Goal: Task Accomplishment & Management: Manage account settings

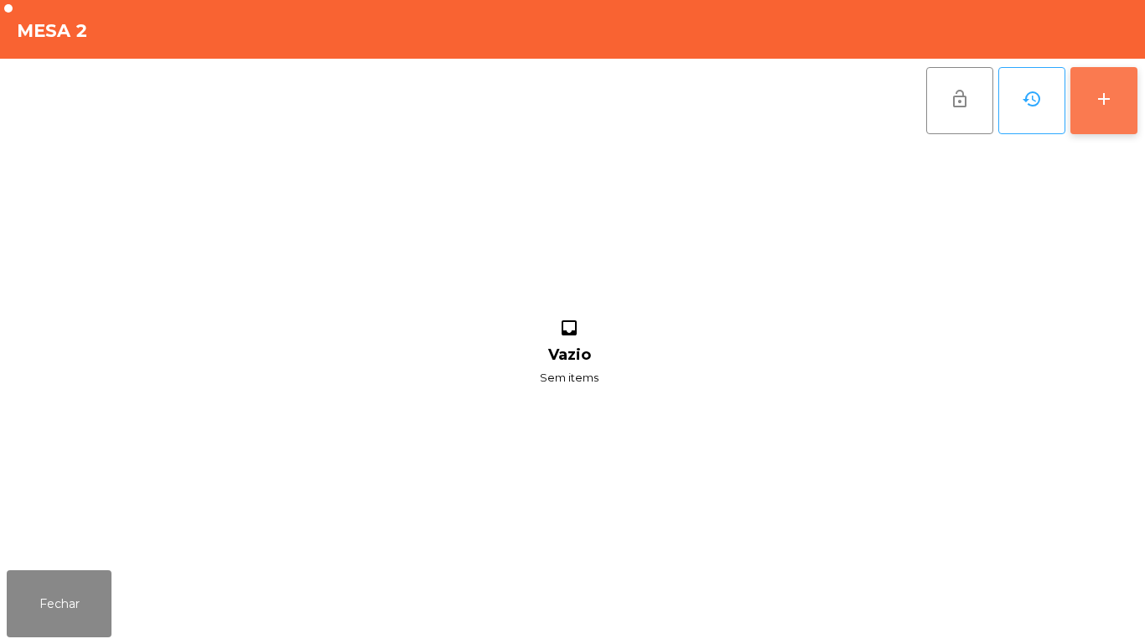
click at [1096, 110] on button "add" at bounding box center [1103, 100] width 67 height 67
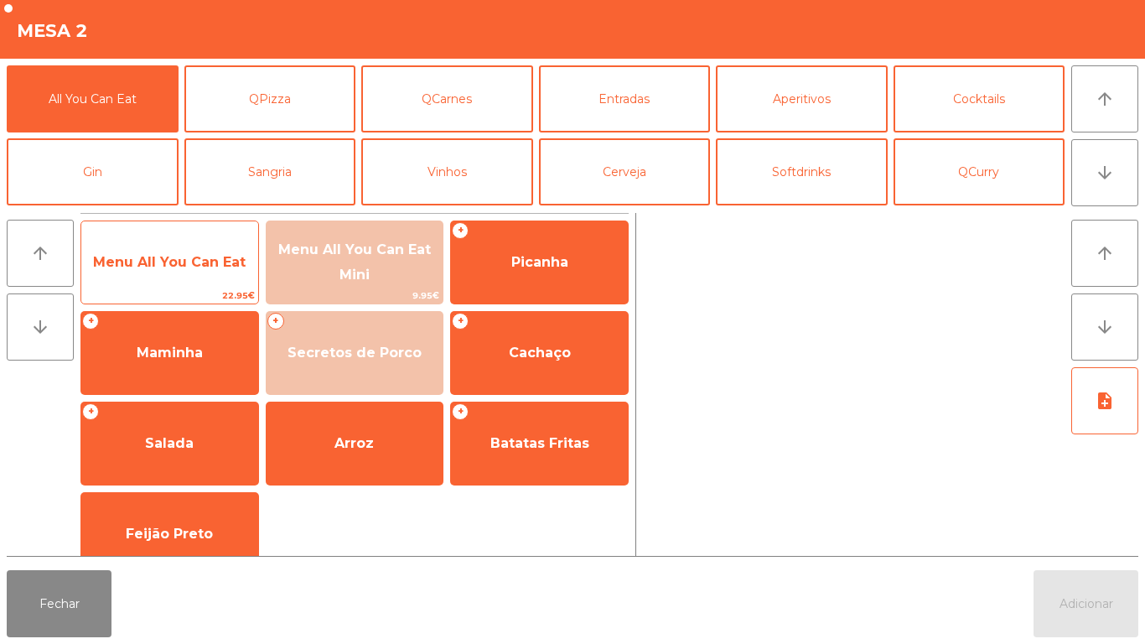
click at [205, 272] on span "Menu All You Can Eat" at bounding box center [169, 262] width 177 height 45
click at [205, 261] on span "Menu All You Can Eat" at bounding box center [169, 262] width 153 height 16
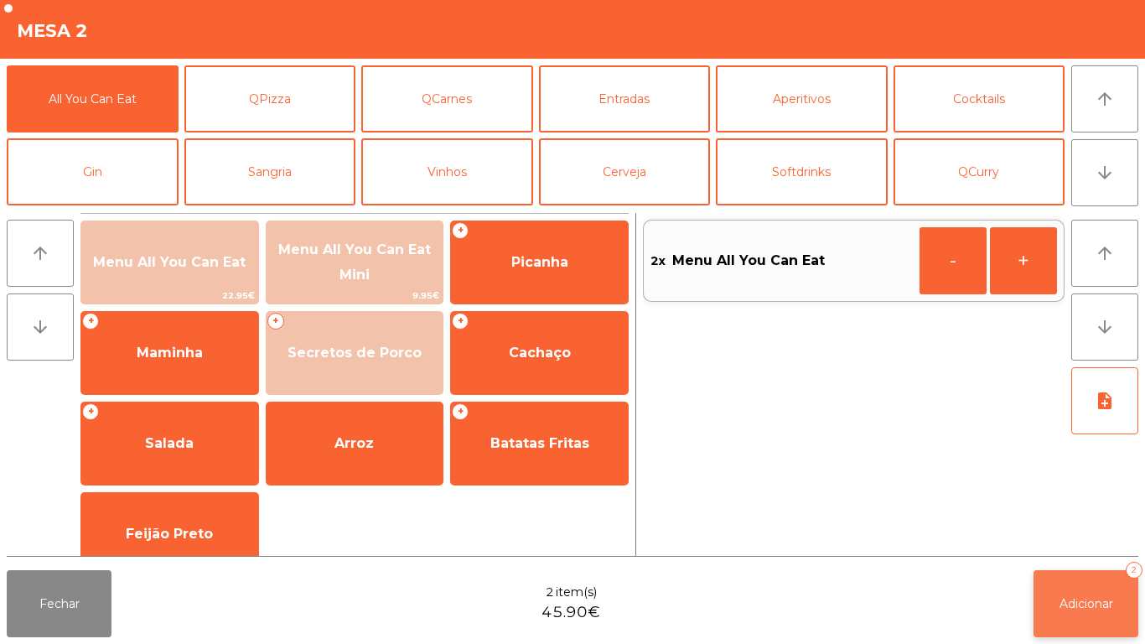
click at [1055, 600] on button "Adicionar 2" at bounding box center [1086, 603] width 105 height 67
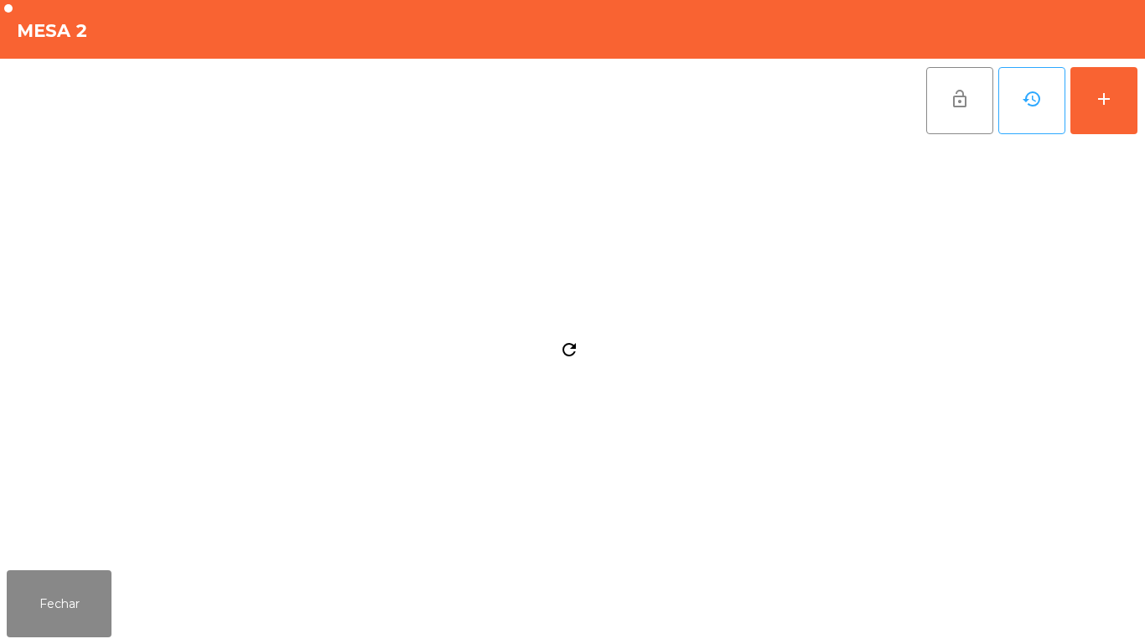
click at [131, 569] on div "Fechar" at bounding box center [572, 603] width 1145 height 80
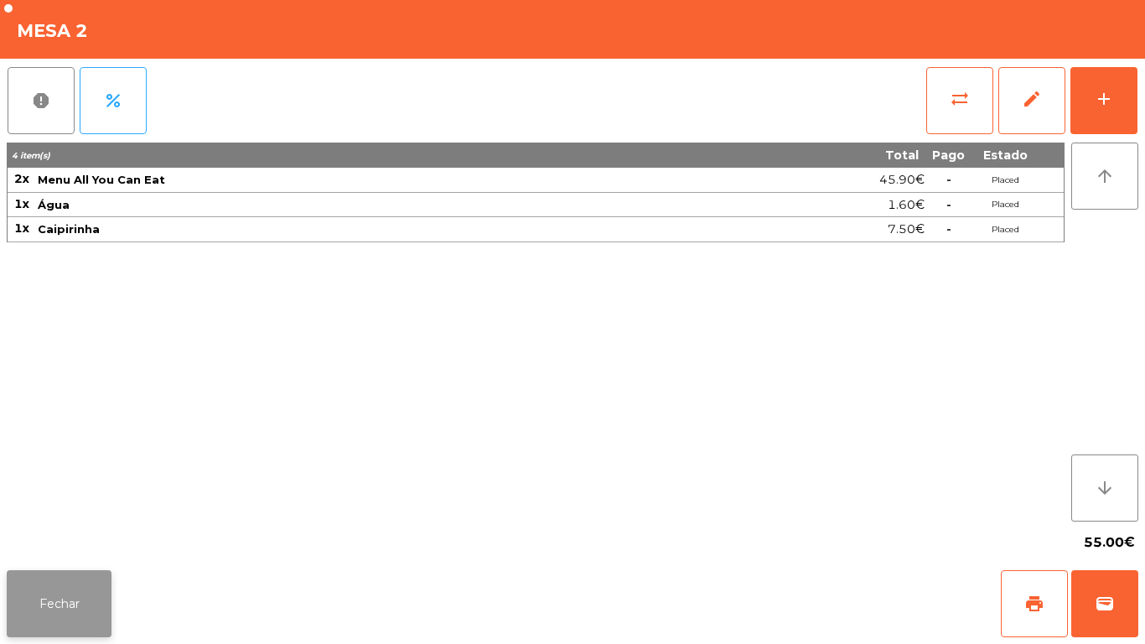
click at [81, 574] on button "Fechar" at bounding box center [59, 603] width 105 height 67
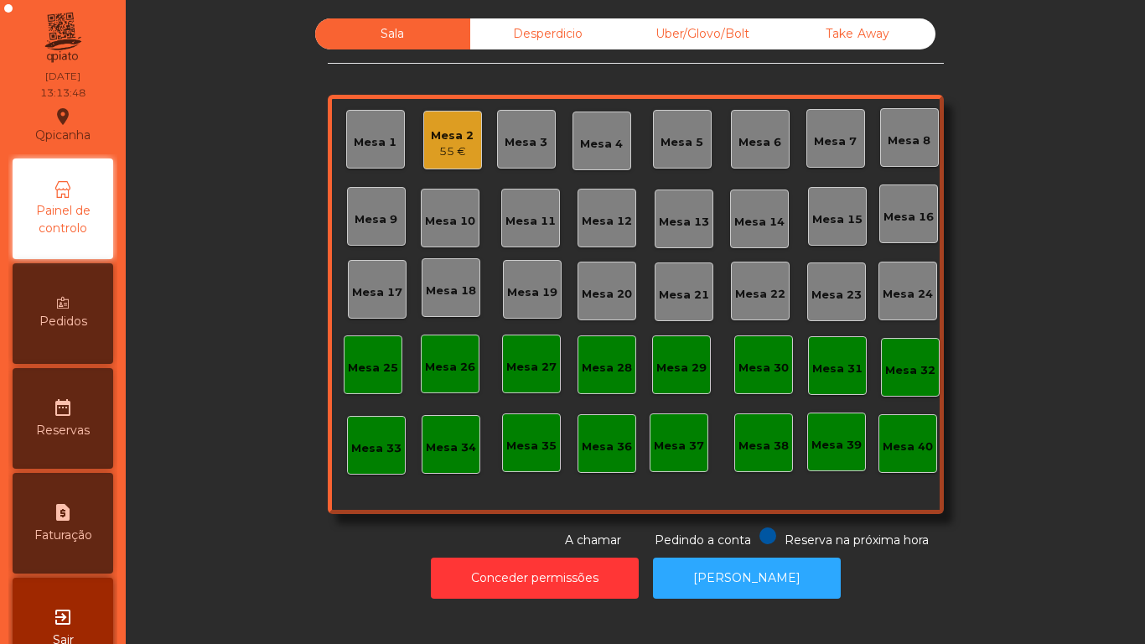
click at [249, 191] on div "Sala Desperdicio Uber/Glovo/Bolt Take Away Mesa 1 Mesa 2 55 € Mesa 3 Mesa 4 Mes…" at bounding box center [635, 283] width 974 height 531
click at [450, 155] on div "55 €" at bounding box center [452, 151] width 43 height 17
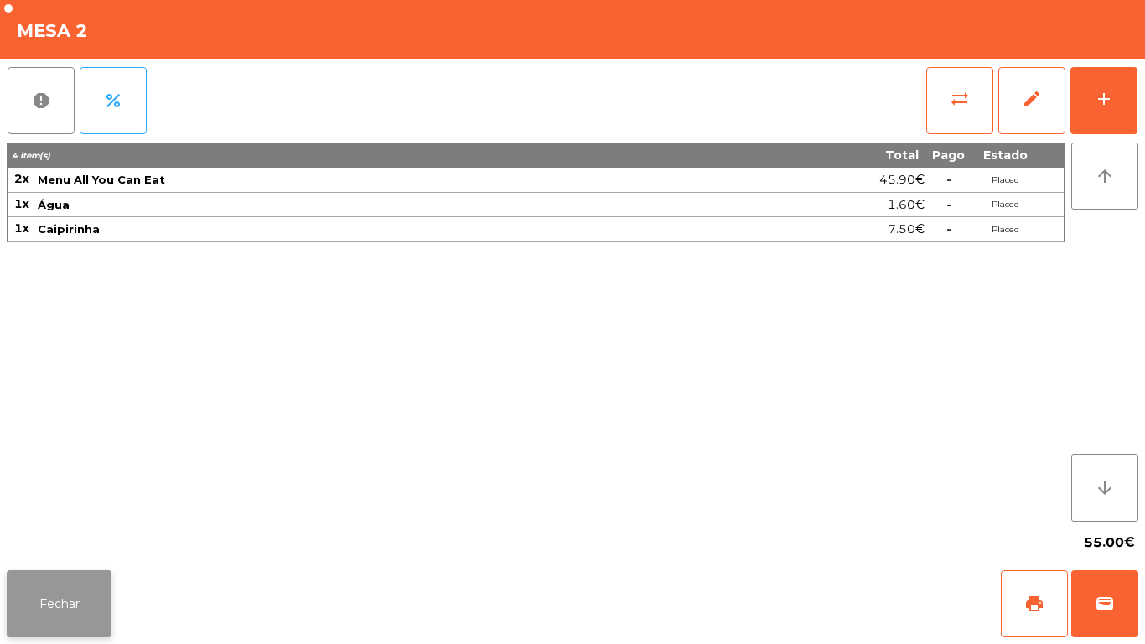
click at [85, 587] on button "Fechar" at bounding box center [59, 603] width 105 height 67
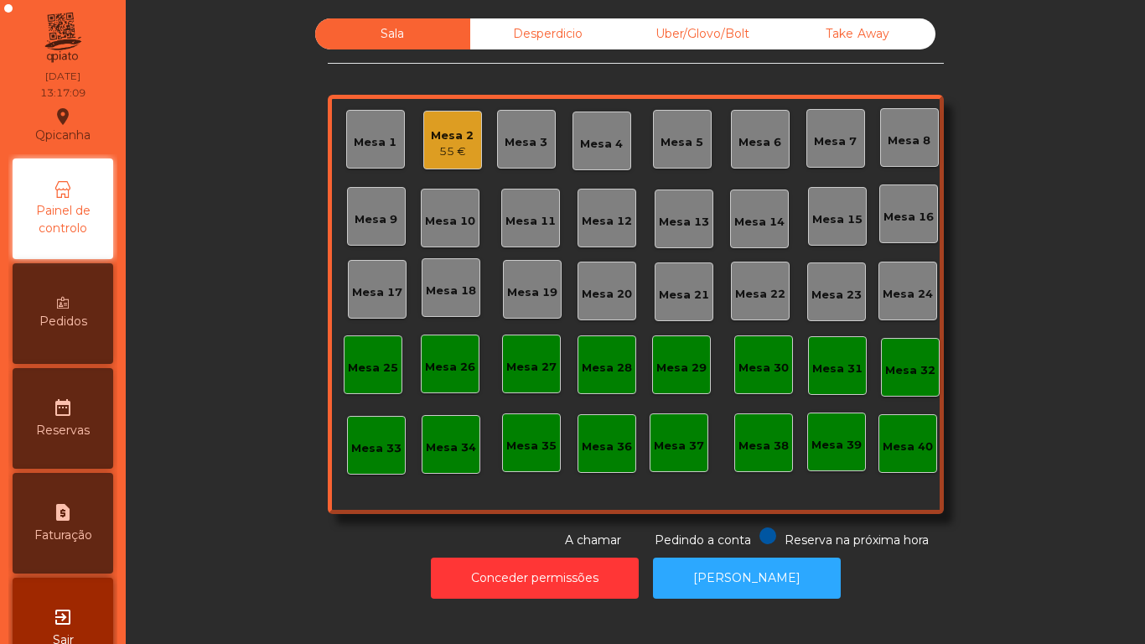
click at [448, 142] on div "Mesa 2" at bounding box center [452, 135] width 43 height 17
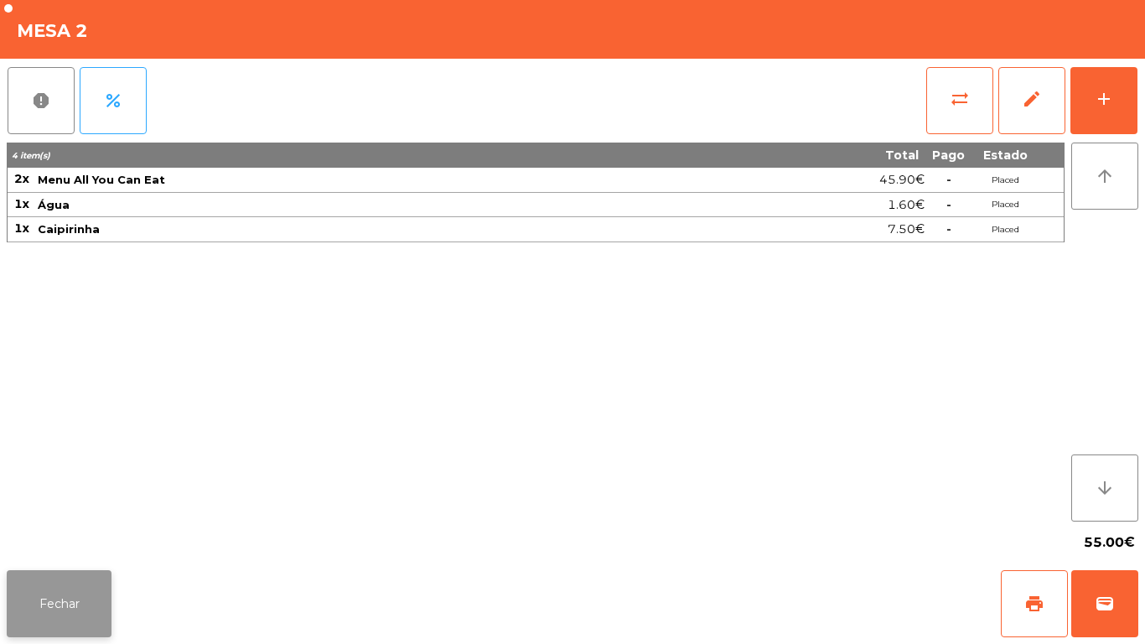
click at [68, 579] on button "Fechar" at bounding box center [59, 603] width 105 height 67
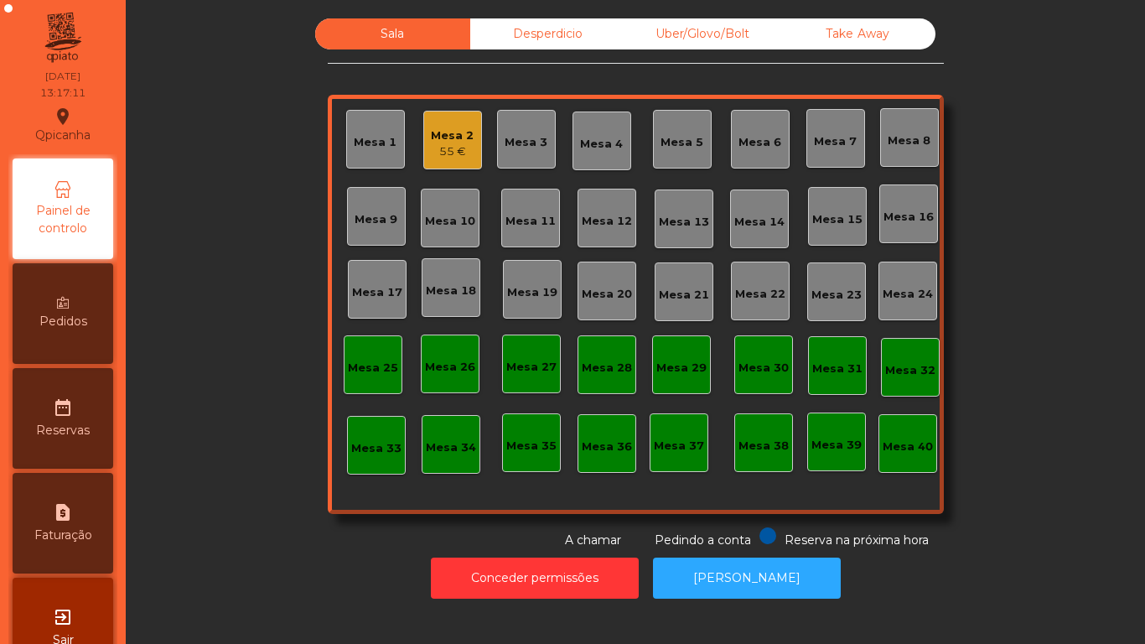
click at [450, 163] on div "Mesa 2 55 €" at bounding box center [452, 140] width 59 height 59
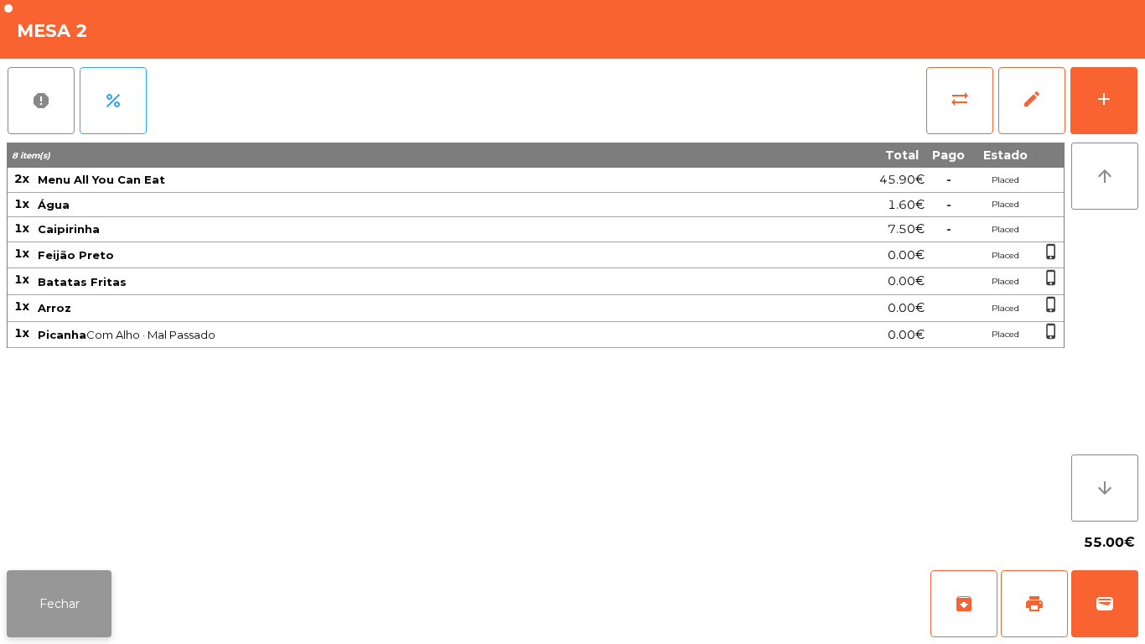
click at [69, 589] on button "Fechar" at bounding box center [59, 603] width 105 height 67
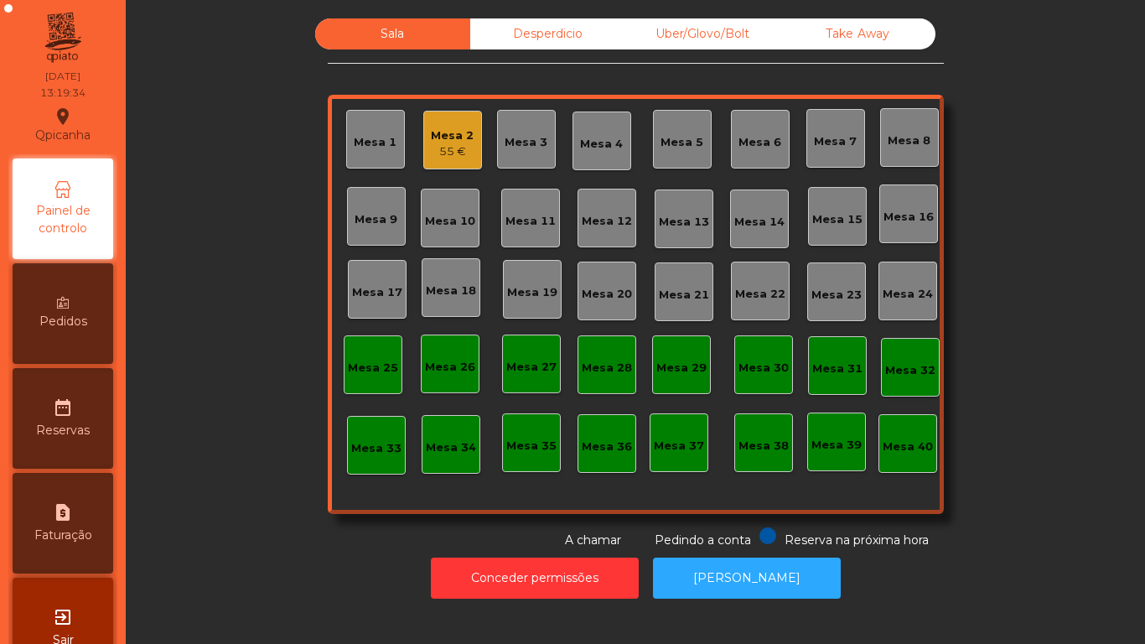
click at [69, 303] on icon at bounding box center [63, 303] width 12 height 12
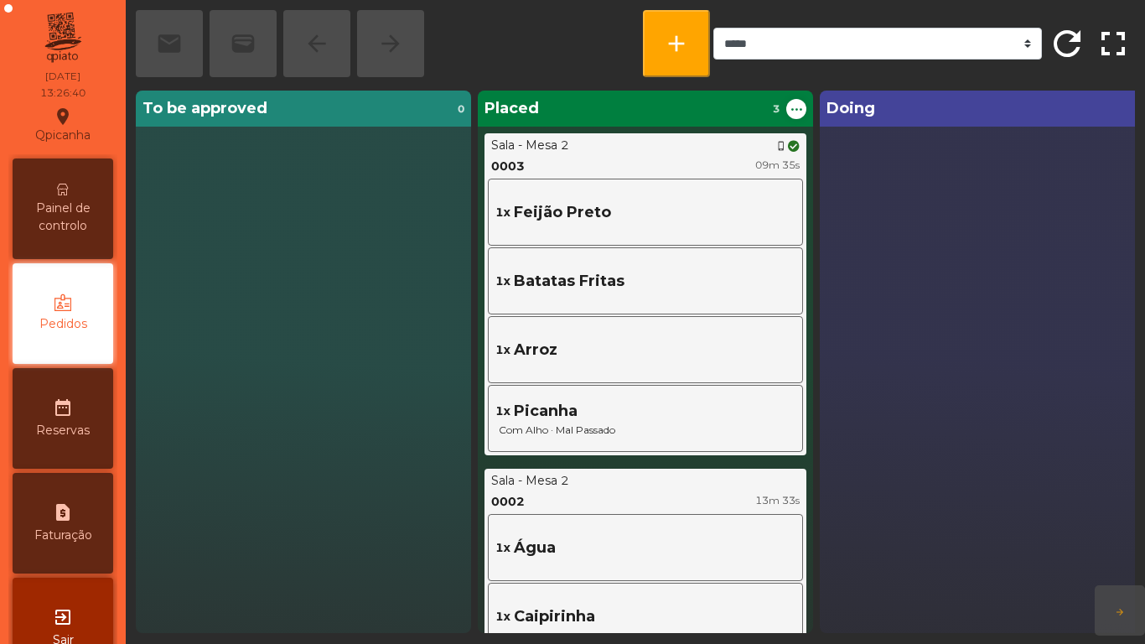
click at [61, 215] on span "Painel de controlo" at bounding box center [63, 216] width 92 height 35
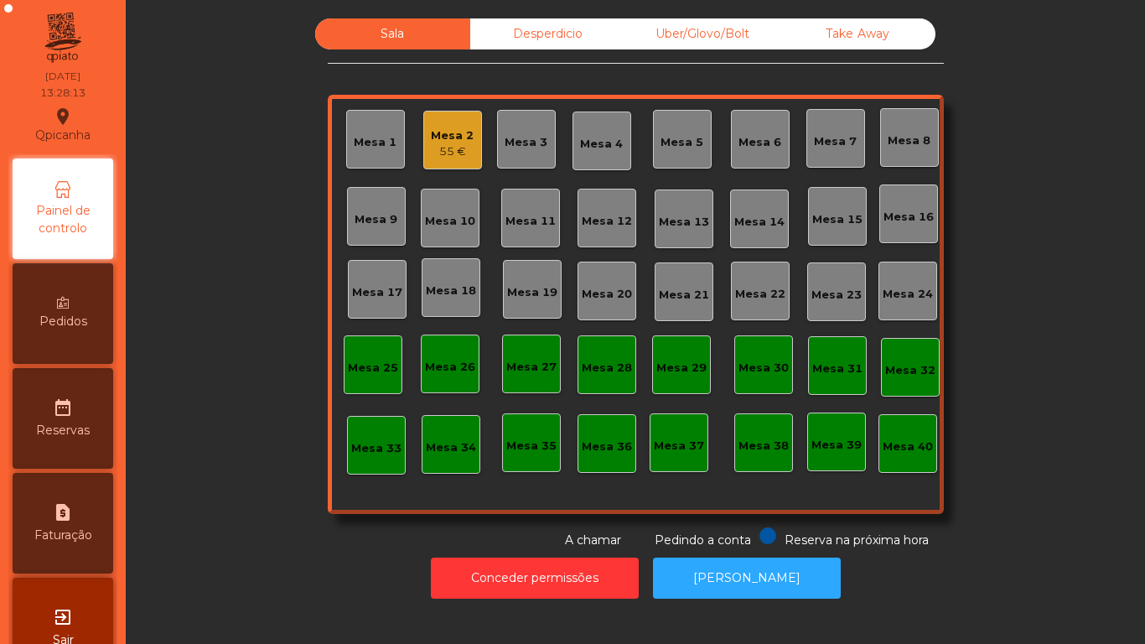
click at [460, 154] on div "55 €" at bounding box center [452, 151] width 43 height 17
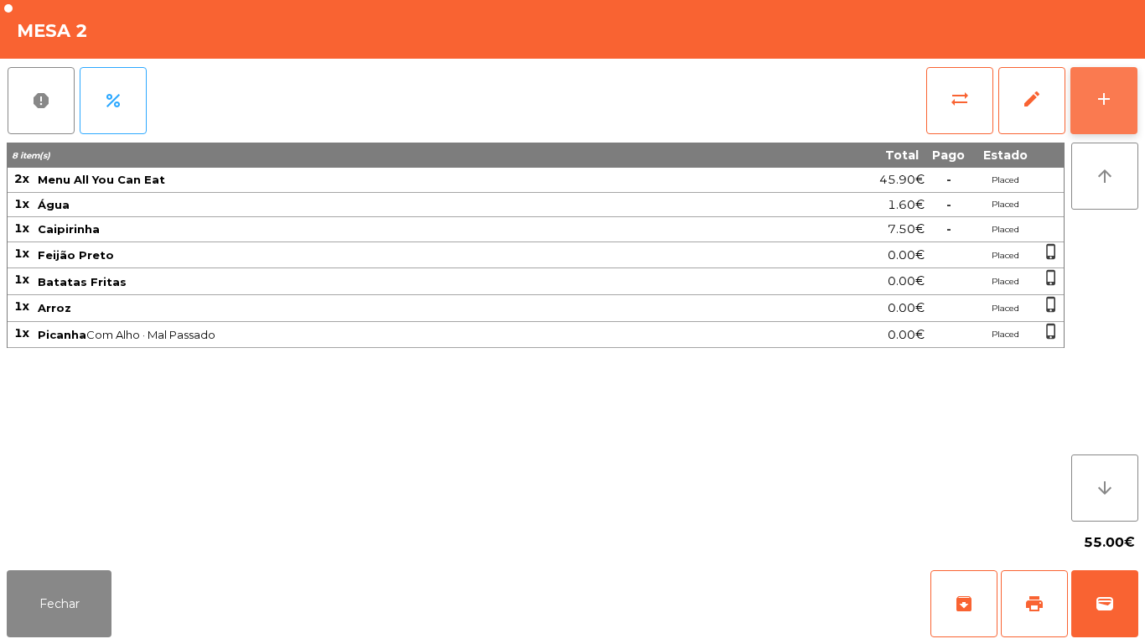
click at [1096, 110] on button "add" at bounding box center [1103, 100] width 67 height 67
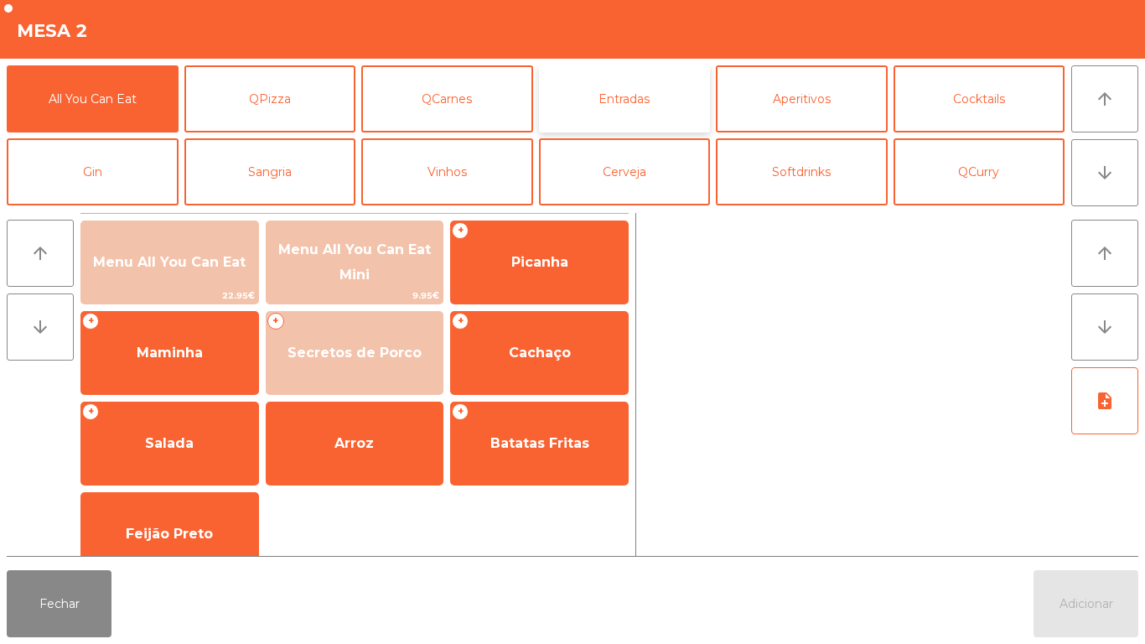
click at [616, 99] on button "Entradas" at bounding box center [625, 98] width 172 height 67
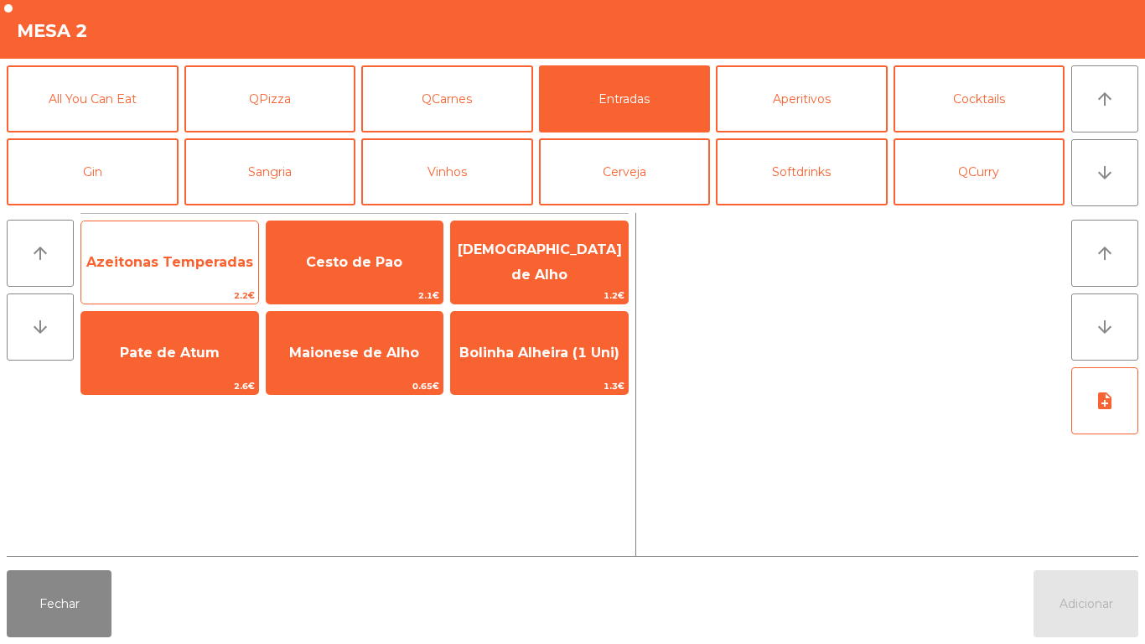
click at [129, 282] on span "Azeitonas Temperadas" at bounding box center [169, 262] width 177 height 45
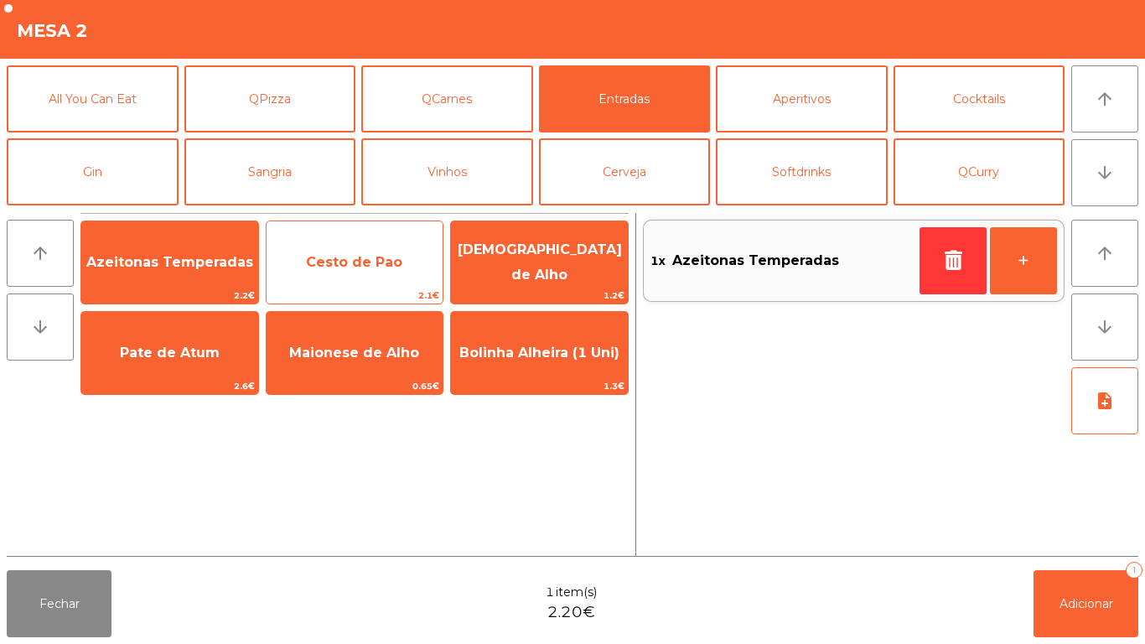
click at [350, 273] on span "Cesto de Pao" at bounding box center [355, 262] width 177 height 45
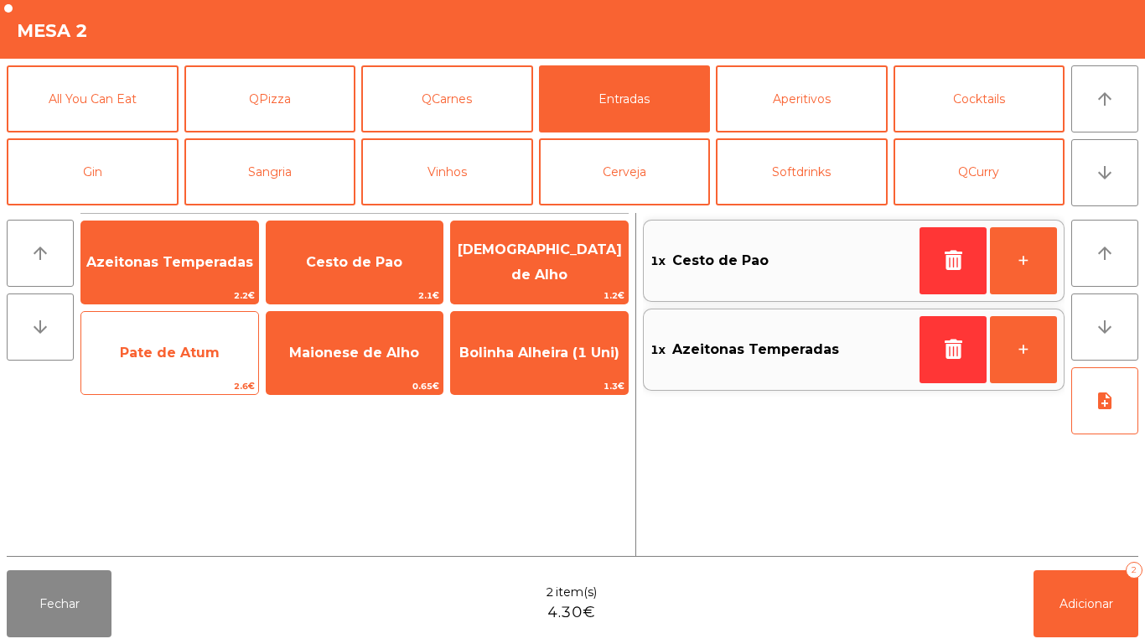
click at [163, 357] on span "Pate de Atum" at bounding box center [170, 353] width 100 height 16
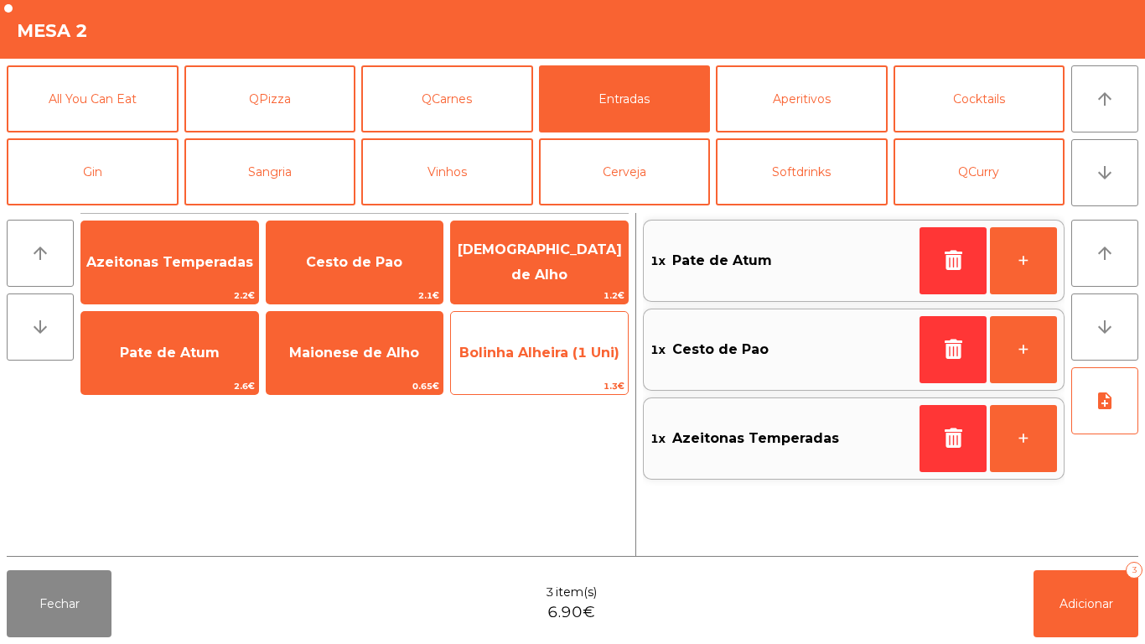
click at [533, 365] on span "Bolinha Alheira (1 Uni)" at bounding box center [539, 352] width 177 height 45
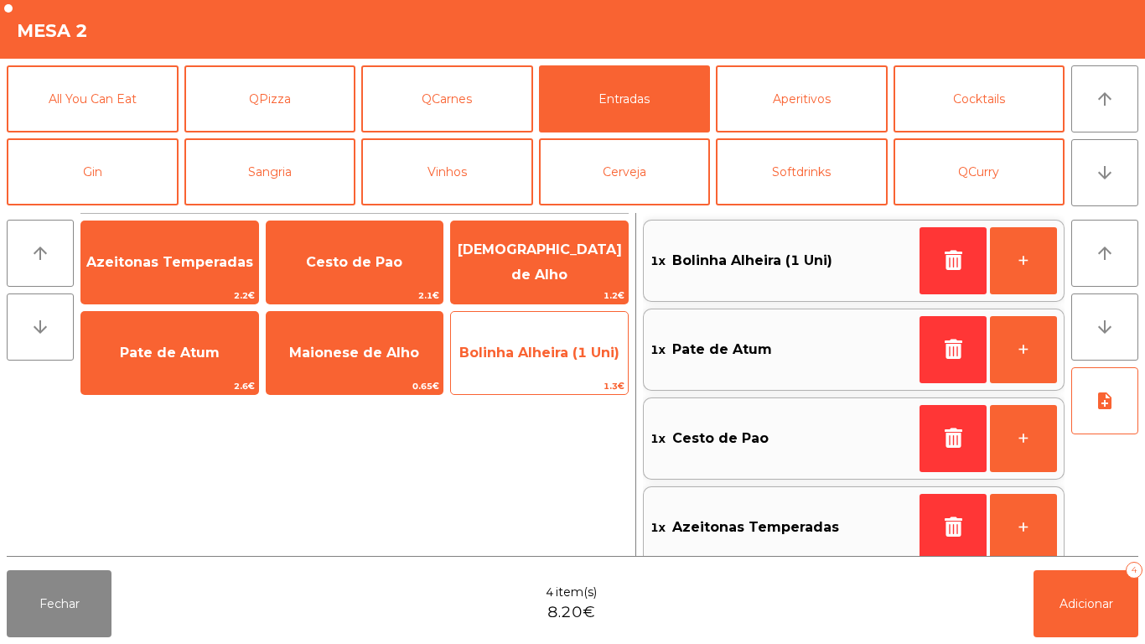
click at [524, 355] on span "Bolinha Alheira (1 Uni)" at bounding box center [539, 353] width 160 height 16
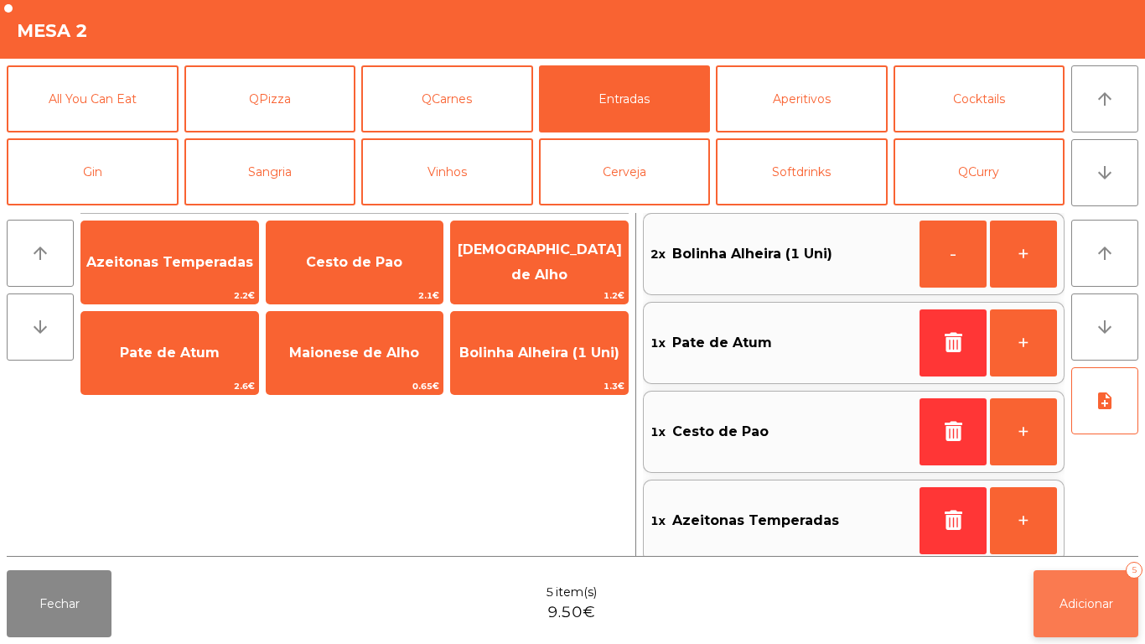
click at [1111, 575] on button "Adicionar 5" at bounding box center [1086, 603] width 105 height 67
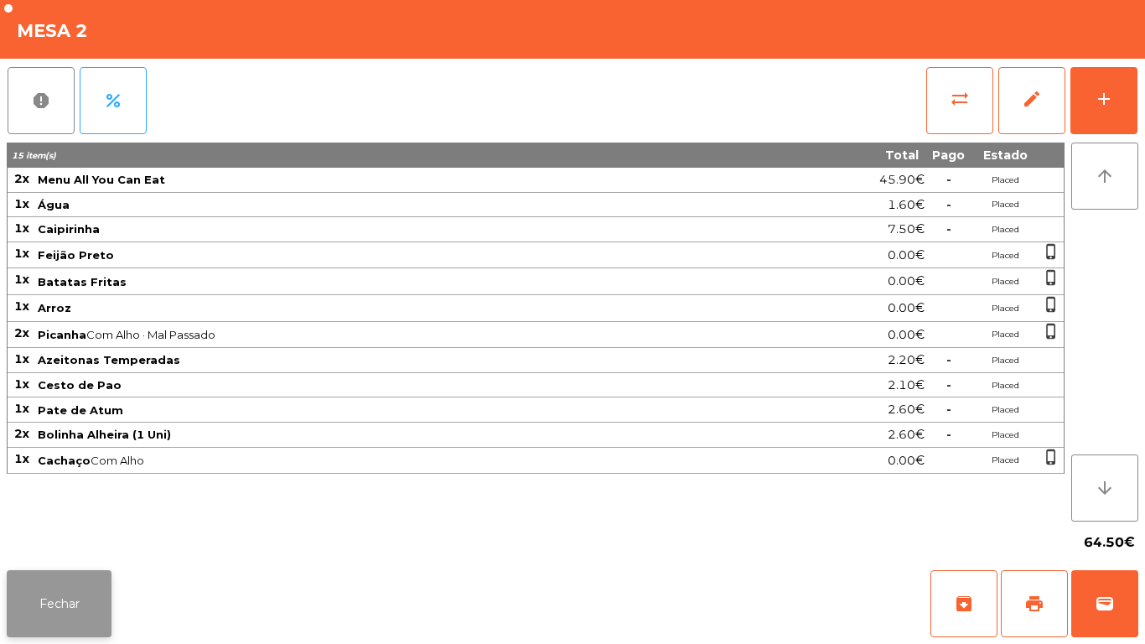
click at [87, 582] on button "Fechar" at bounding box center [59, 603] width 105 height 67
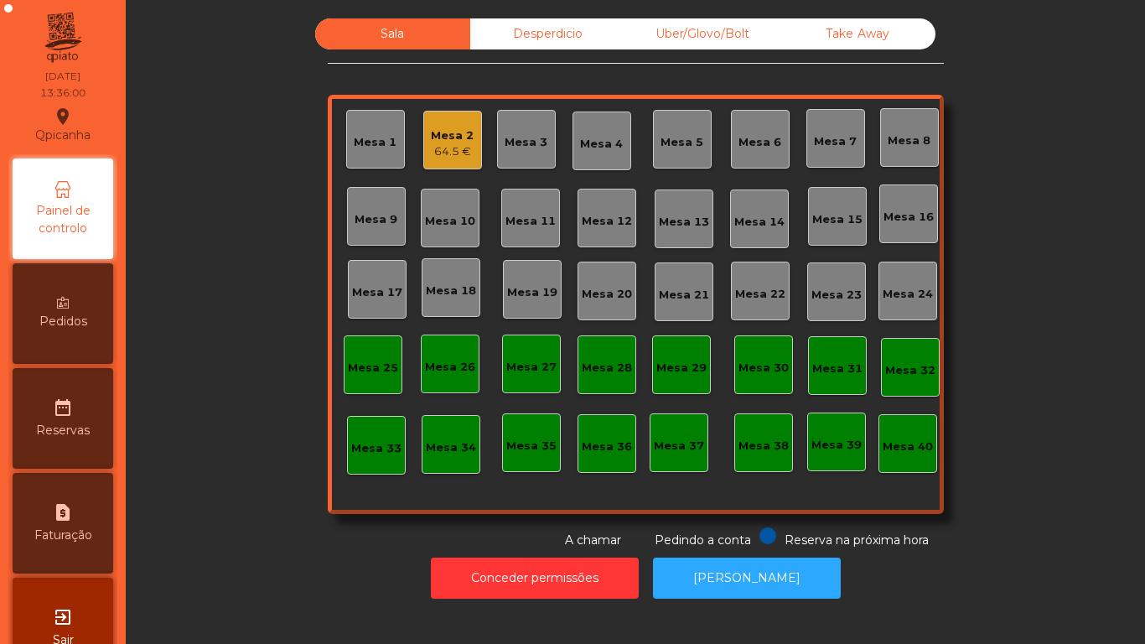
click at [500, 153] on div "Mesa 3" at bounding box center [526, 139] width 59 height 59
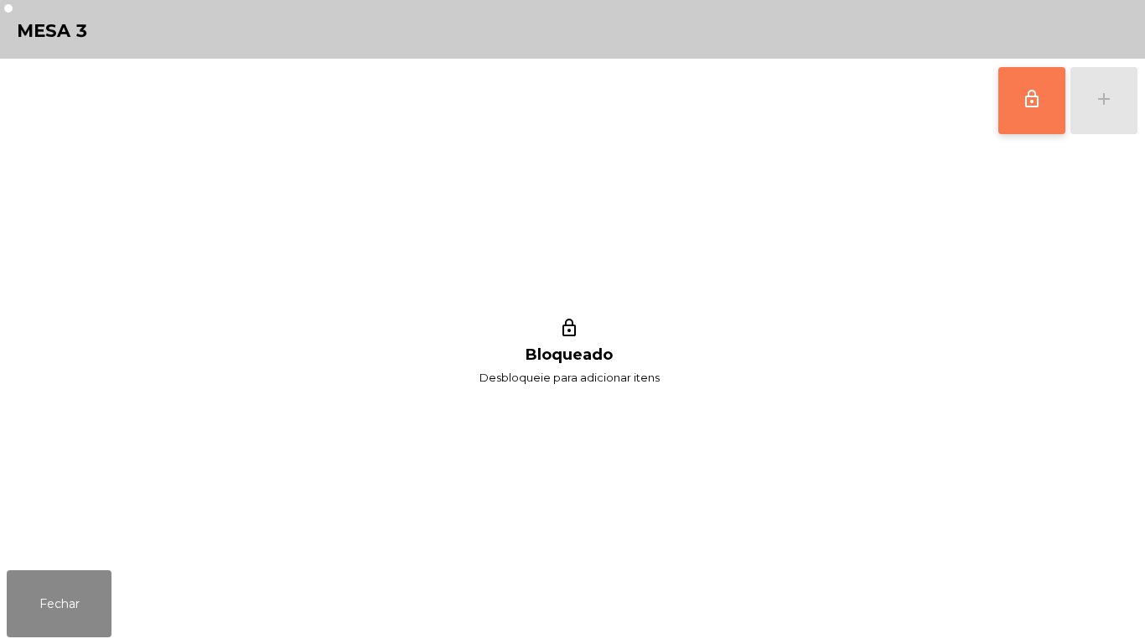
click at [1040, 130] on button "lock_outline" at bounding box center [1031, 100] width 67 height 67
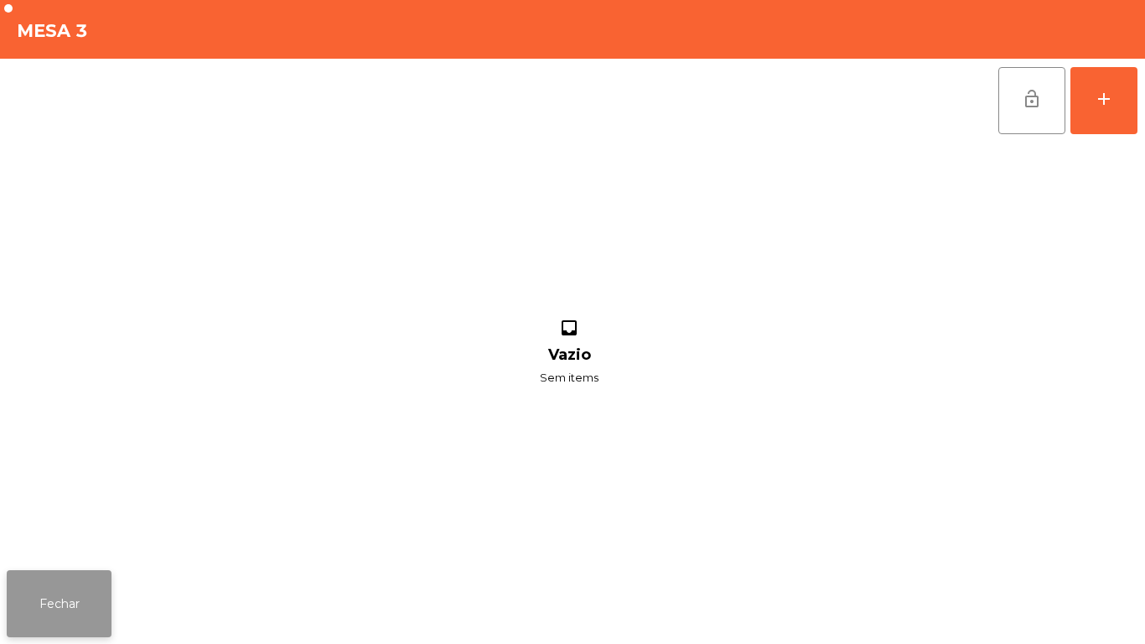
click at [62, 574] on button "Fechar" at bounding box center [59, 603] width 105 height 67
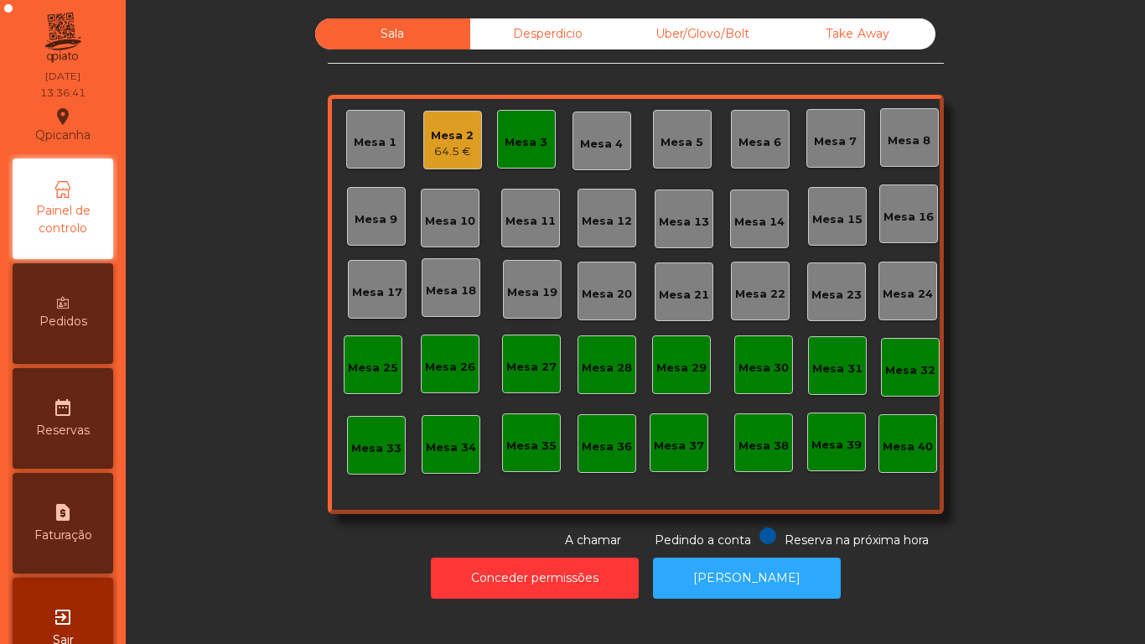
click at [527, 137] on div "Mesa 3" at bounding box center [526, 142] width 43 height 17
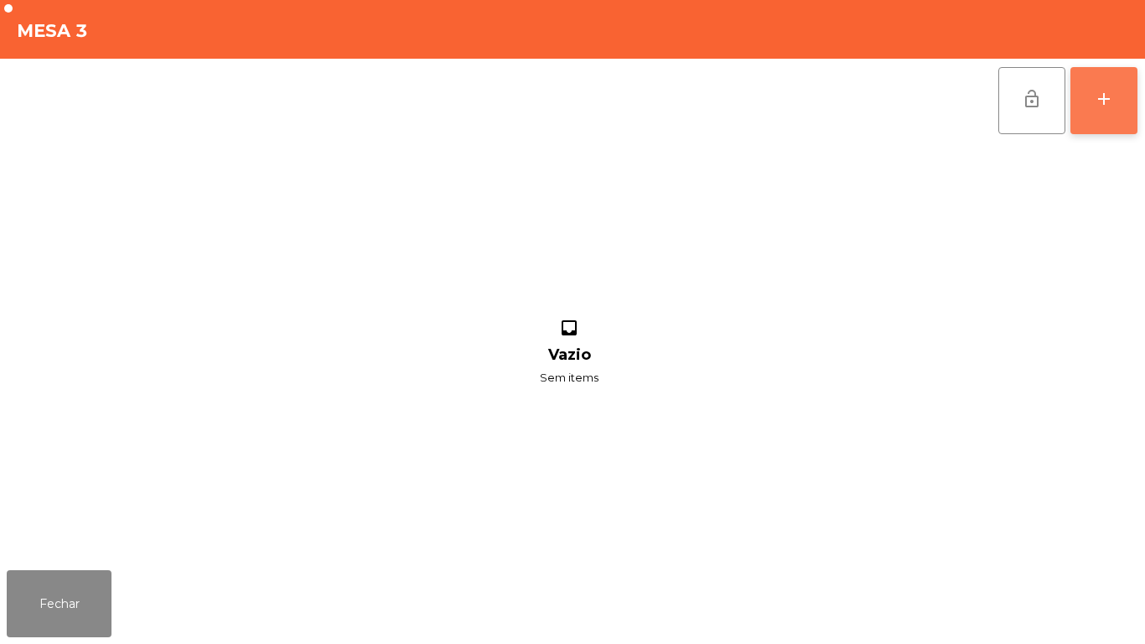
click at [1097, 111] on button "add" at bounding box center [1103, 100] width 67 height 67
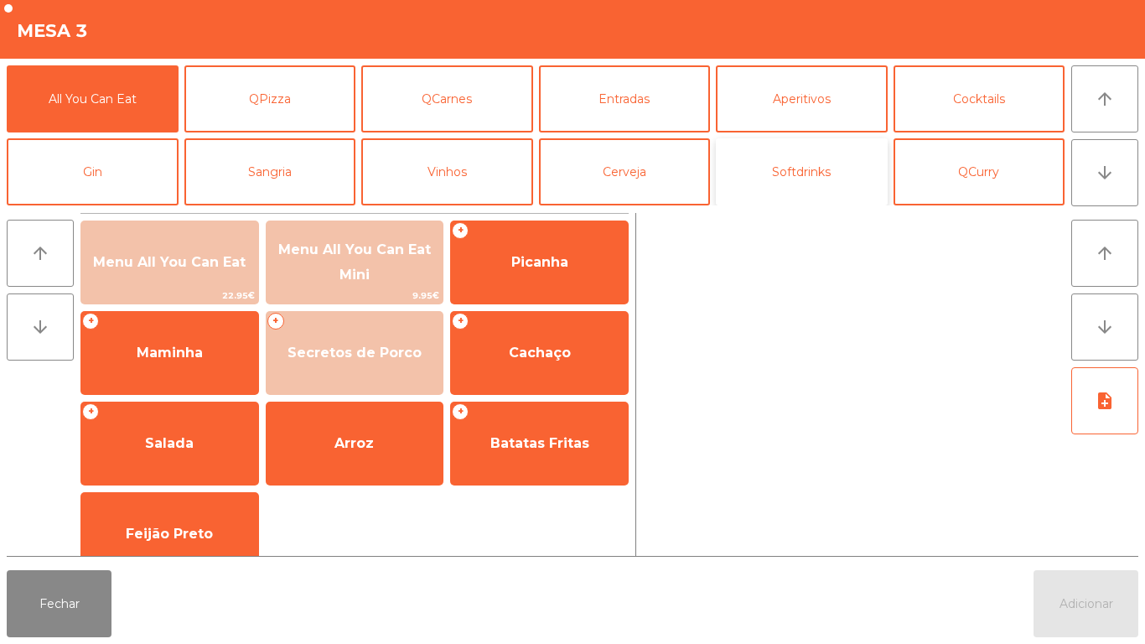
click at [800, 188] on button "Softdrinks" at bounding box center [802, 171] width 172 height 67
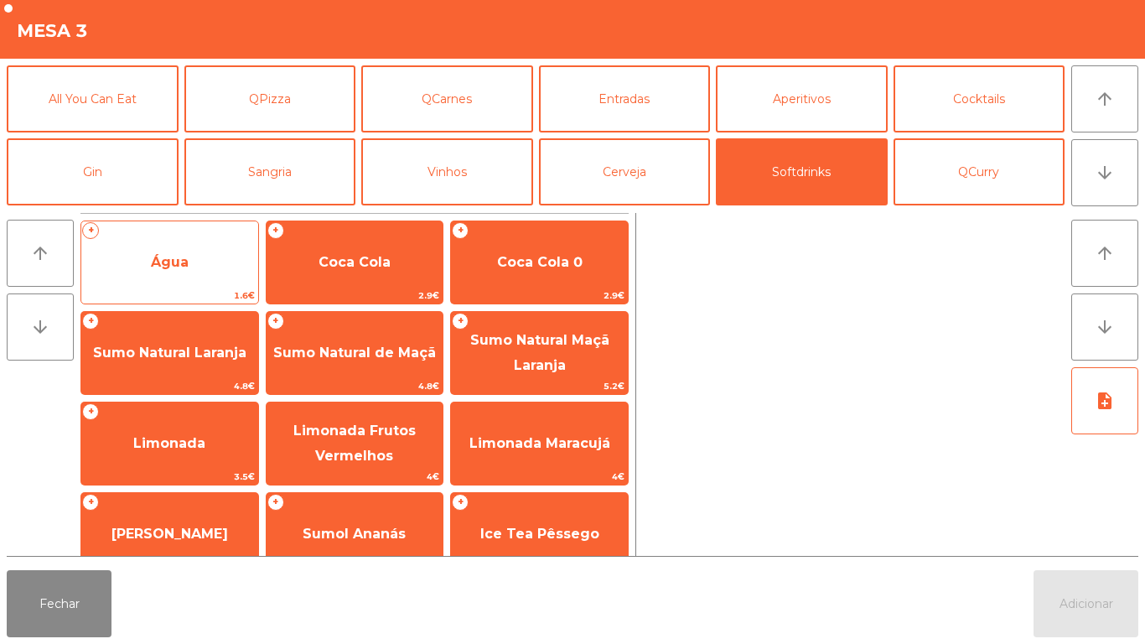
click at [187, 264] on span "Água" at bounding box center [170, 262] width 38 height 16
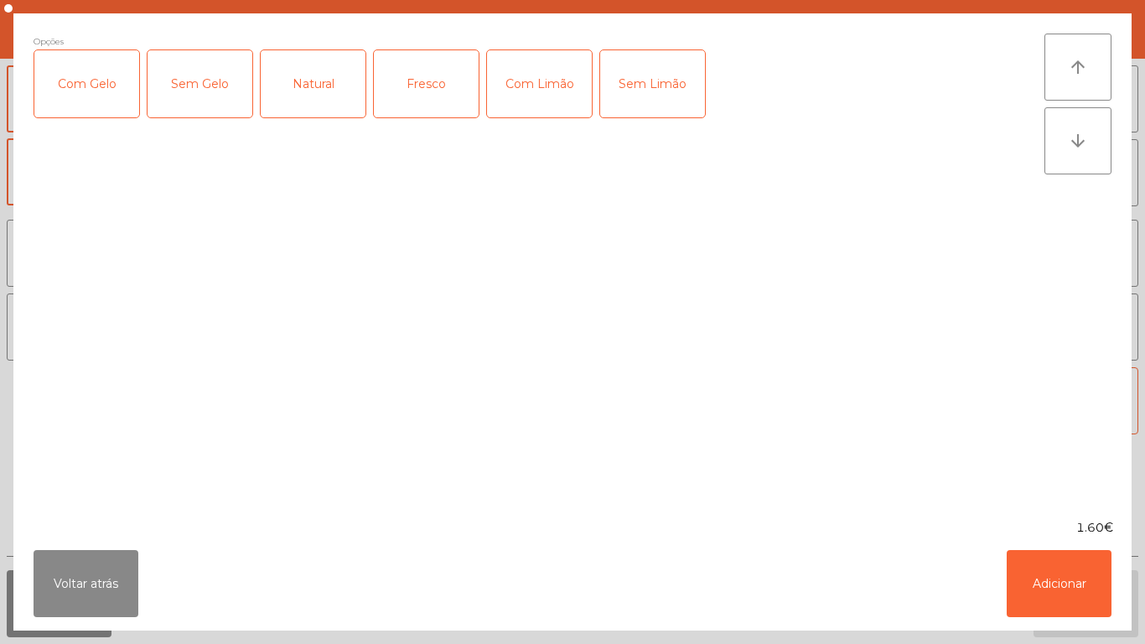
click at [414, 95] on div "Fresco" at bounding box center [426, 83] width 105 height 67
click at [1062, 555] on button "Adicionar" at bounding box center [1059, 583] width 105 height 67
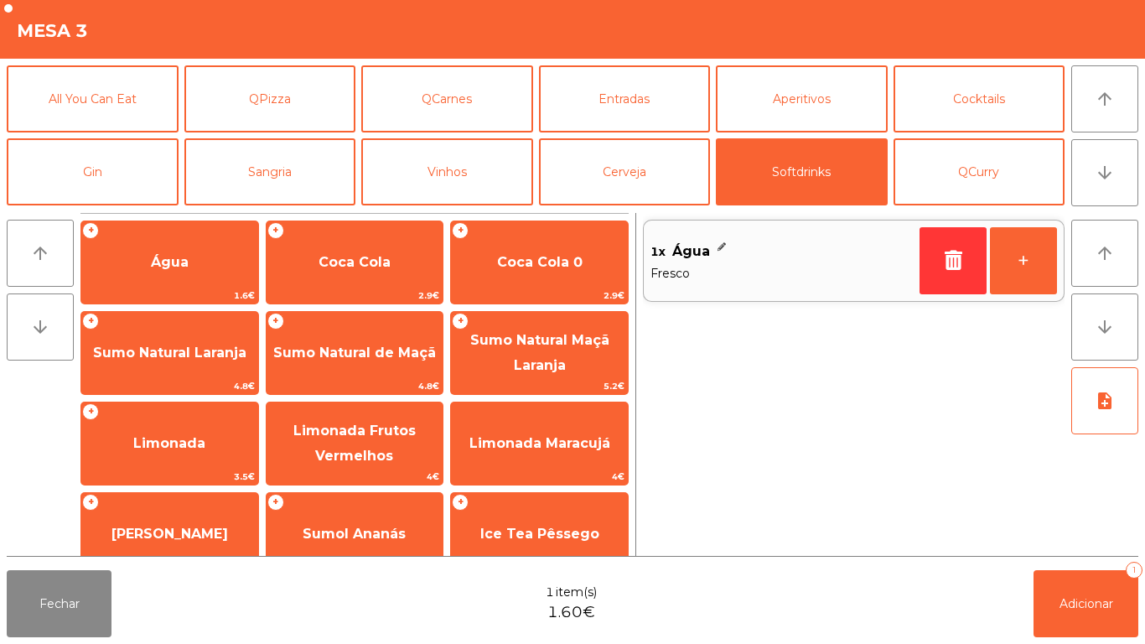
scroll to position [298, 0]
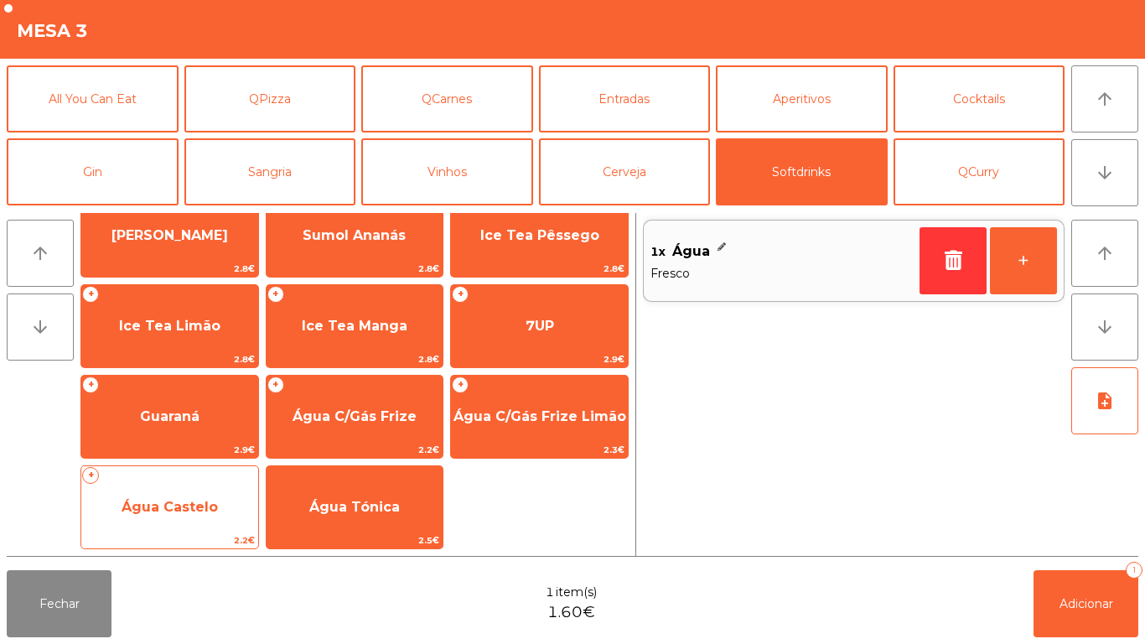
click at [225, 520] on span "Água Castelo" at bounding box center [169, 506] width 177 height 45
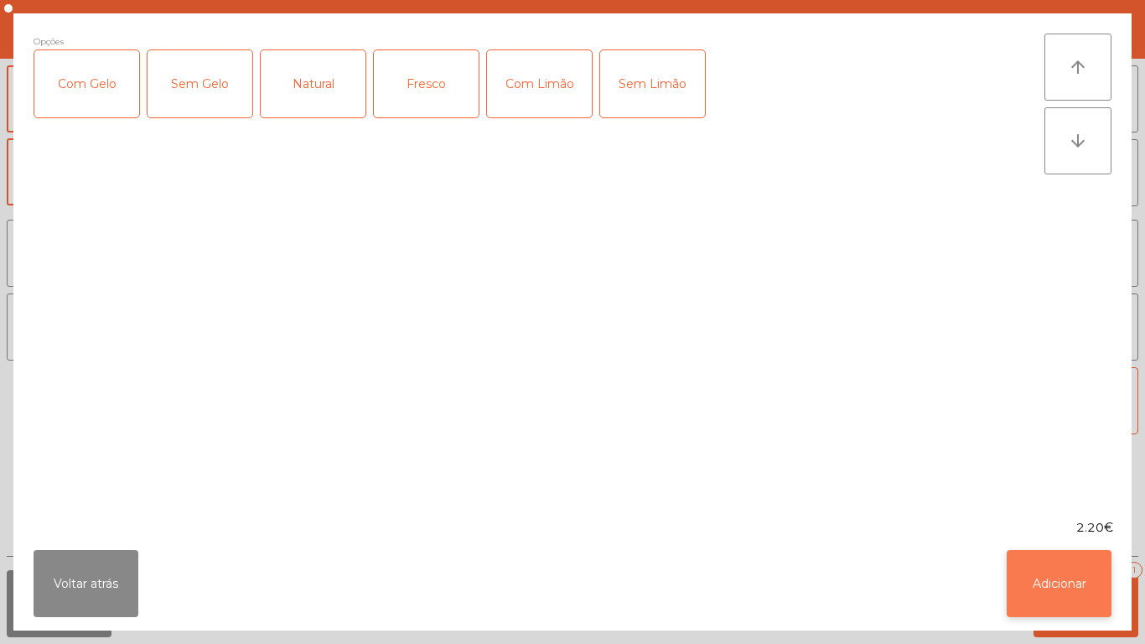
click at [1064, 566] on button "Adicionar" at bounding box center [1059, 583] width 105 height 67
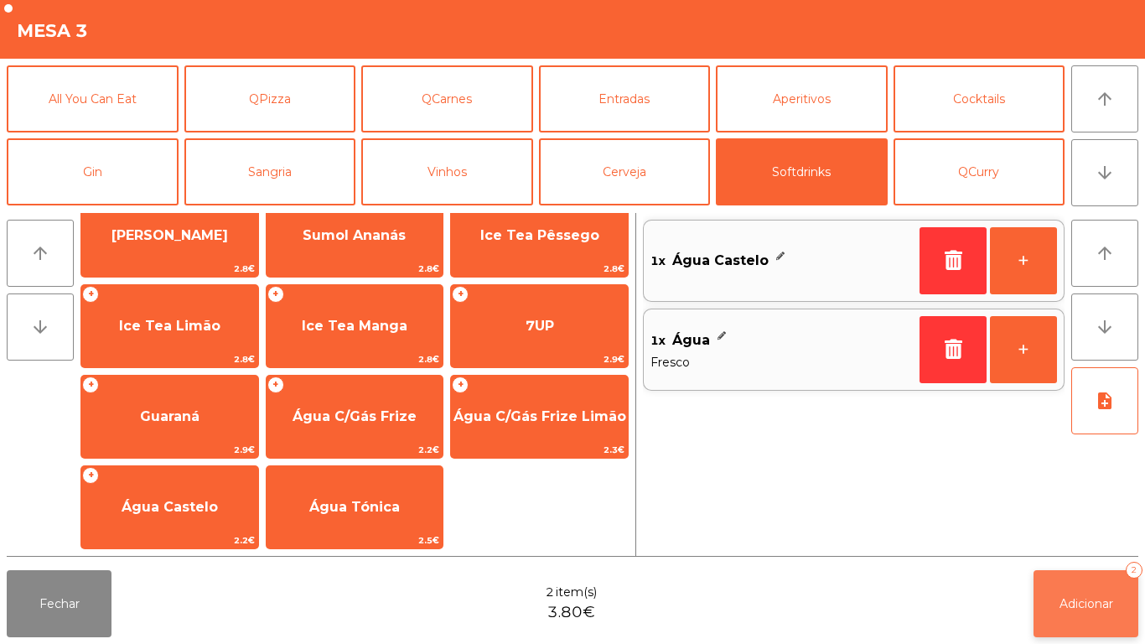
click at [1098, 592] on button "Adicionar 2" at bounding box center [1086, 603] width 105 height 67
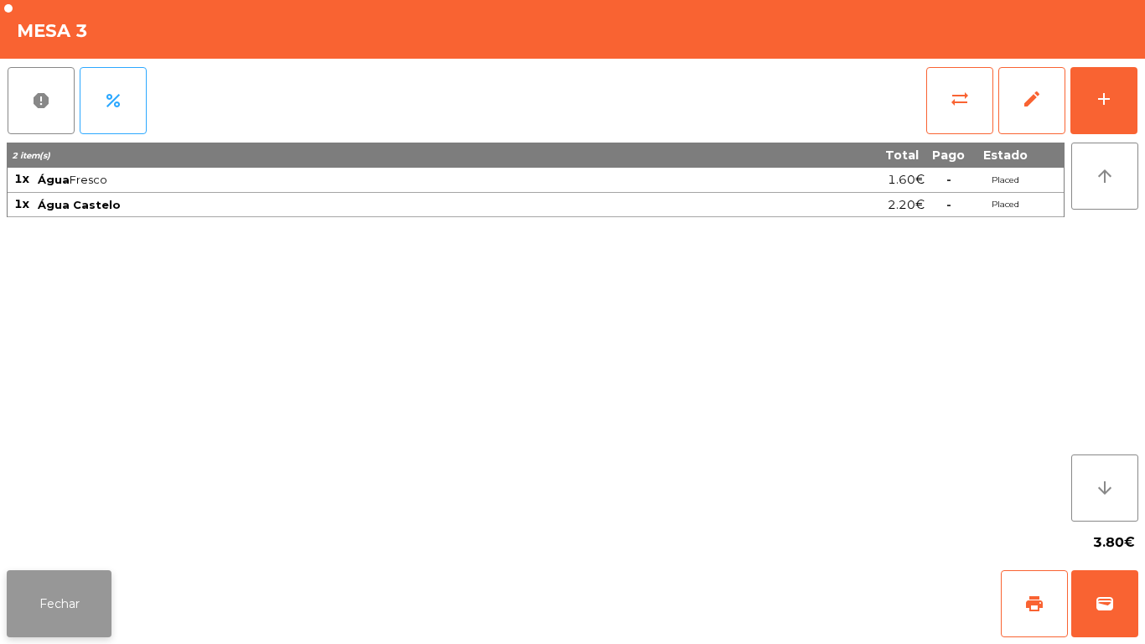
click at [75, 591] on button "Fechar" at bounding box center [59, 603] width 105 height 67
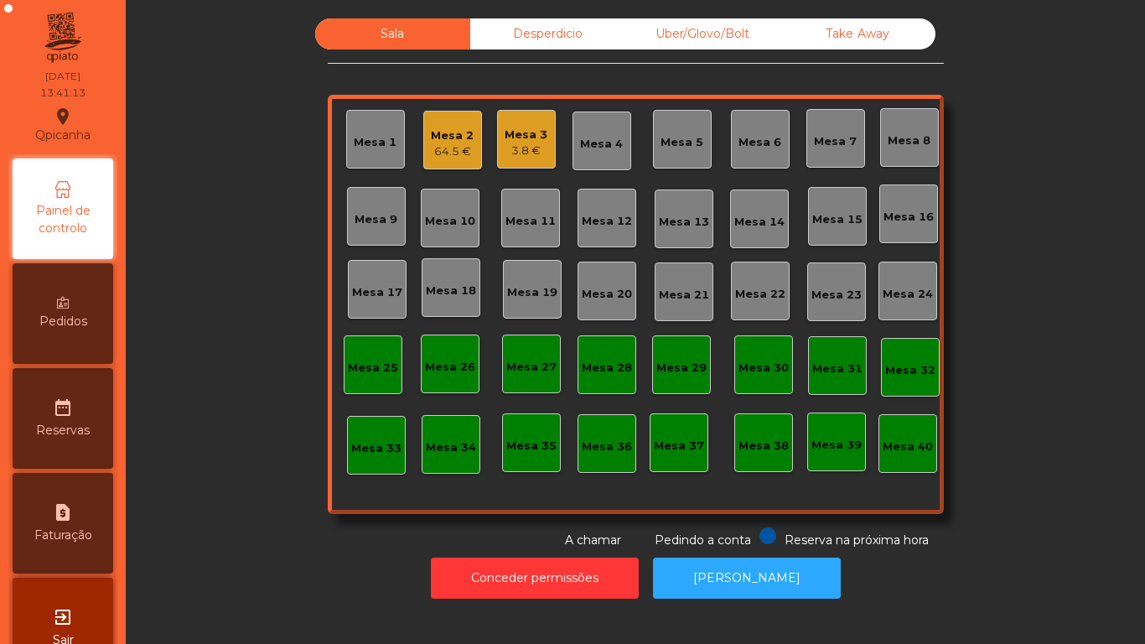
click at [525, 148] on div "3.8 €" at bounding box center [526, 150] width 43 height 17
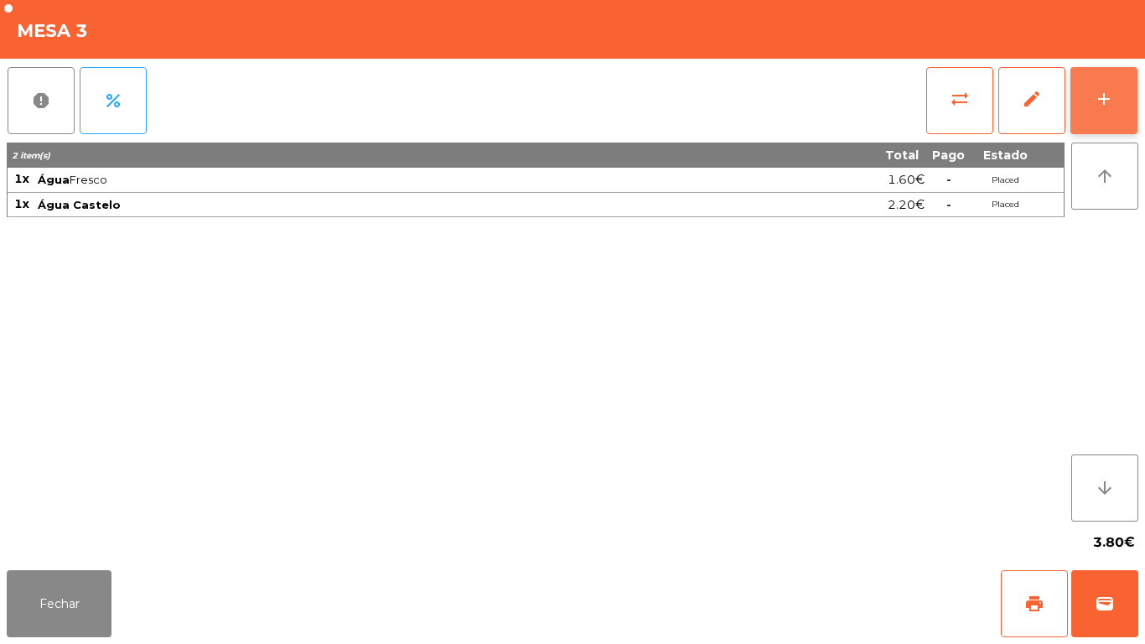
click at [1086, 106] on button "add" at bounding box center [1103, 100] width 67 height 67
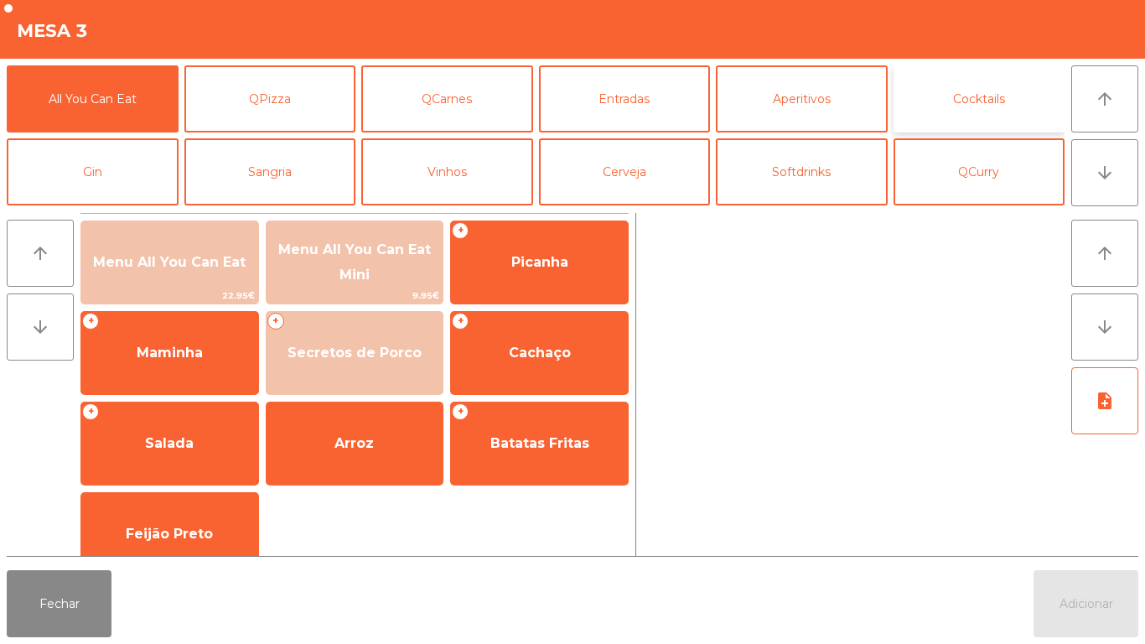
click at [997, 101] on button "Cocktails" at bounding box center [980, 98] width 172 height 67
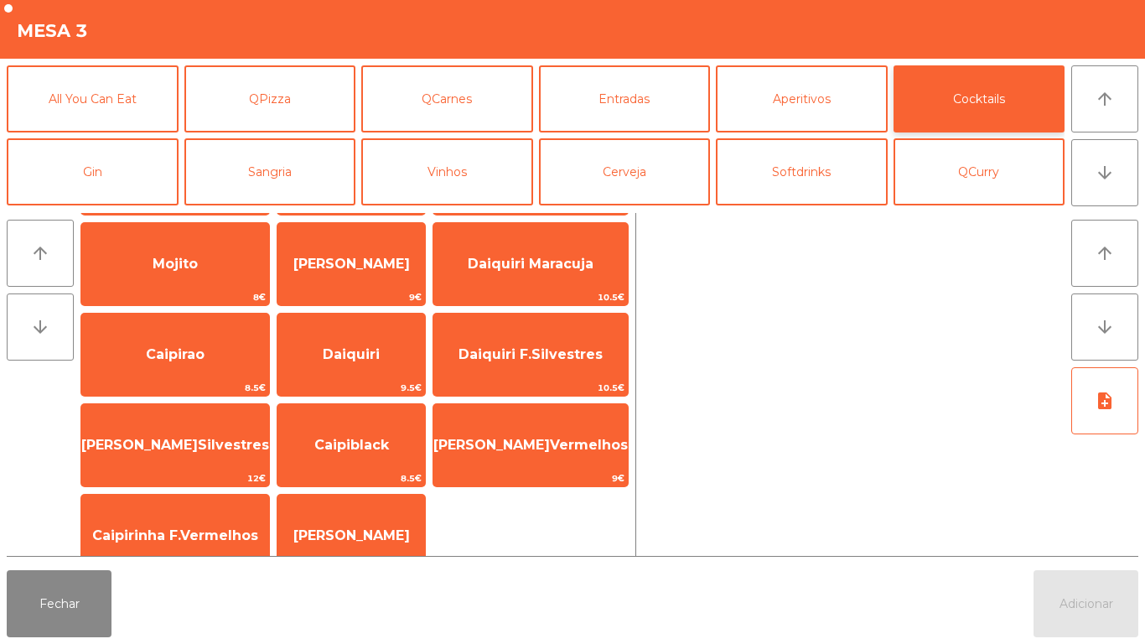
scroll to position [117, 0]
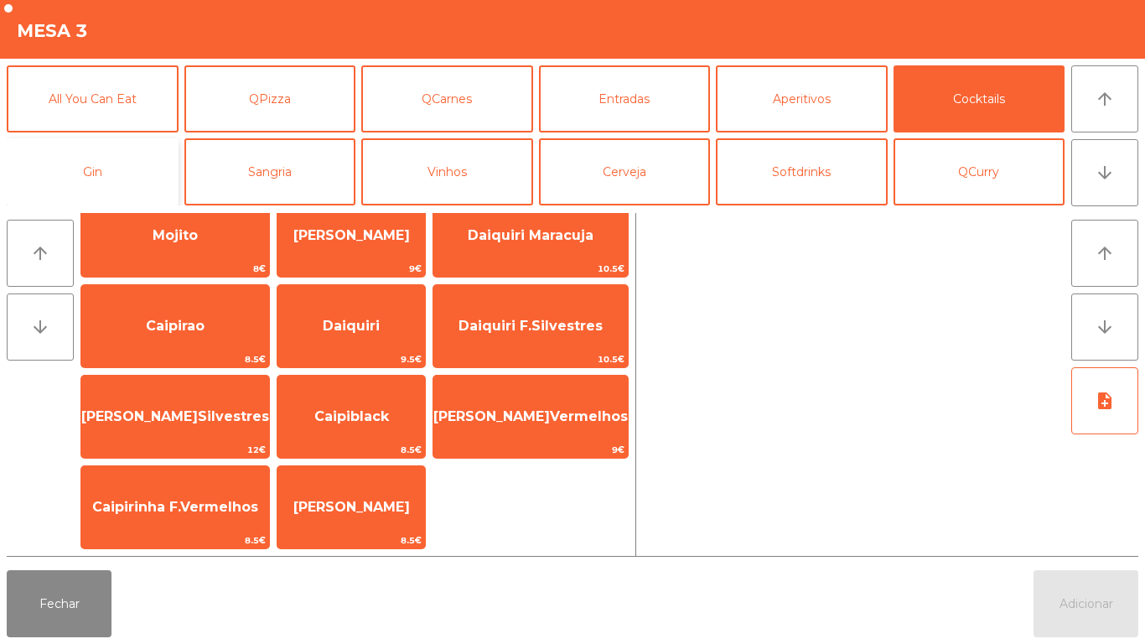
click at [121, 179] on button "Gin" at bounding box center [93, 171] width 172 height 67
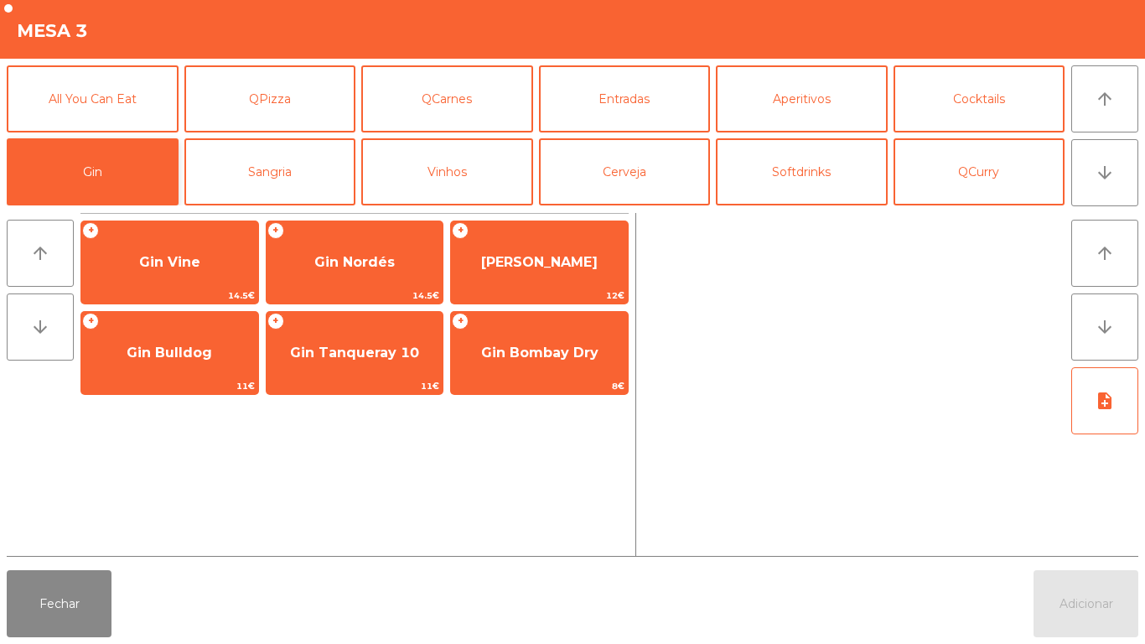
scroll to position [0, 0]
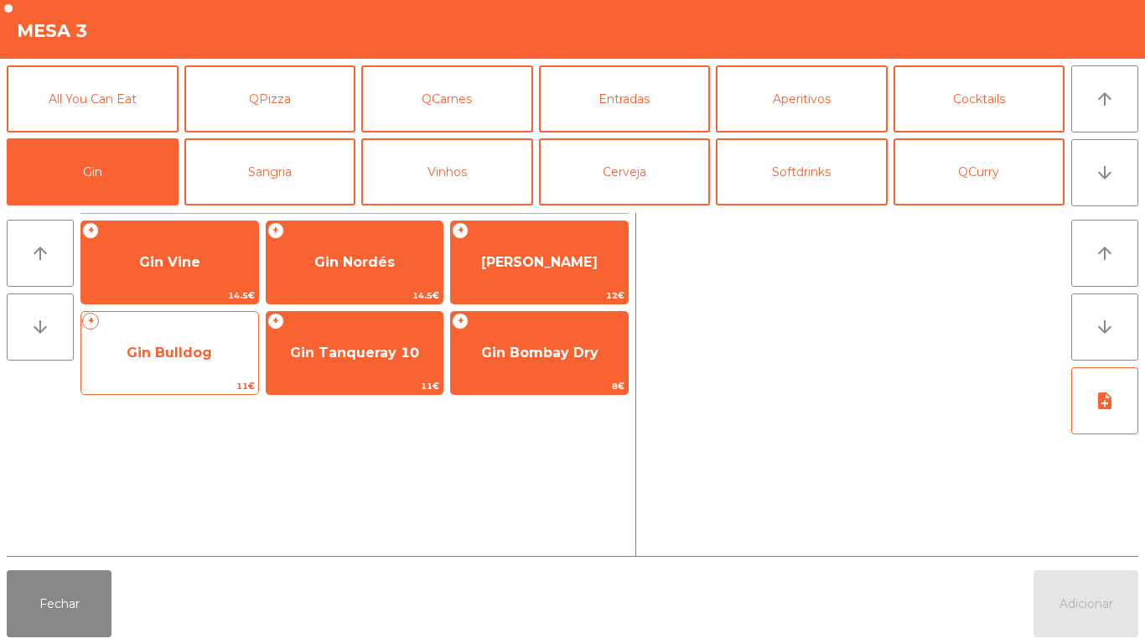
click at [163, 360] on span "Gin Bulldog" at bounding box center [169, 353] width 85 height 16
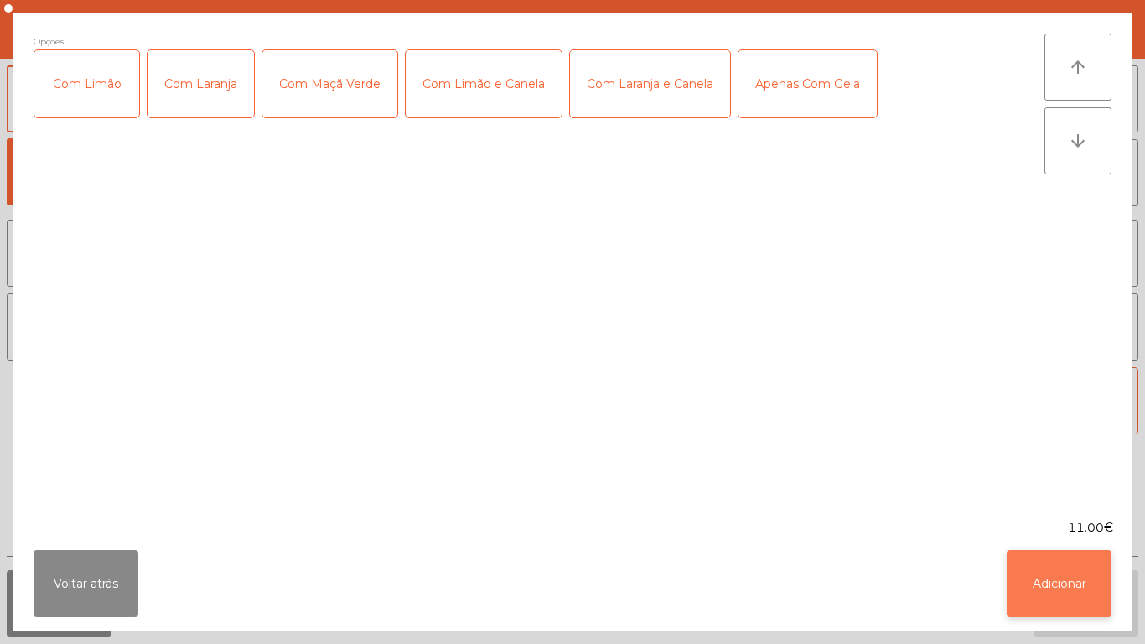
click at [1054, 572] on button "Adicionar" at bounding box center [1059, 583] width 105 height 67
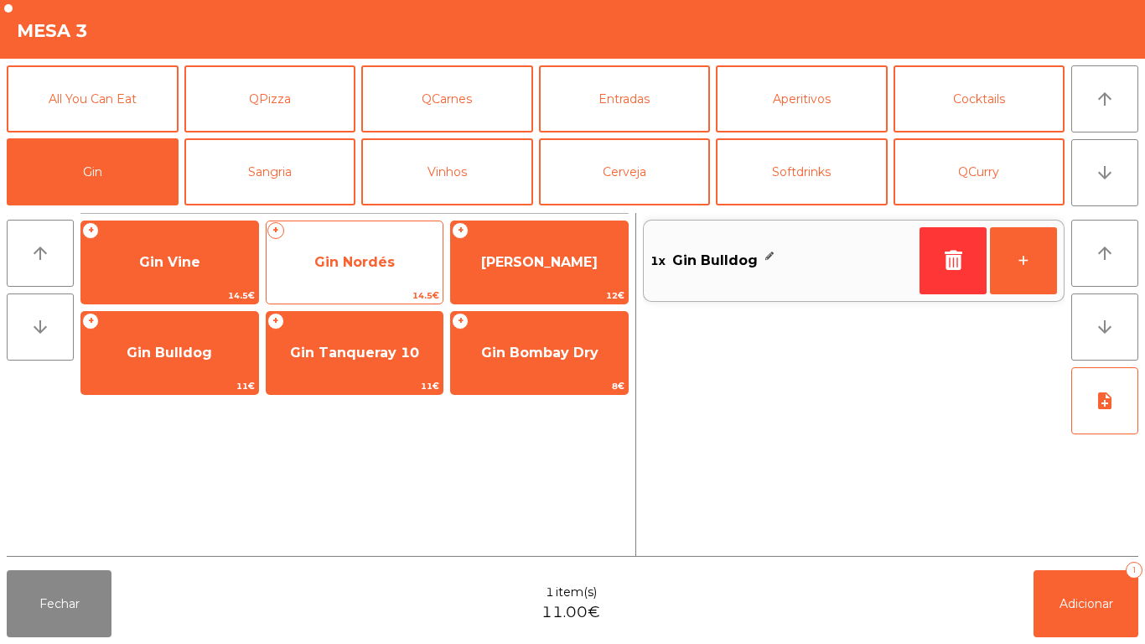
click at [376, 268] on span "Gin Nordés" at bounding box center [354, 262] width 80 height 16
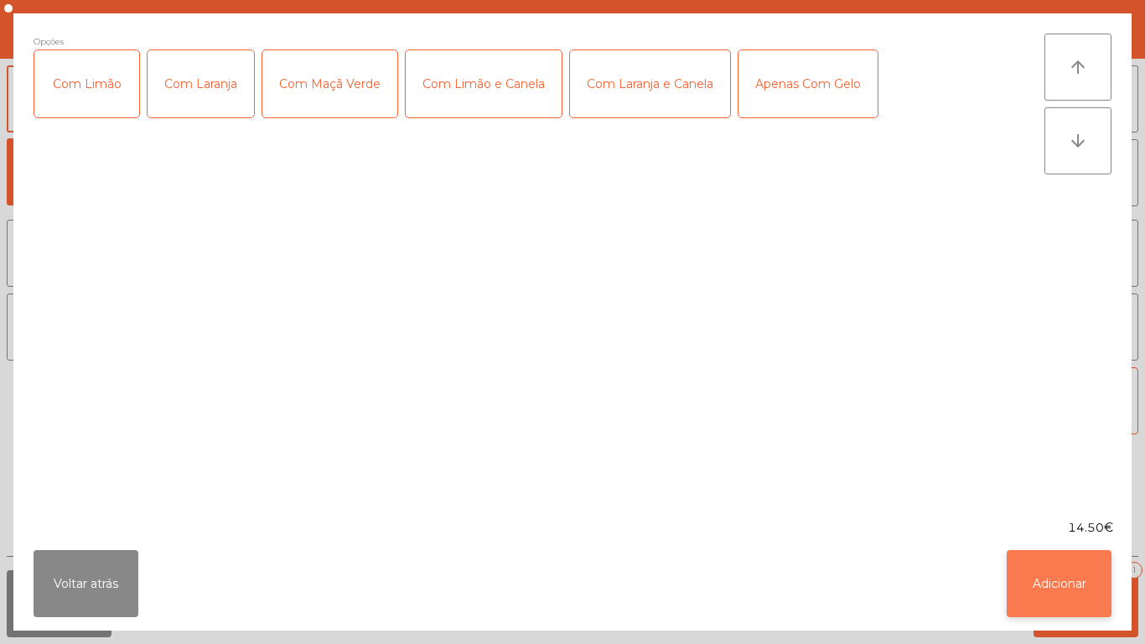
click at [1050, 564] on button "Adicionar" at bounding box center [1059, 583] width 105 height 67
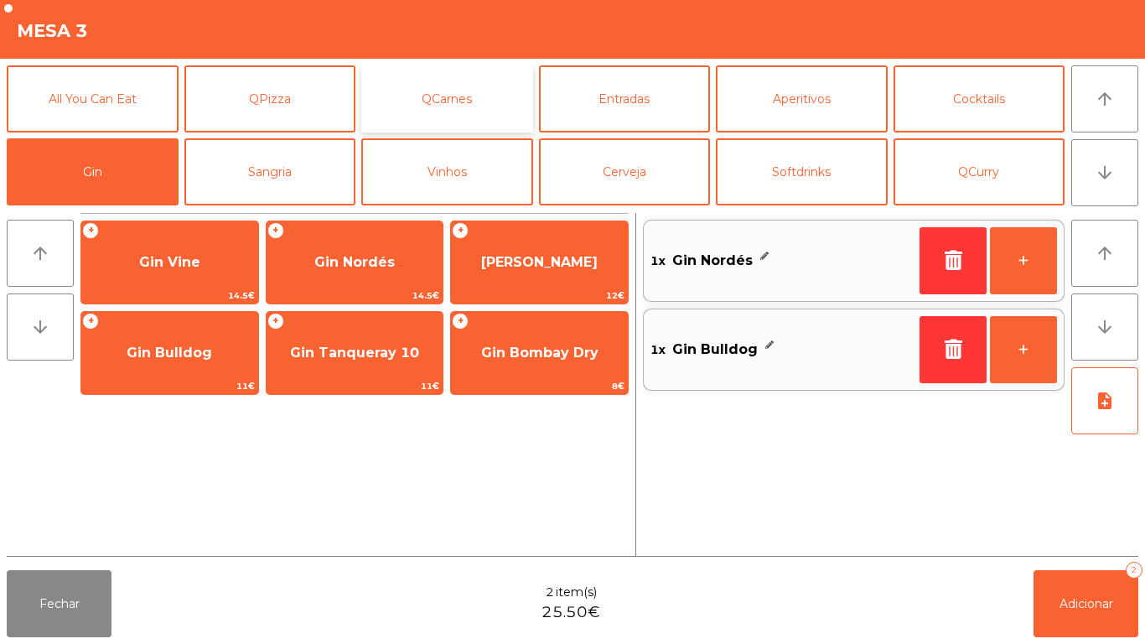
click at [464, 110] on button "QCarnes" at bounding box center [447, 98] width 172 height 67
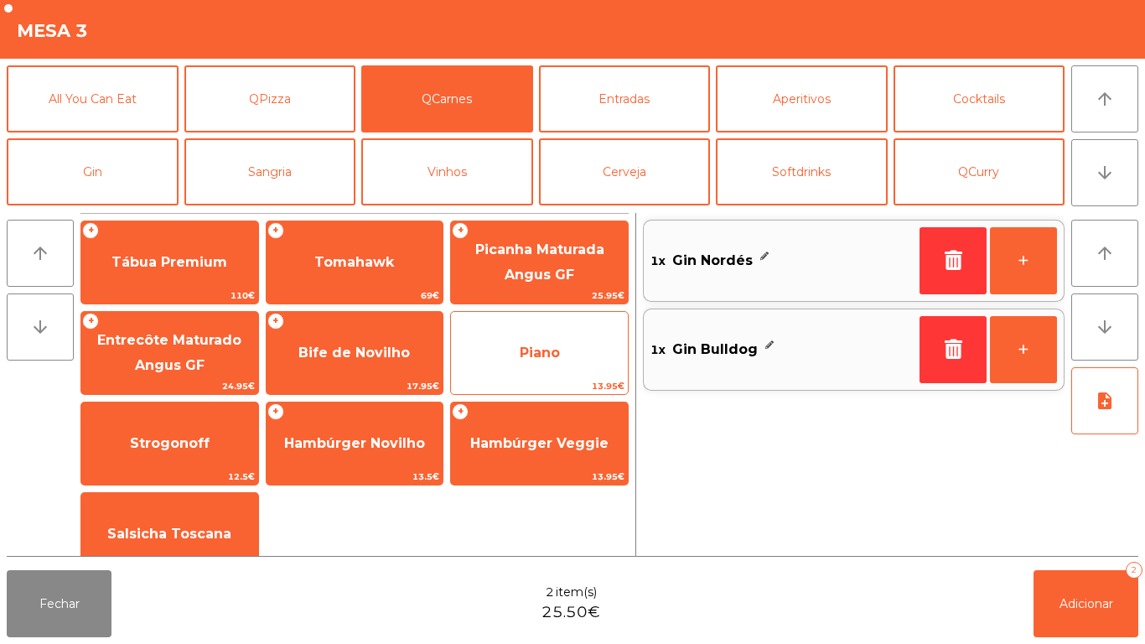
click at [543, 350] on span "Piano" at bounding box center [540, 353] width 40 height 16
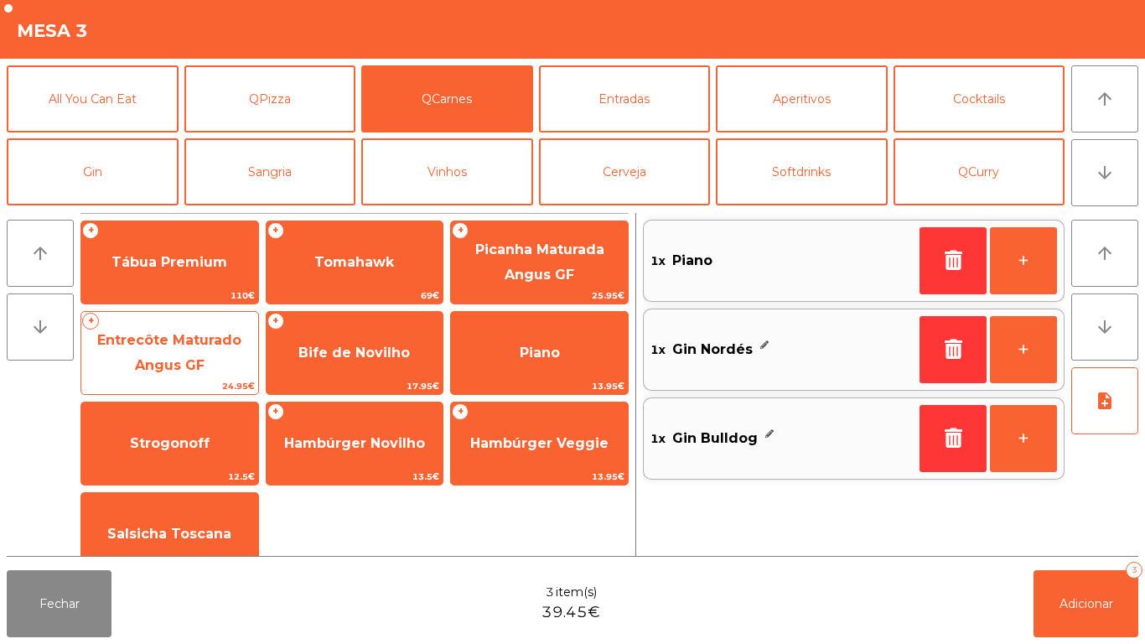
click at [176, 338] on span "Entrecôte Maturado Angus GF" at bounding box center [169, 352] width 144 height 41
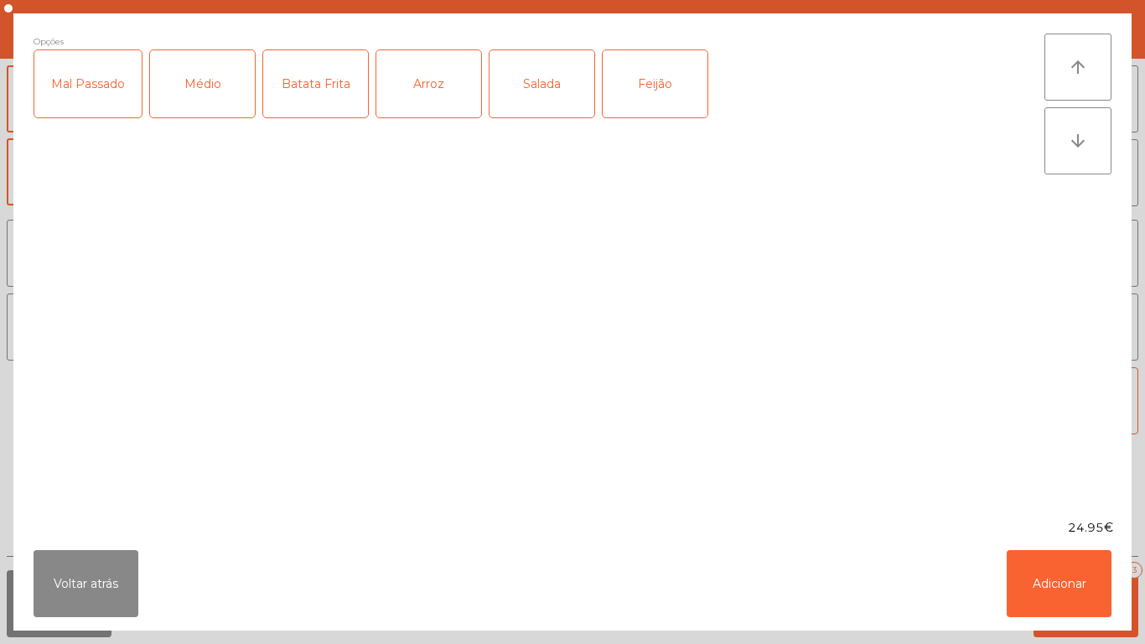
click at [209, 91] on div "Médio" at bounding box center [202, 83] width 105 height 67
click at [94, 99] on div "Mal Passado" at bounding box center [87, 83] width 107 height 67
click at [657, 84] on div "Feijão" at bounding box center [655, 83] width 105 height 67
click at [549, 83] on div "Salada" at bounding box center [542, 83] width 105 height 67
click at [1054, 556] on button "Adicionar" at bounding box center [1059, 583] width 105 height 67
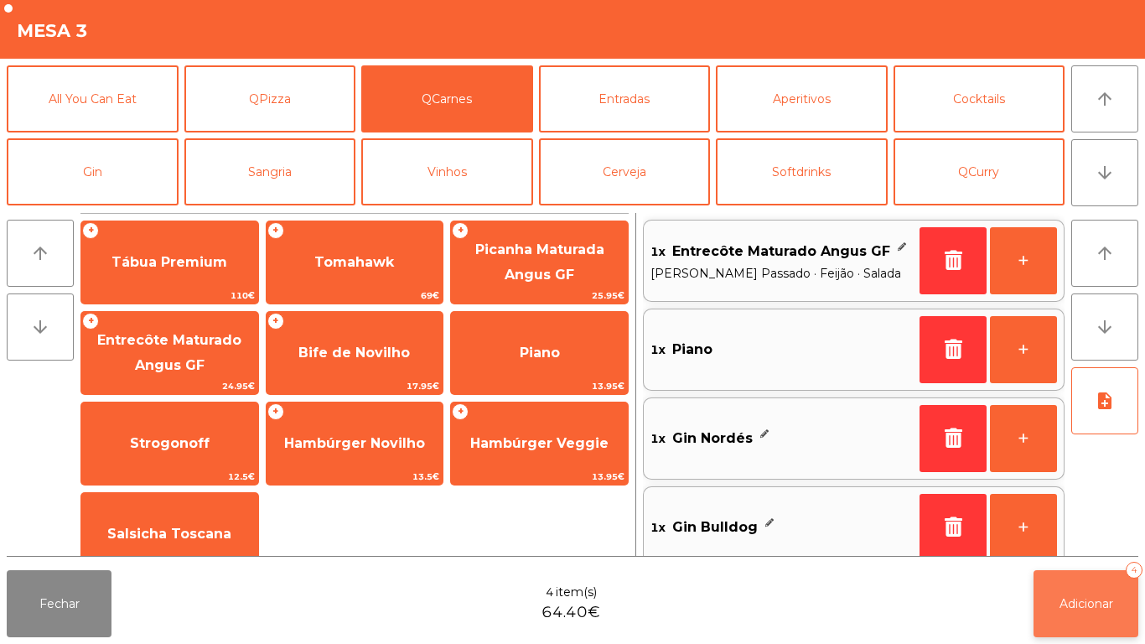
click at [1073, 583] on button "Adicionar 4" at bounding box center [1086, 603] width 105 height 67
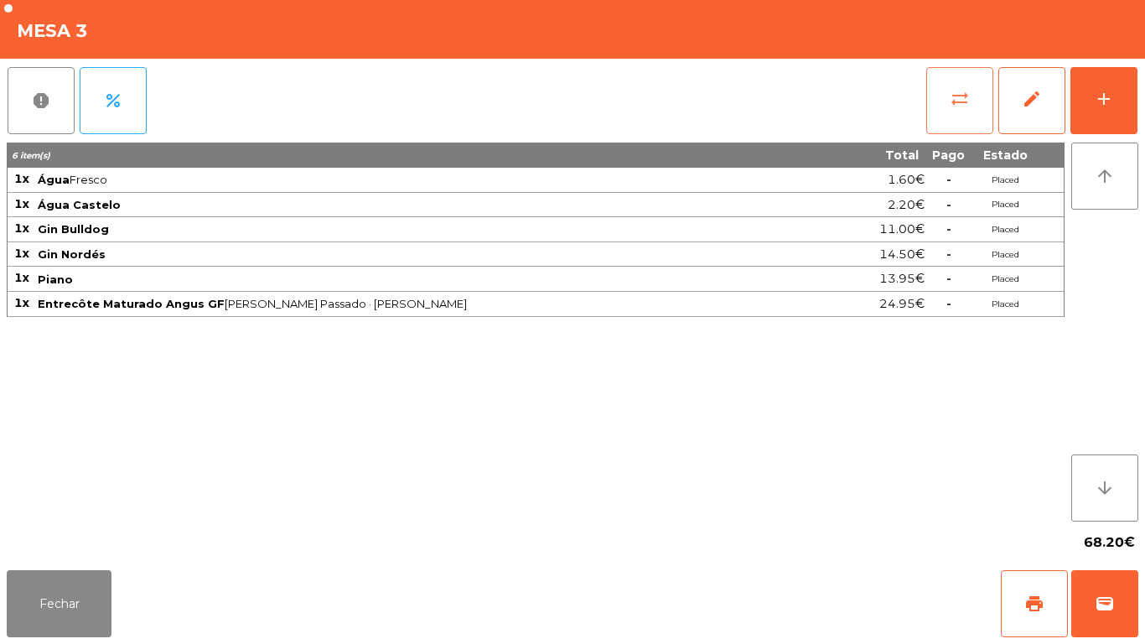
click at [946, 75] on button "sync_alt" at bounding box center [959, 100] width 67 height 67
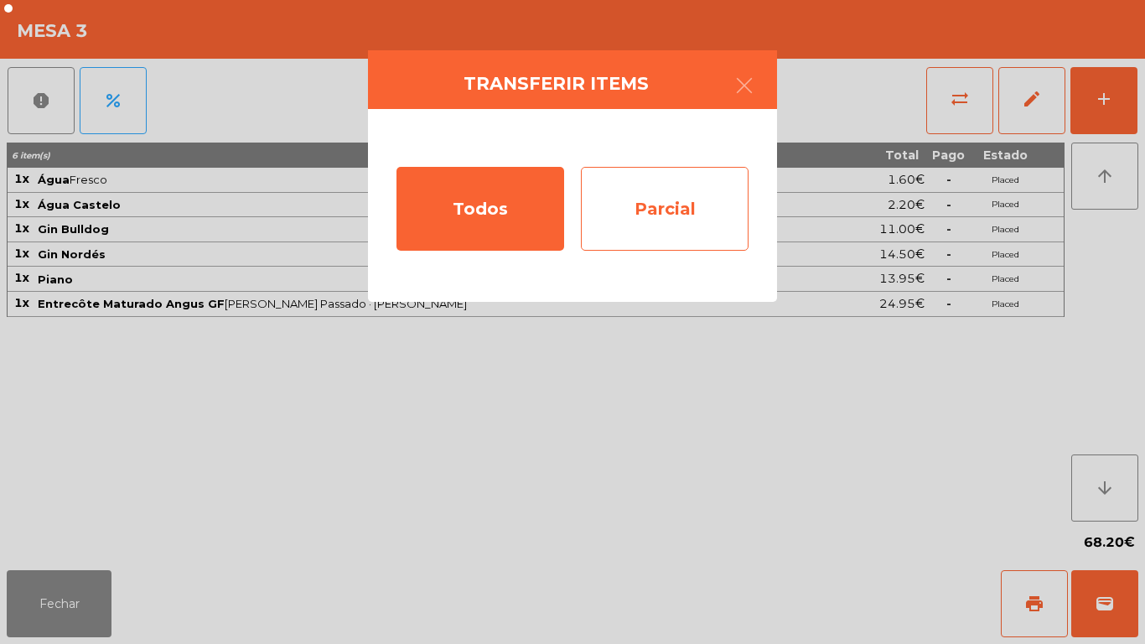
click at [676, 194] on div "Parcial" at bounding box center [665, 209] width 168 height 84
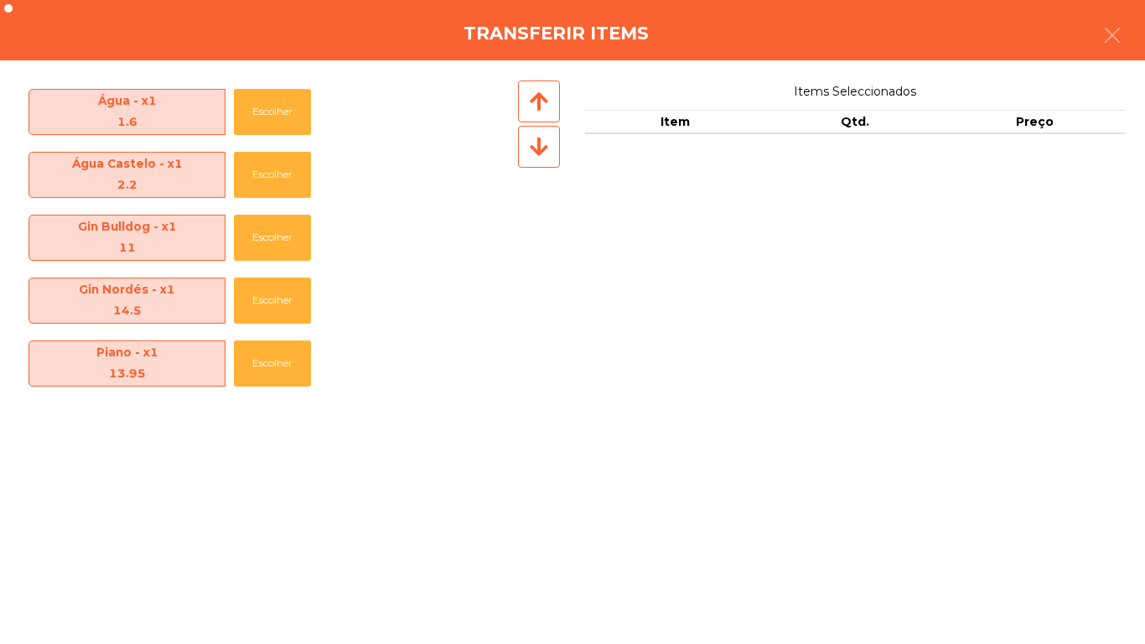
scroll to position [60, 0]
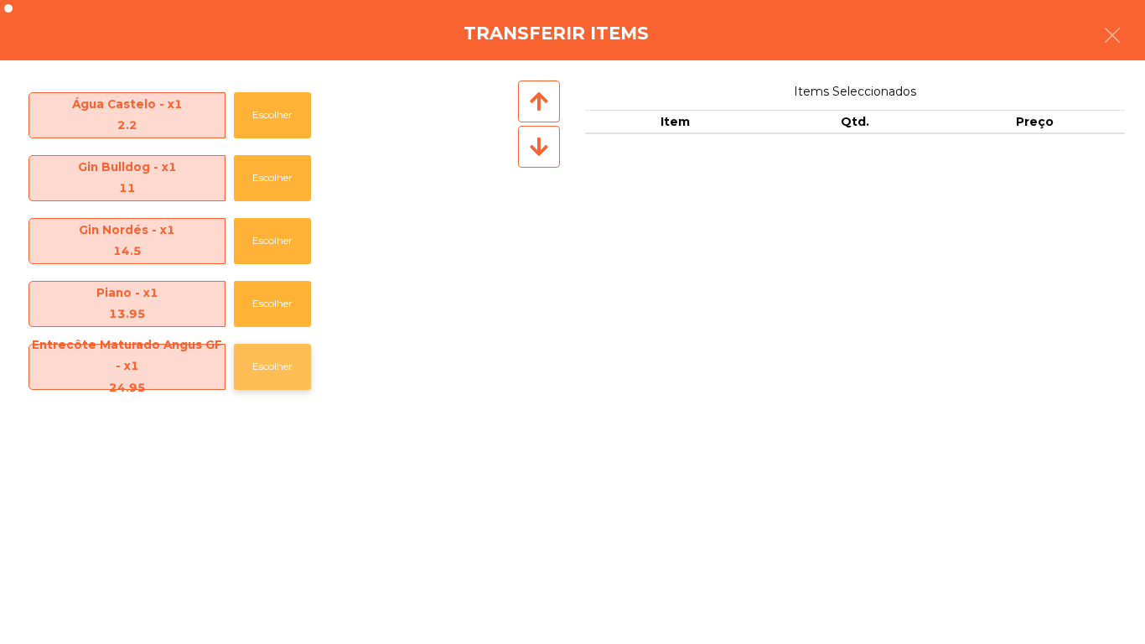
click at [290, 360] on button "Escolher" at bounding box center [272, 367] width 77 height 46
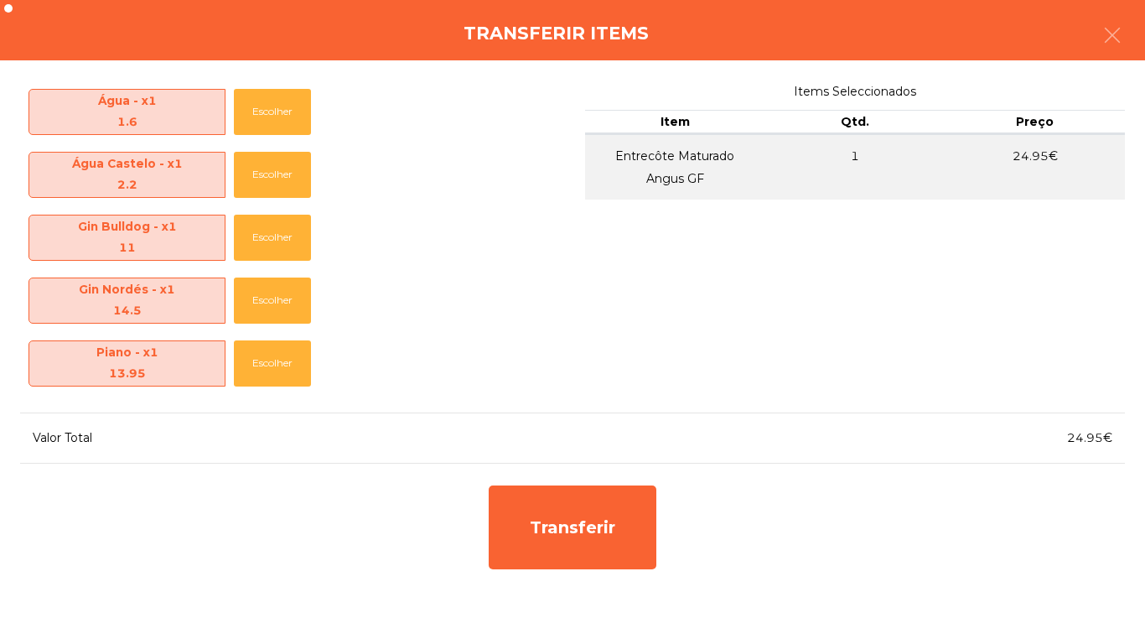
scroll to position [0, 0]
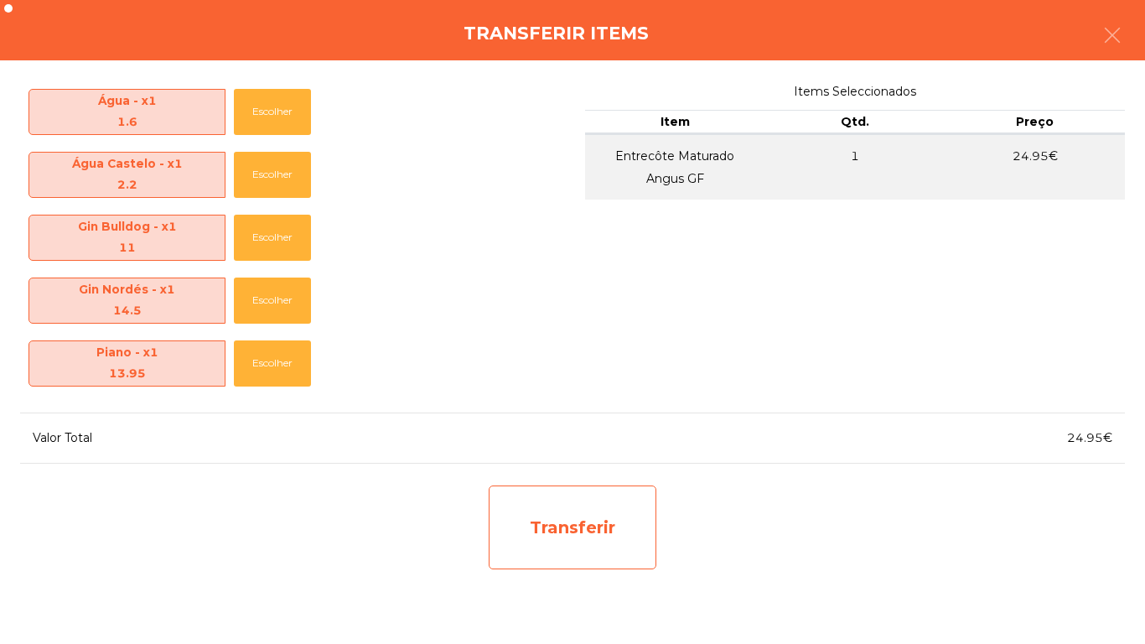
click at [582, 525] on div "Transferir" at bounding box center [573, 527] width 168 height 84
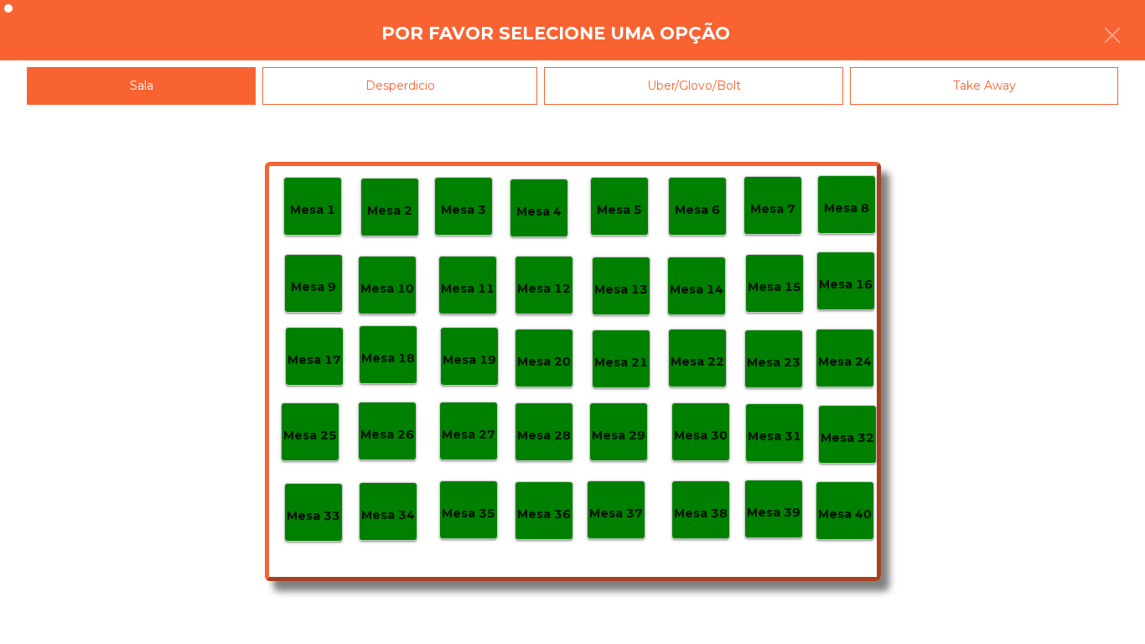
click at [317, 430] on p "Mesa 25" at bounding box center [310, 435] width 54 height 19
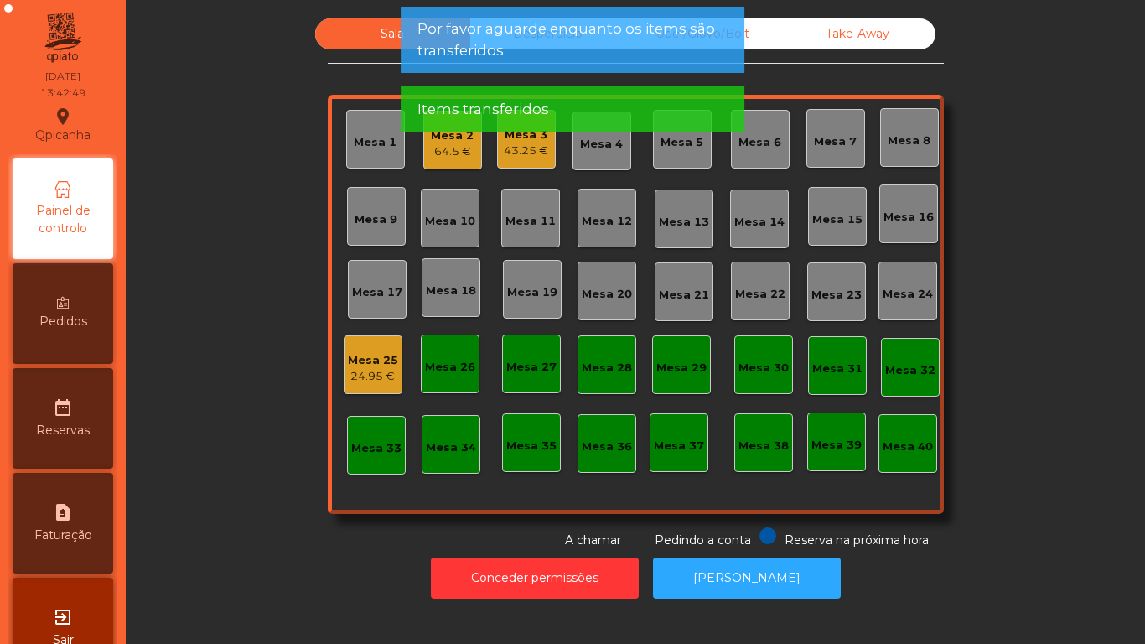
click at [518, 155] on div "43.25 €" at bounding box center [526, 150] width 44 height 17
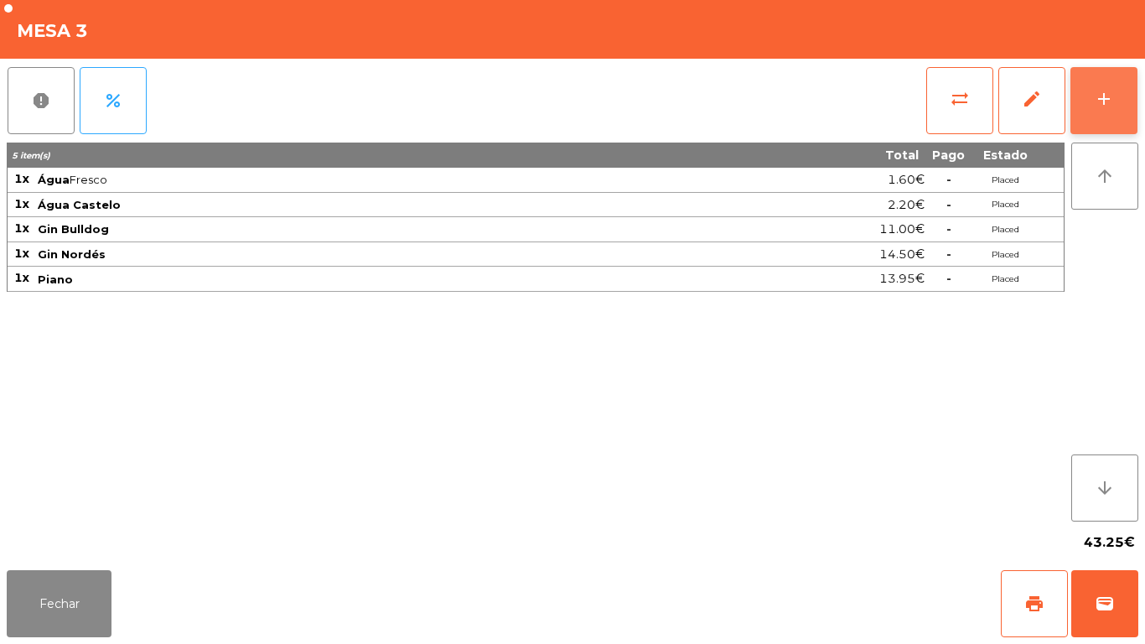
click at [1105, 100] on div "add" at bounding box center [1104, 99] width 20 height 20
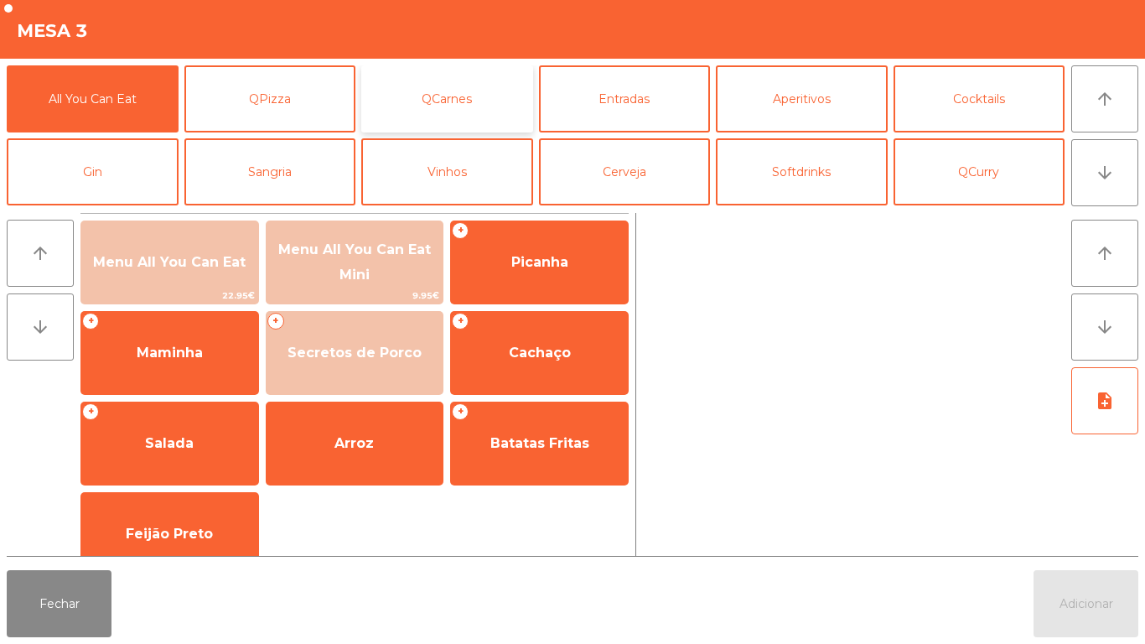
click at [474, 78] on button "QCarnes" at bounding box center [447, 98] width 172 height 67
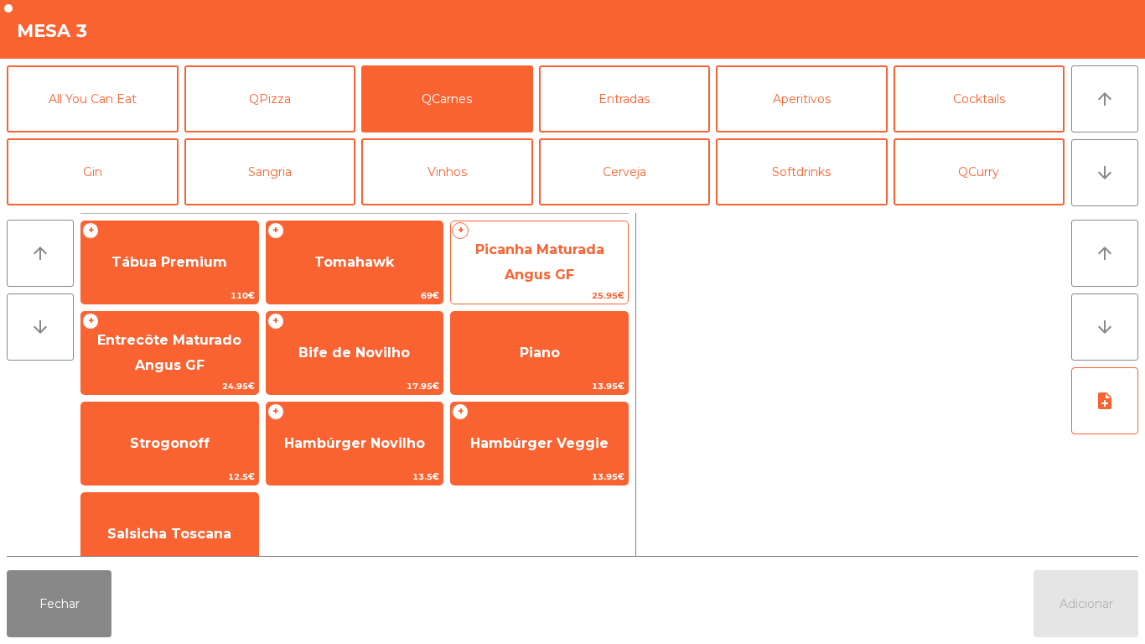
click at [566, 271] on span "Picanha Maturada Angus GF" at bounding box center [539, 261] width 129 height 41
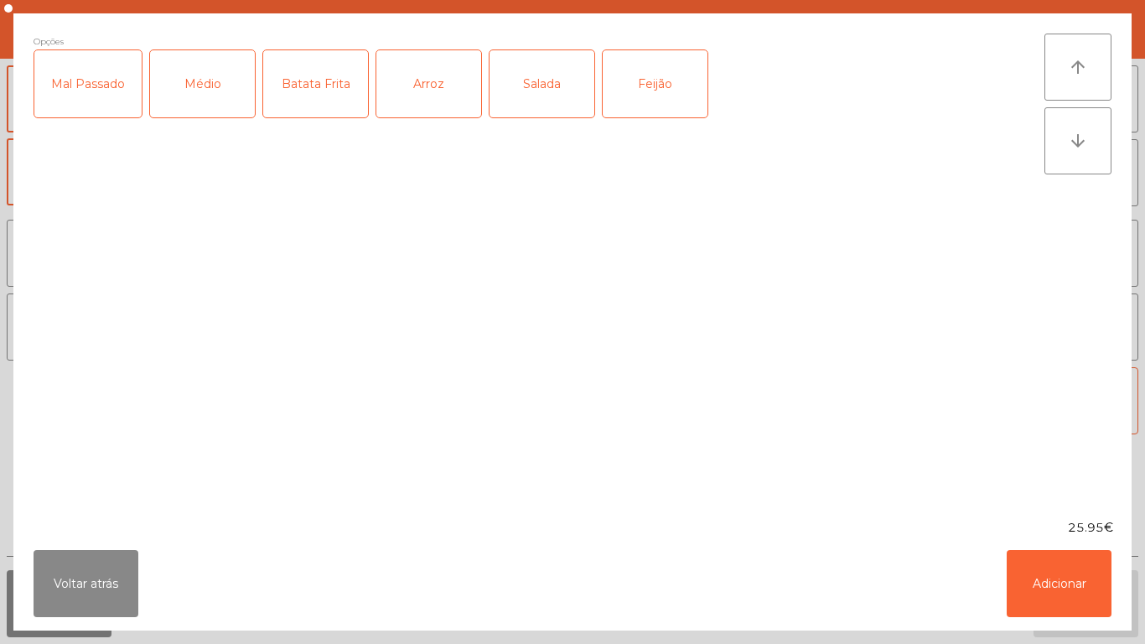
click at [99, 83] on div "Mal Passado" at bounding box center [87, 83] width 107 height 67
click at [209, 88] on div "Médio" at bounding box center [202, 83] width 105 height 67
click at [655, 99] on div "Feijão" at bounding box center [655, 83] width 105 height 67
click at [549, 85] on div "Salada" at bounding box center [542, 83] width 105 height 67
click at [1037, 564] on button "Adicionar" at bounding box center [1059, 583] width 105 height 67
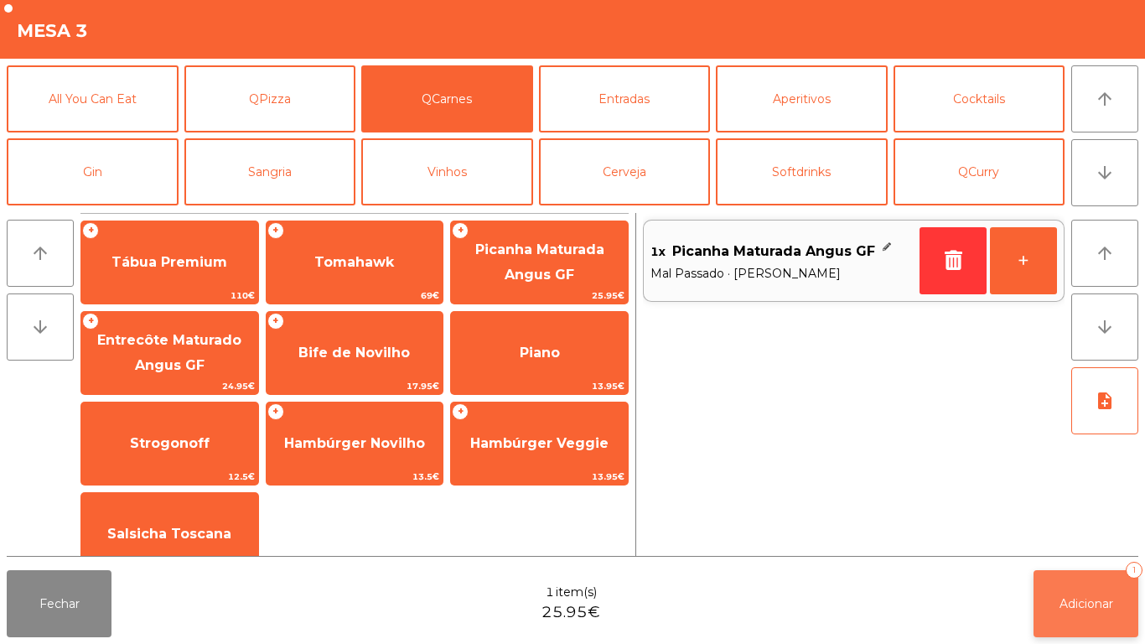
click at [1070, 588] on button "Adicionar 1" at bounding box center [1086, 603] width 105 height 67
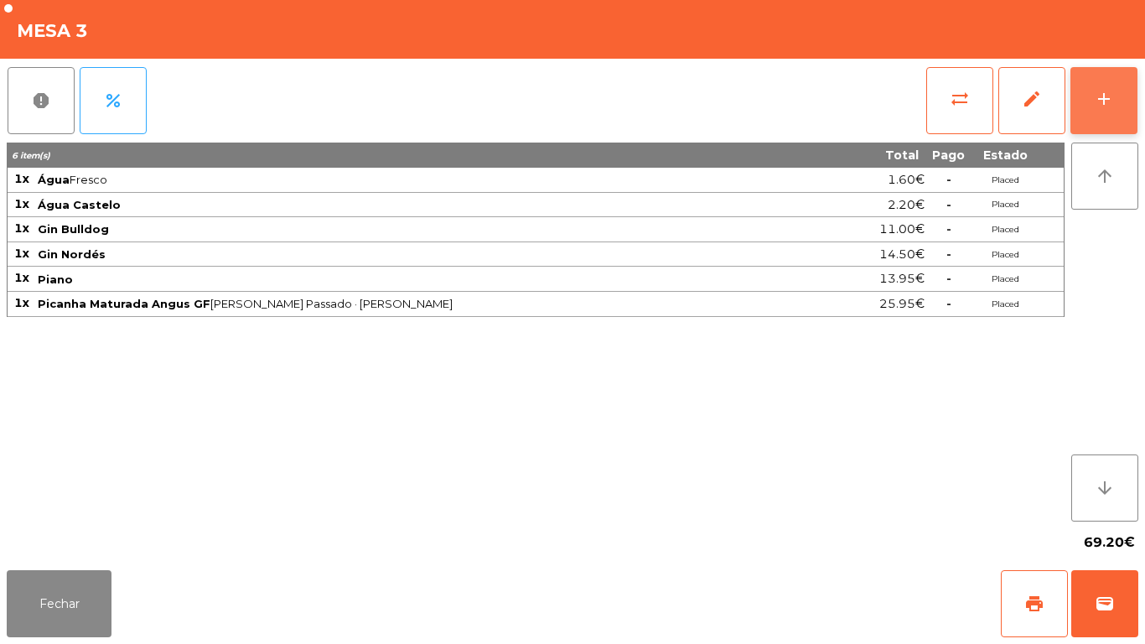
click at [1104, 94] on div "add" at bounding box center [1104, 99] width 20 height 20
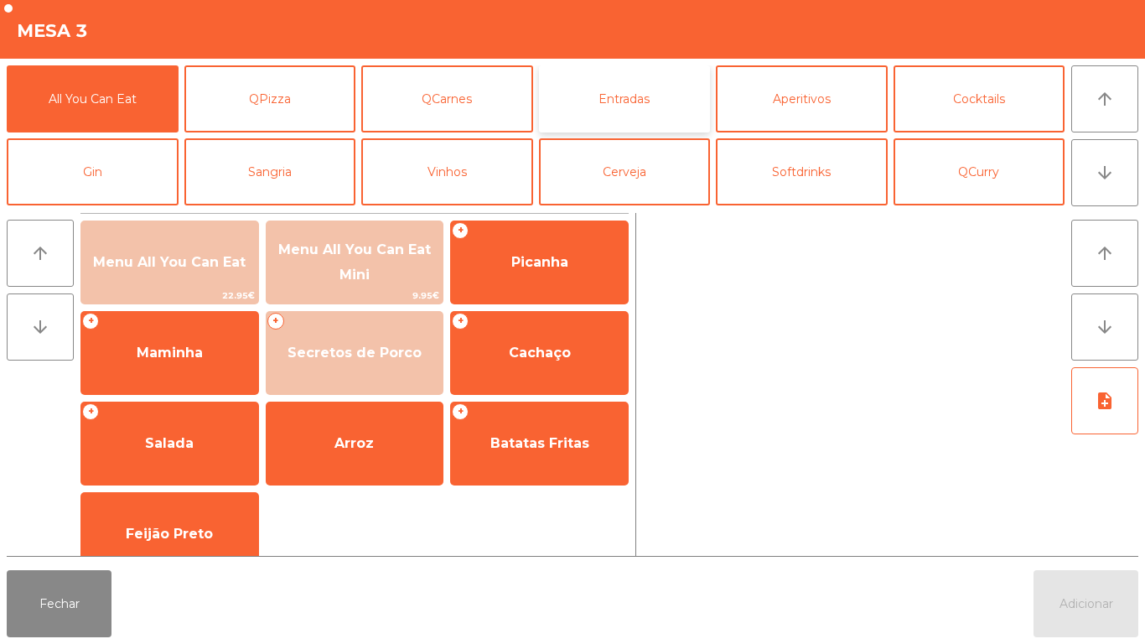
click at [643, 110] on button "Entradas" at bounding box center [625, 98] width 172 height 67
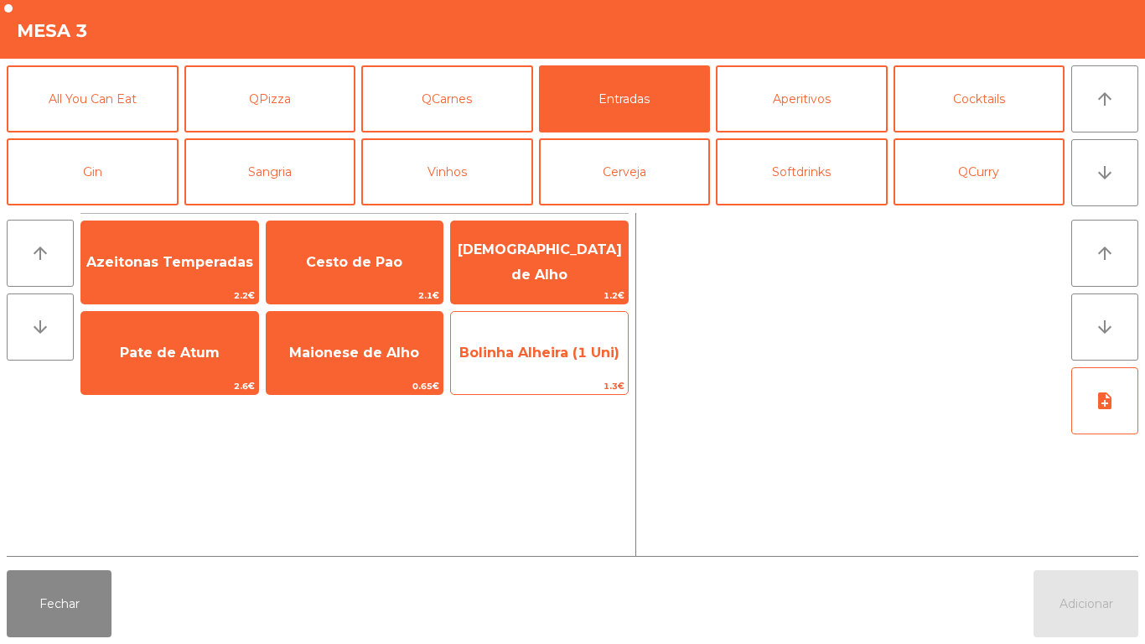
click at [539, 361] on span "Bolinha Alheira (1 Uni)" at bounding box center [539, 352] width 177 height 45
click at [543, 364] on span "Bolinha Alheira (1 Uni)" at bounding box center [539, 352] width 177 height 45
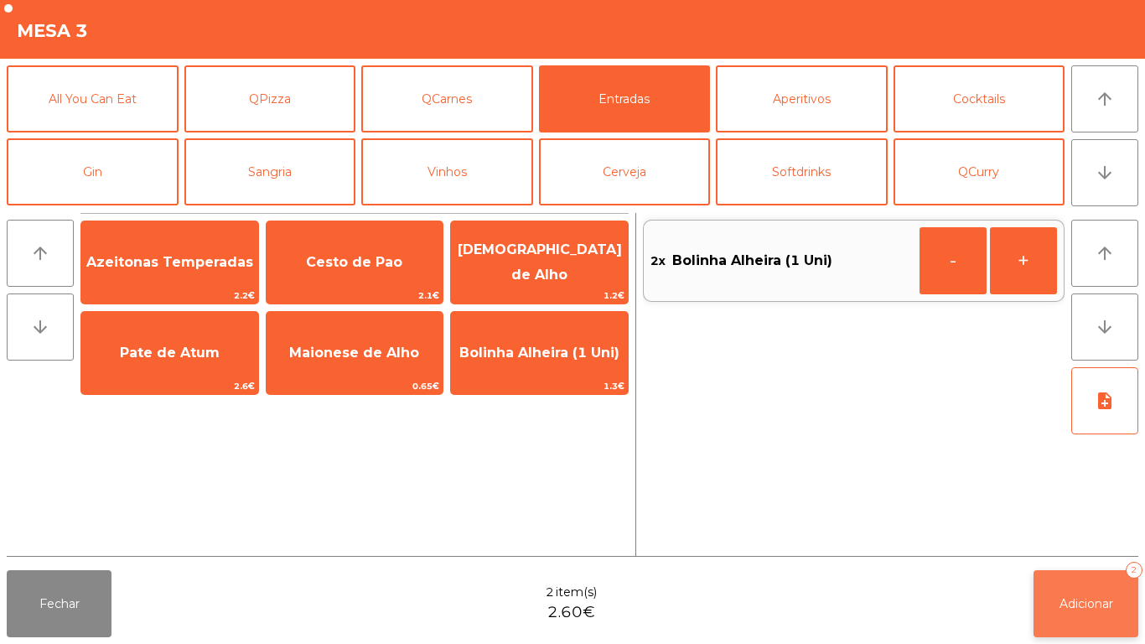
click at [1095, 586] on button "Adicionar 2" at bounding box center [1086, 603] width 105 height 67
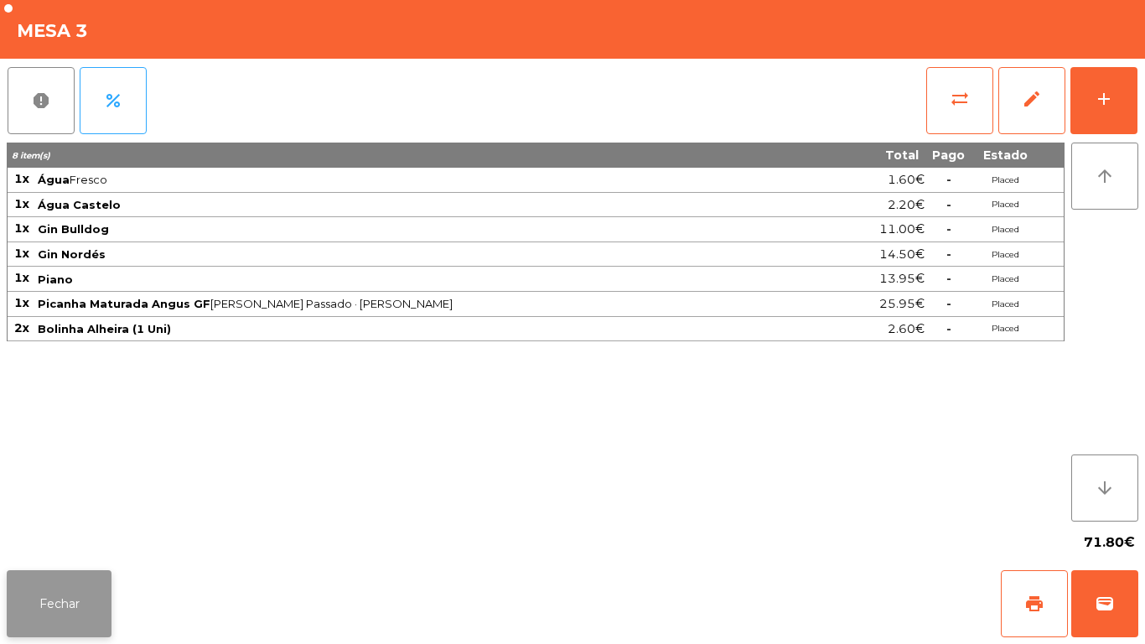
click at [54, 591] on button "Fechar" at bounding box center [59, 603] width 105 height 67
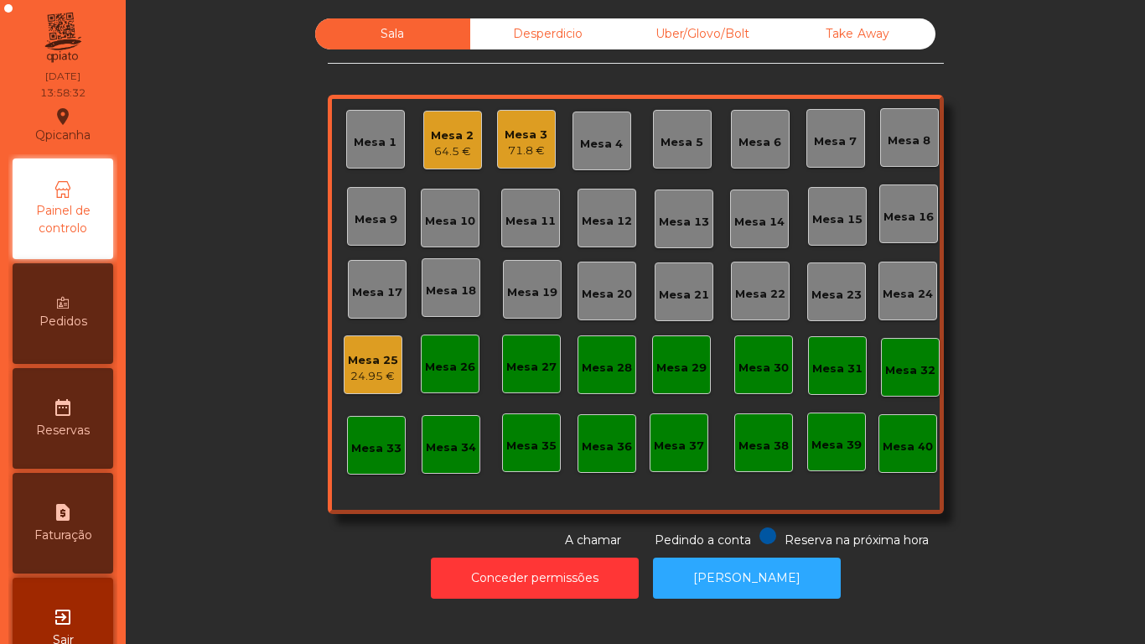
click at [518, 147] on div "71.8 €" at bounding box center [526, 150] width 43 height 17
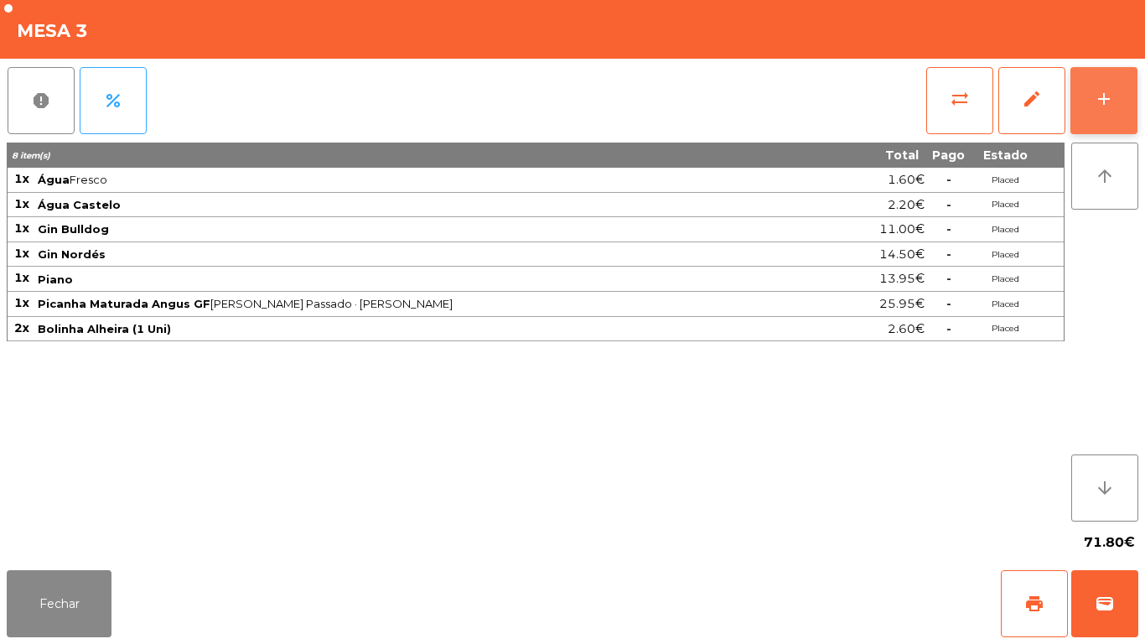
click at [1085, 106] on button "add" at bounding box center [1103, 100] width 67 height 67
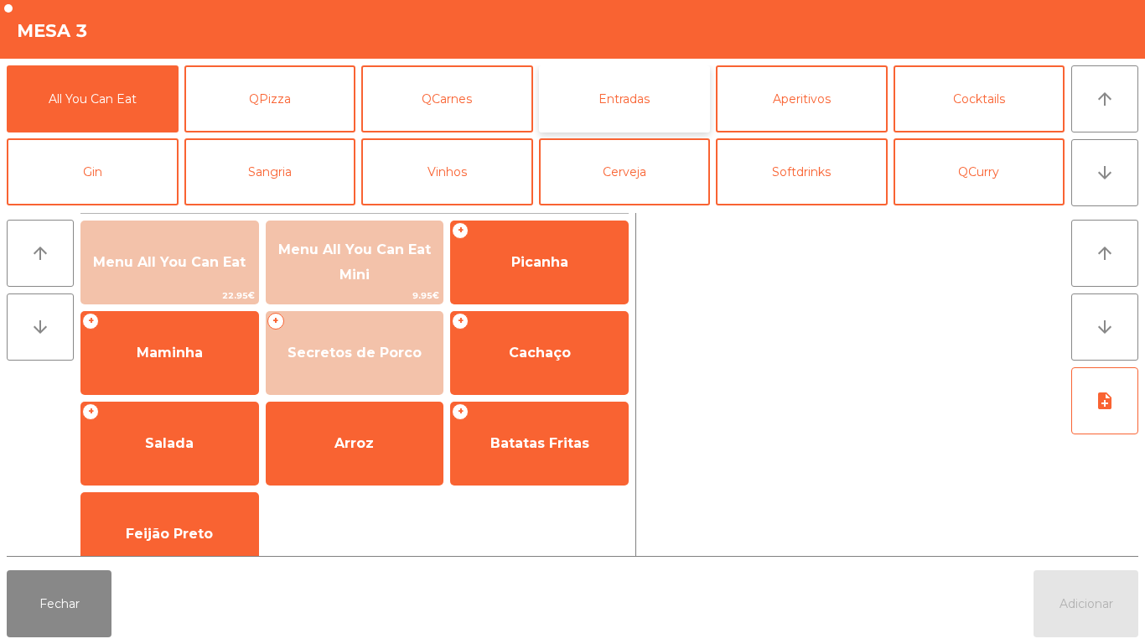
click at [630, 106] on button "Entradas" at bounding box center [625, 98] width 172 height 67
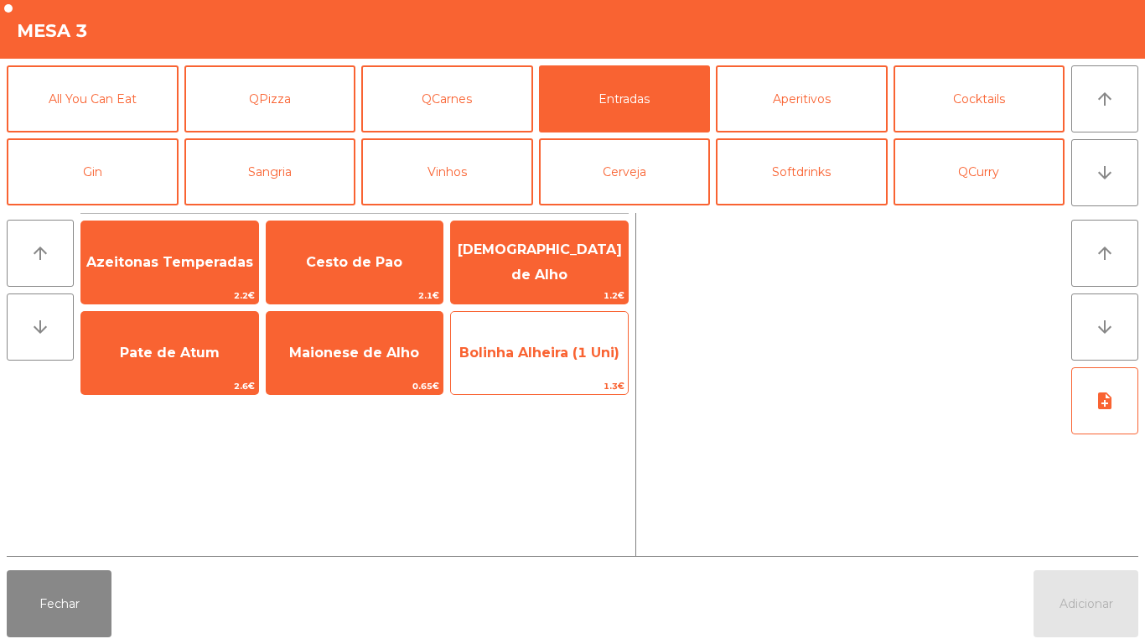
click at [525, 352] on span "Bolinha Alheira (1 Uni)" at bounding box center [539, 353] width 160 height 16
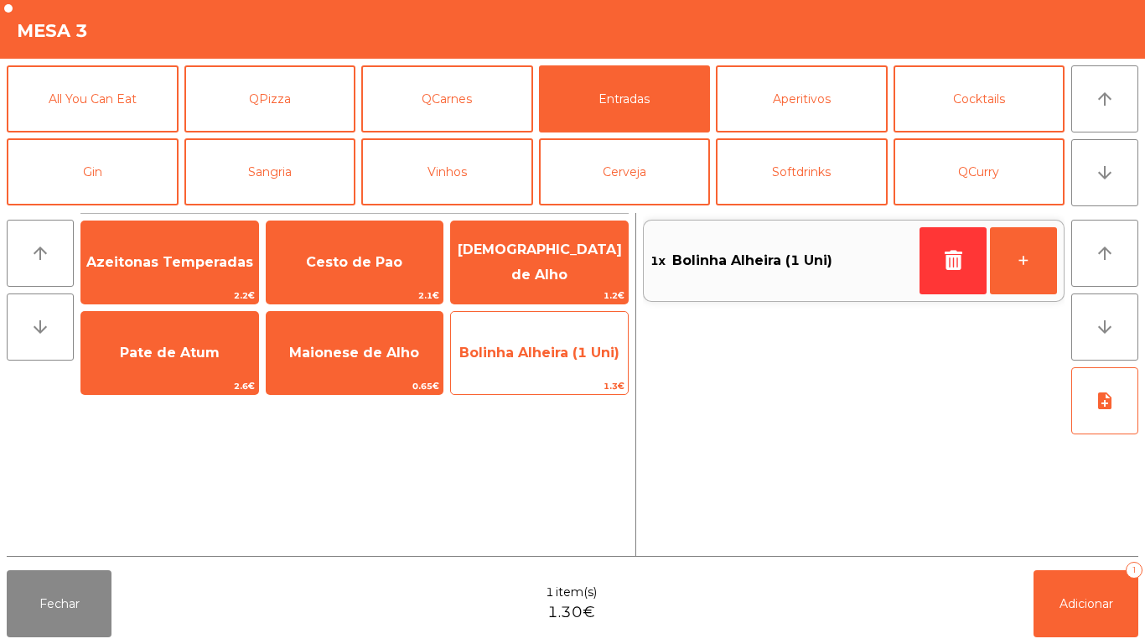
click at [516, 354] on span "Bolinha Alheira (1 Uni)" at bounding box center [539, 353] width 160 height 16
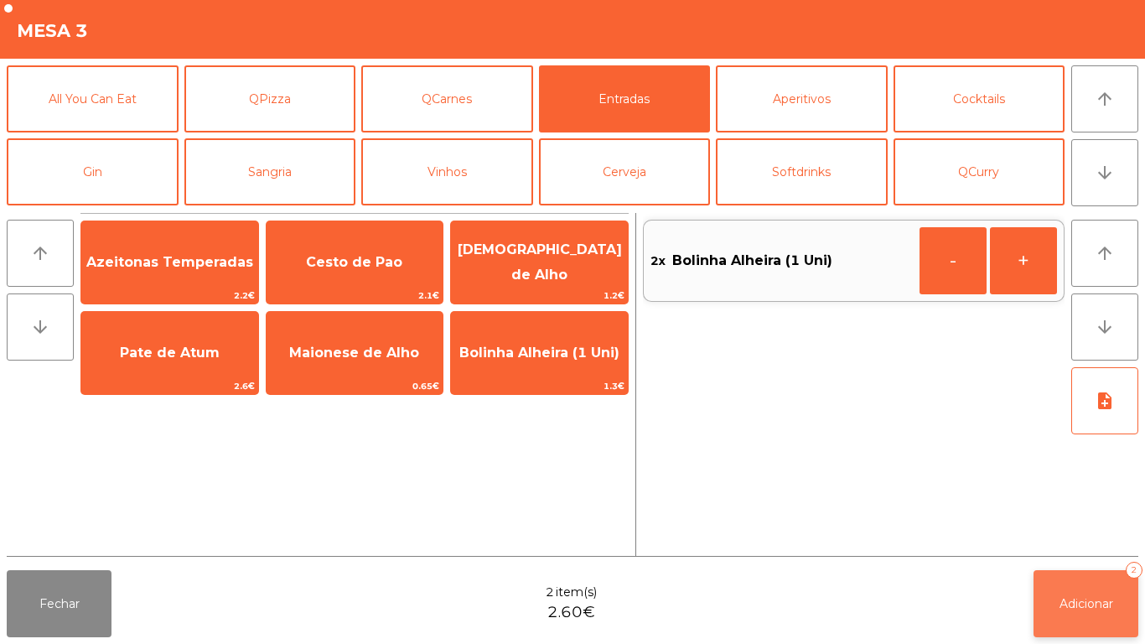
click at [1060, 583] on button "Adicionar 2" at bounding box center [1086, 603] width 105 height 67
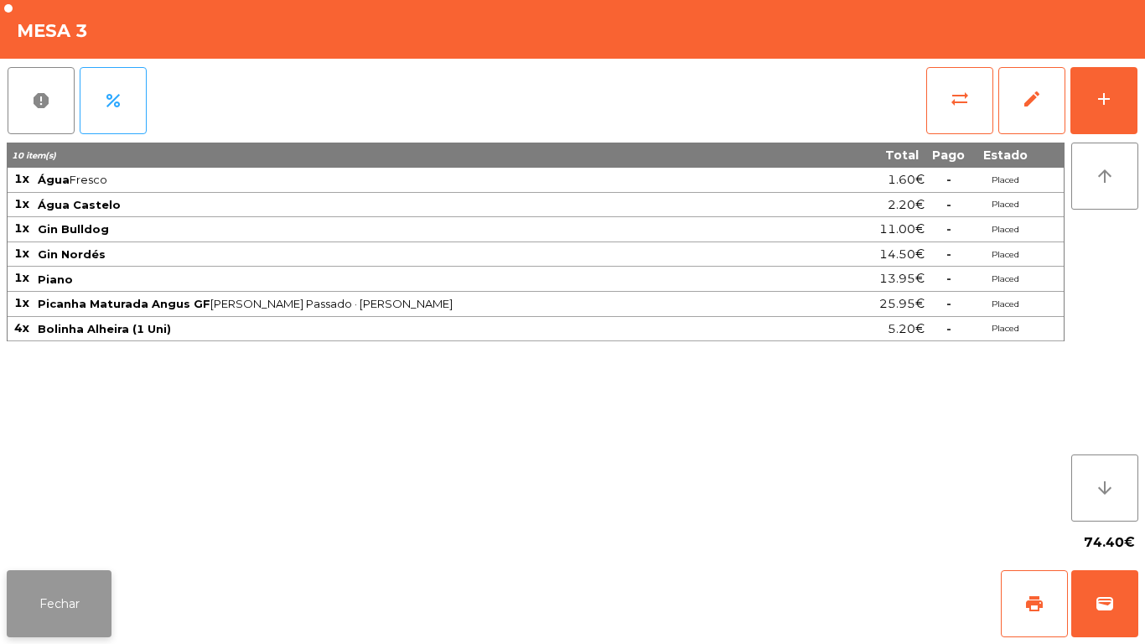
click at [67, 589] on button "Fechar" at bounding box center [59, 603] width 105 height 67
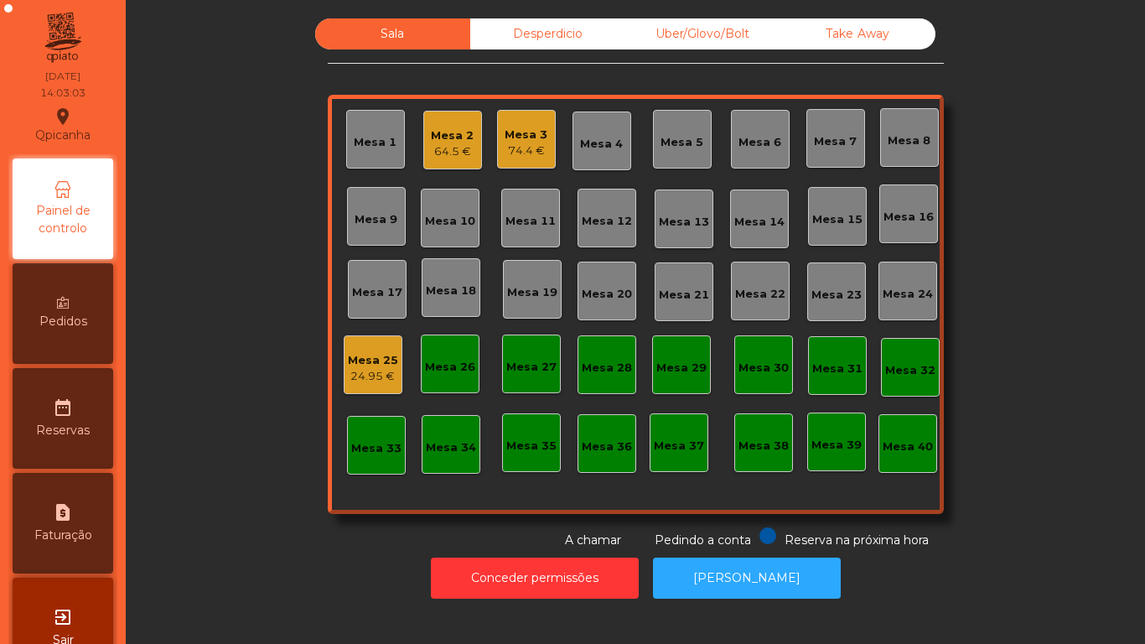
click at [471, 146] on div "Mesa 2 64.5 €" at bounding box center [452, 140] width 59 height 59
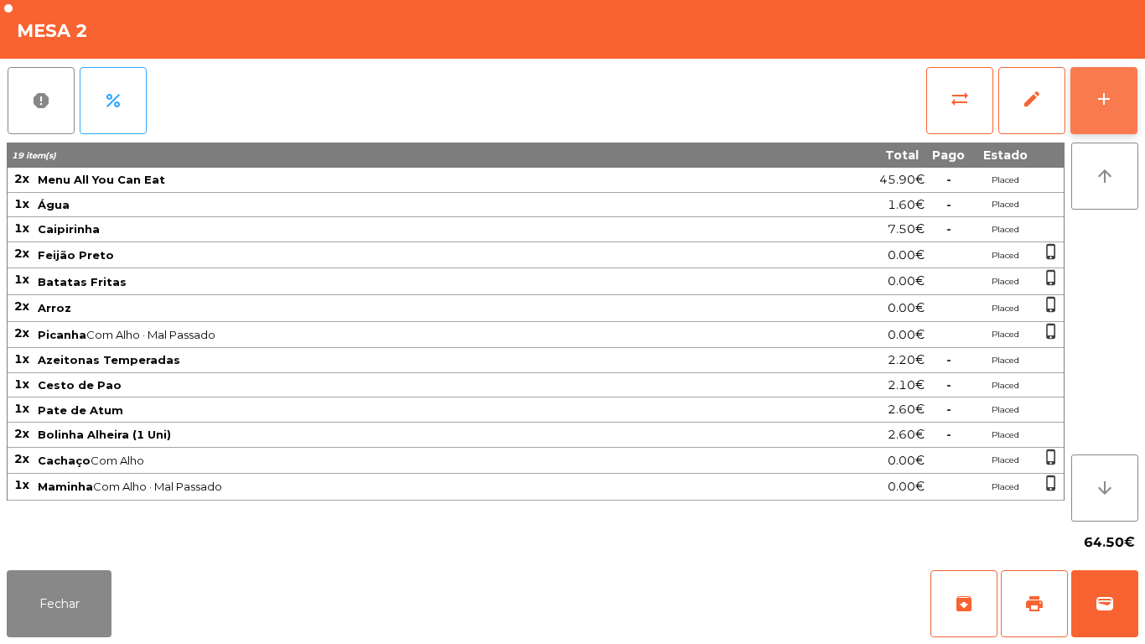
click at [1096, 102] on div "add" at bounding box center [1104, 99] width 20 height 20
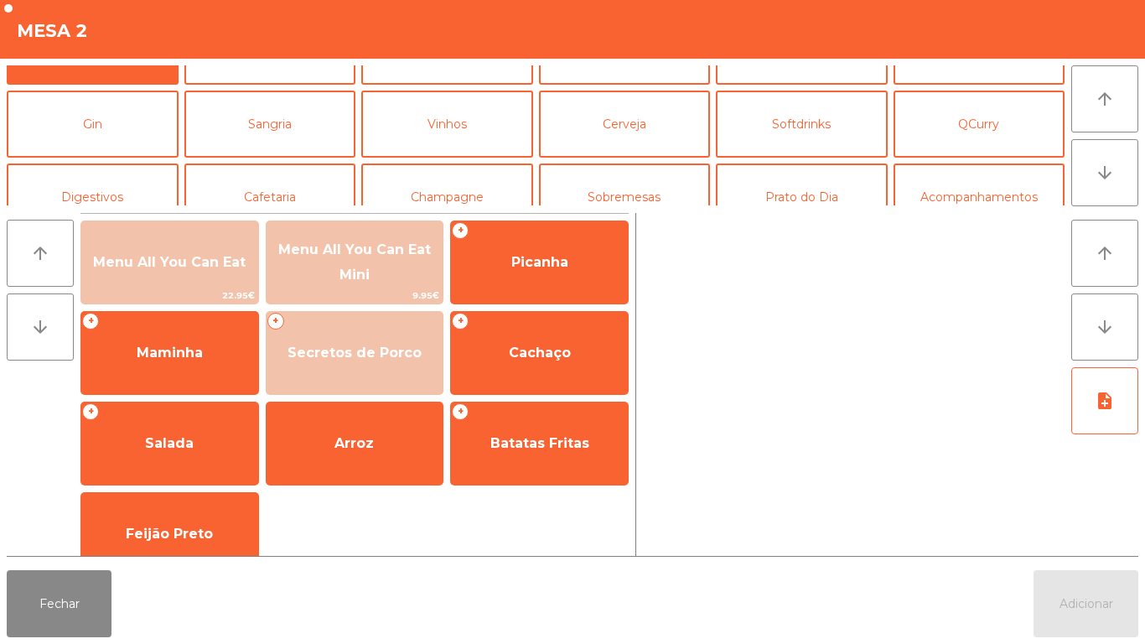
scroll to position [63, 0]
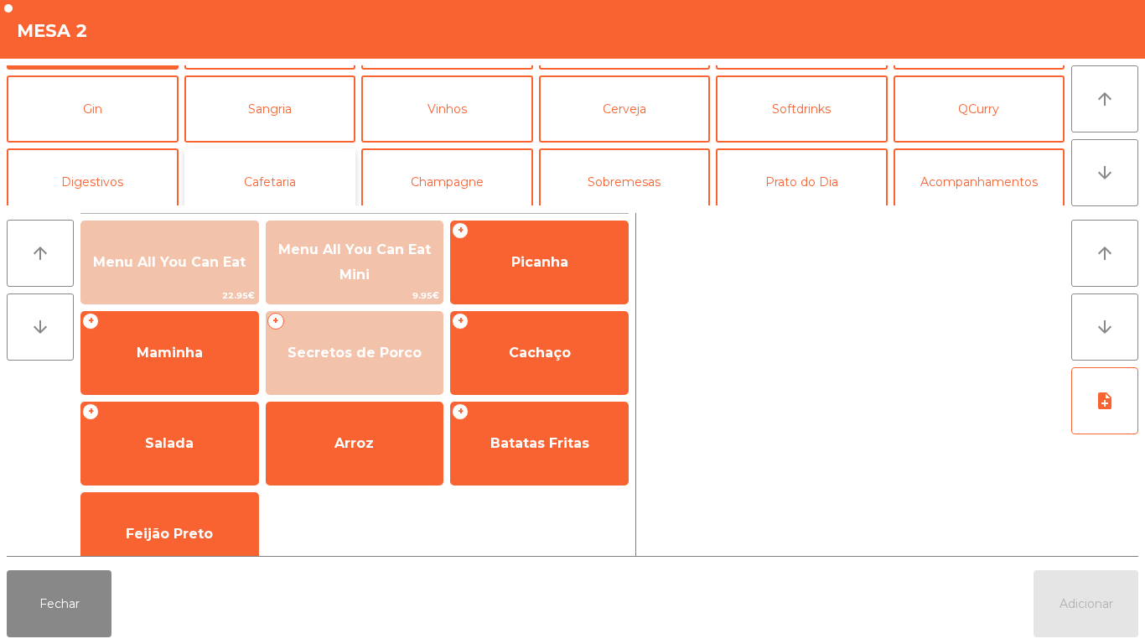
click at [277, 175] on button "Cafetaria" at bounding box center [270, 181] width 172 height 67
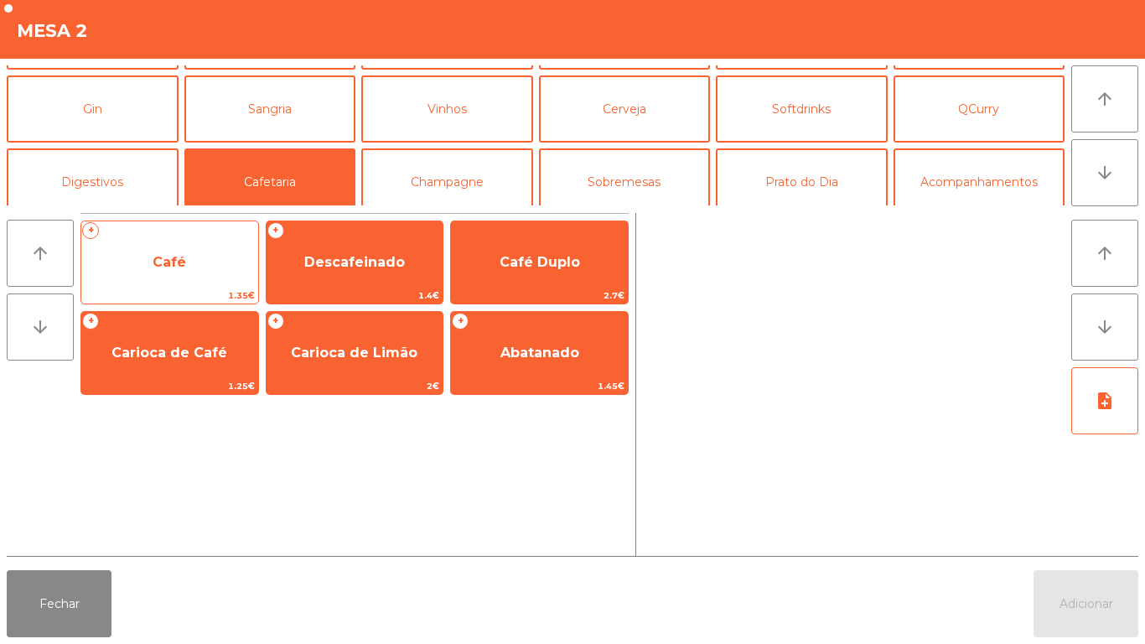
click at [176, 282] on span "Café" at bounding box center [169, 262] width 177 height 45
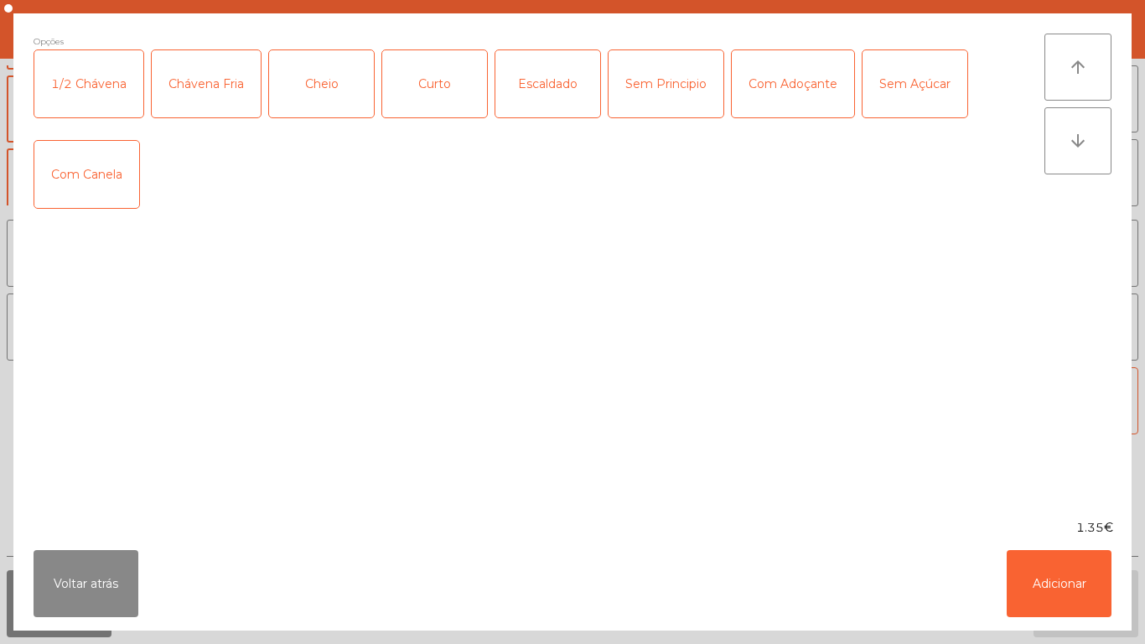
click at [215, 90] on div "Chávena Fria" at bounding box center [206, 83] width 109 height 67
click at [1040, 562] on button "Adicionar" at bounding box center [1059, 583] width 105 height 67
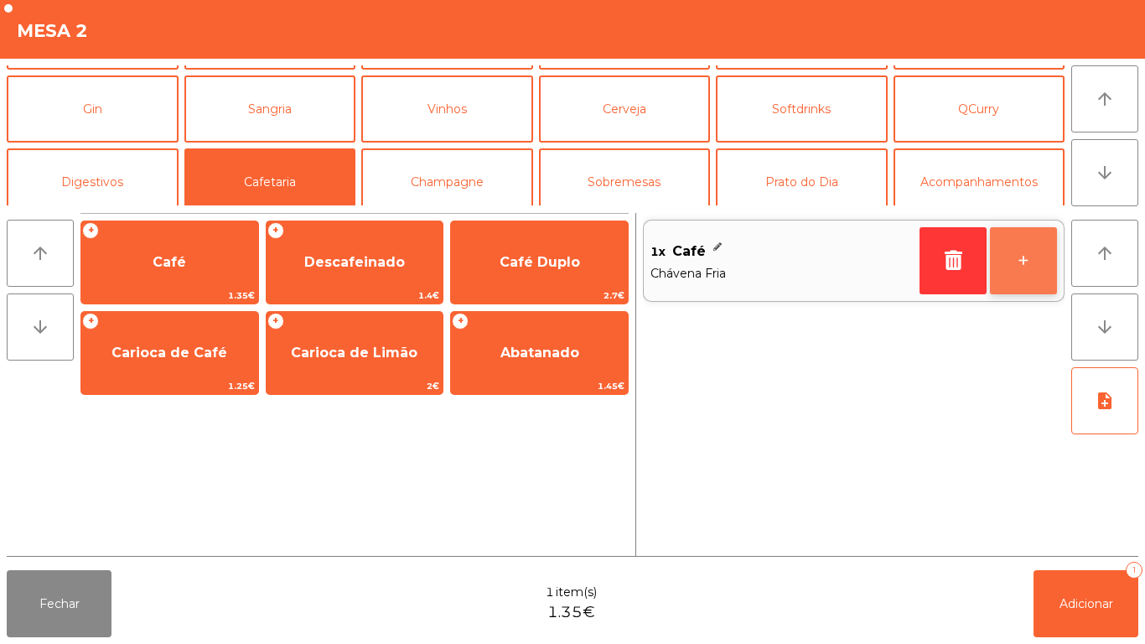
click at [1015, 243] on button "+" at bounding box center [1023, 260] width 67 height 67
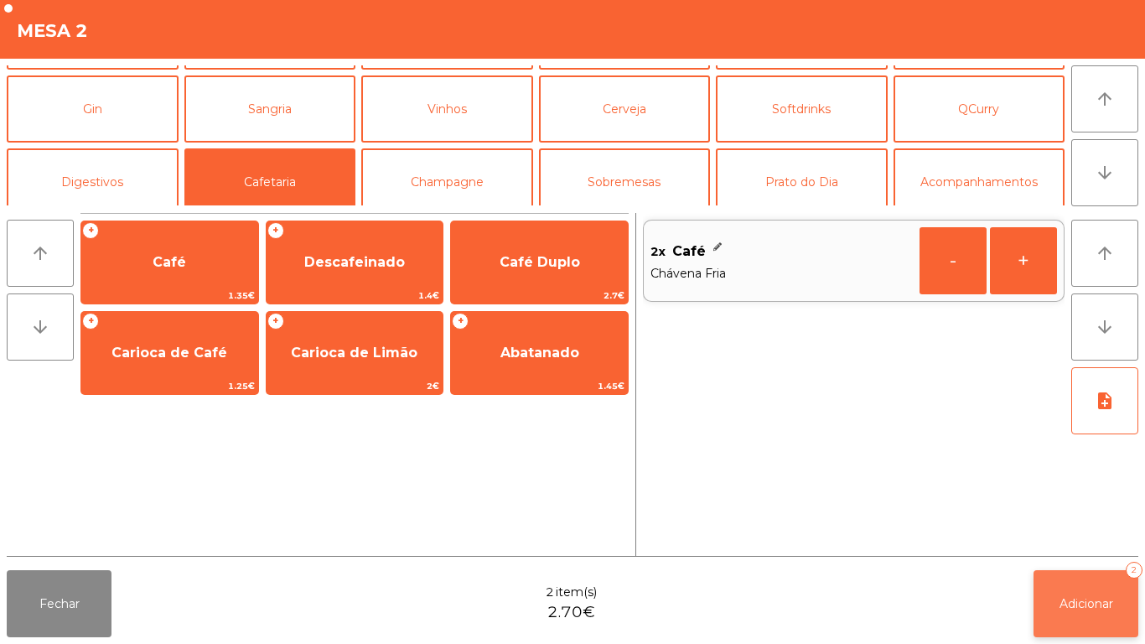
click at [1075, 584] on button "Adicionar 2" at bounding box center [1086, 603] width 105 height 67
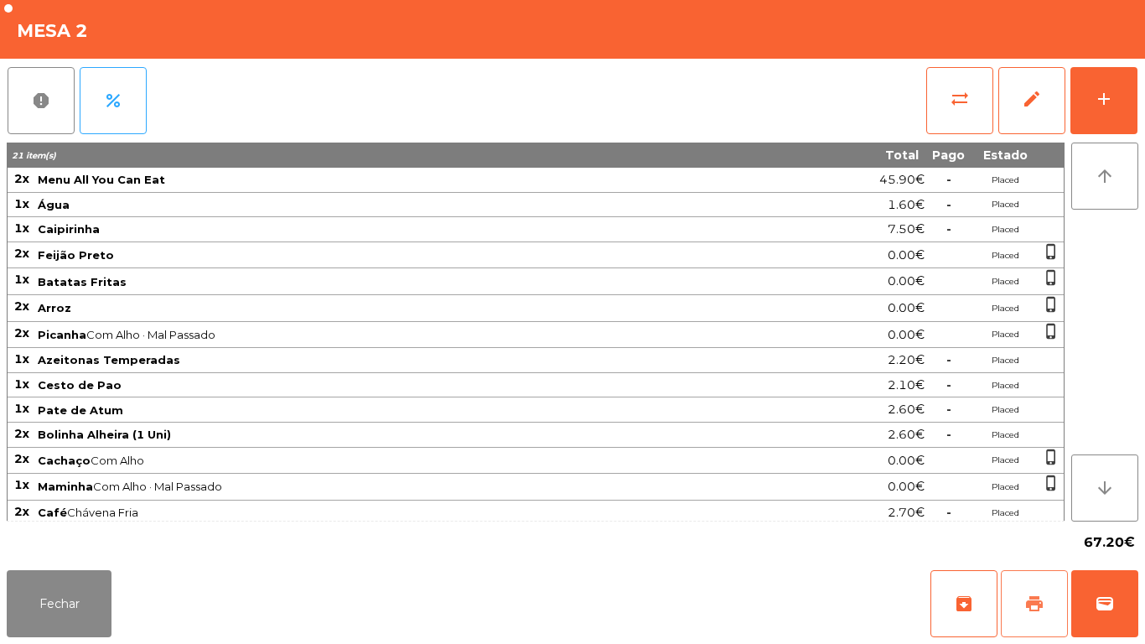
click at [1033, 595] on span "print" at bounding box center [1034, 603] width 20 height 20
click at [1080, 589] on button "wallet" at bounding box center [1104, 603] width 67 height 67
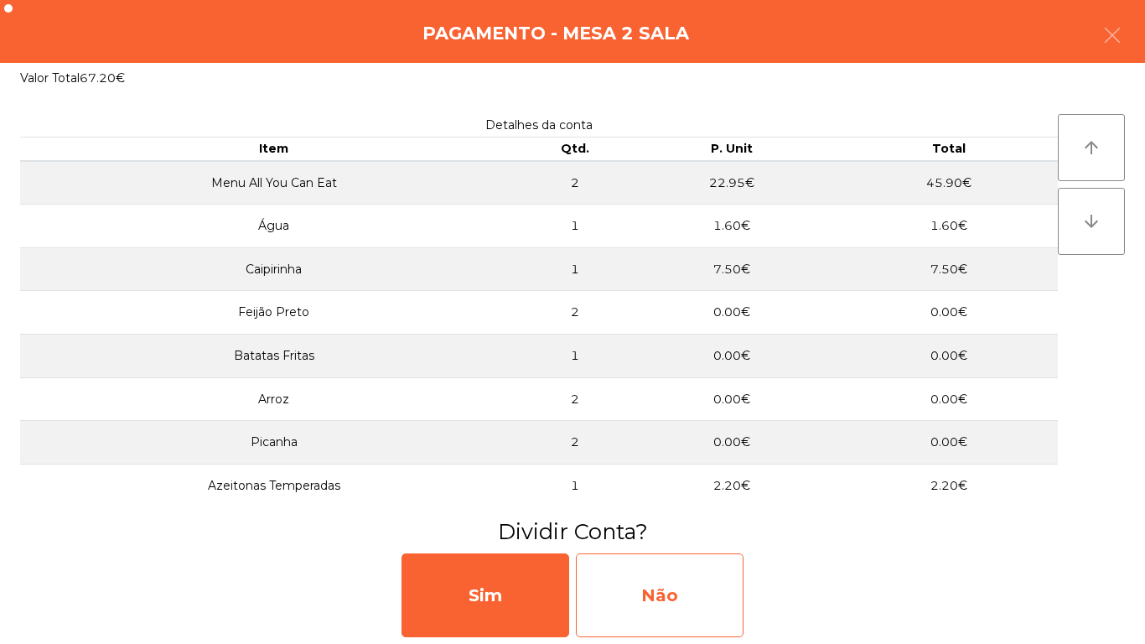
click at [645, 584] on div "Não" at bounding box center [660, 595] width 168 height 84
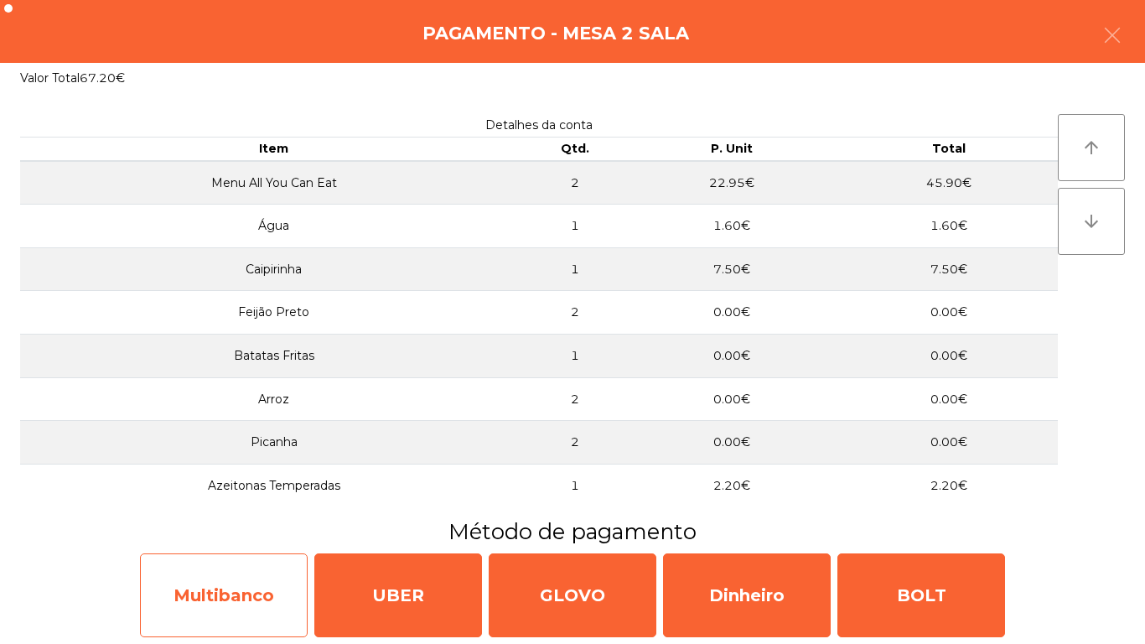
click at [213, 587] on div "Multibanco" at bounding box center [224, 595] width 168 height 84
select select "**"
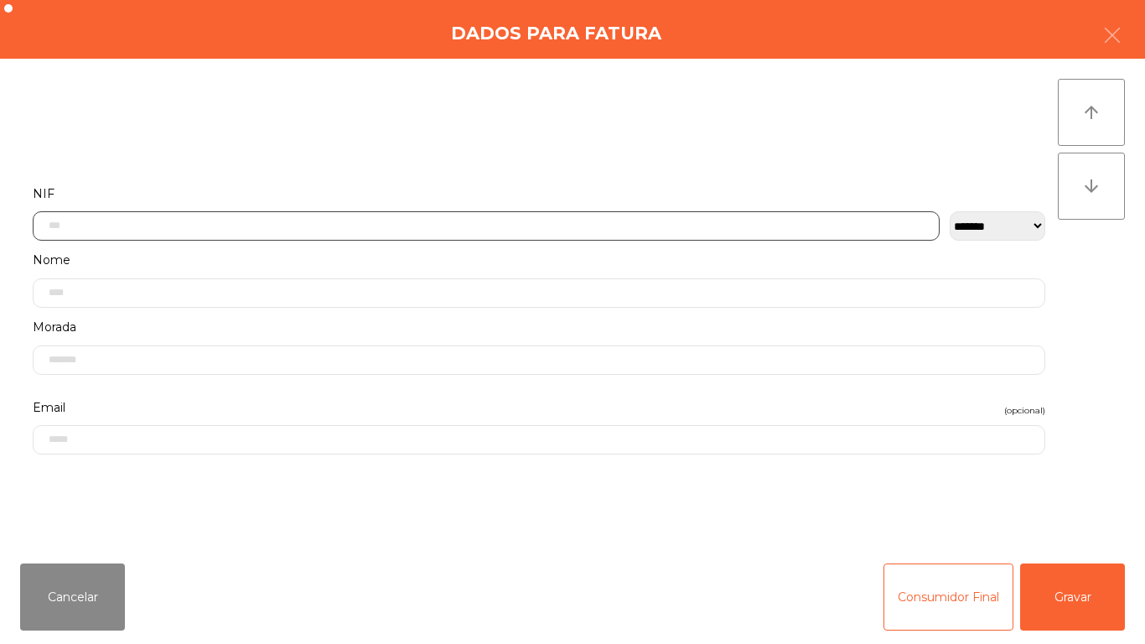
click at [97, 230] on input "text" at bounding box center [486, 225] width 907 height 29
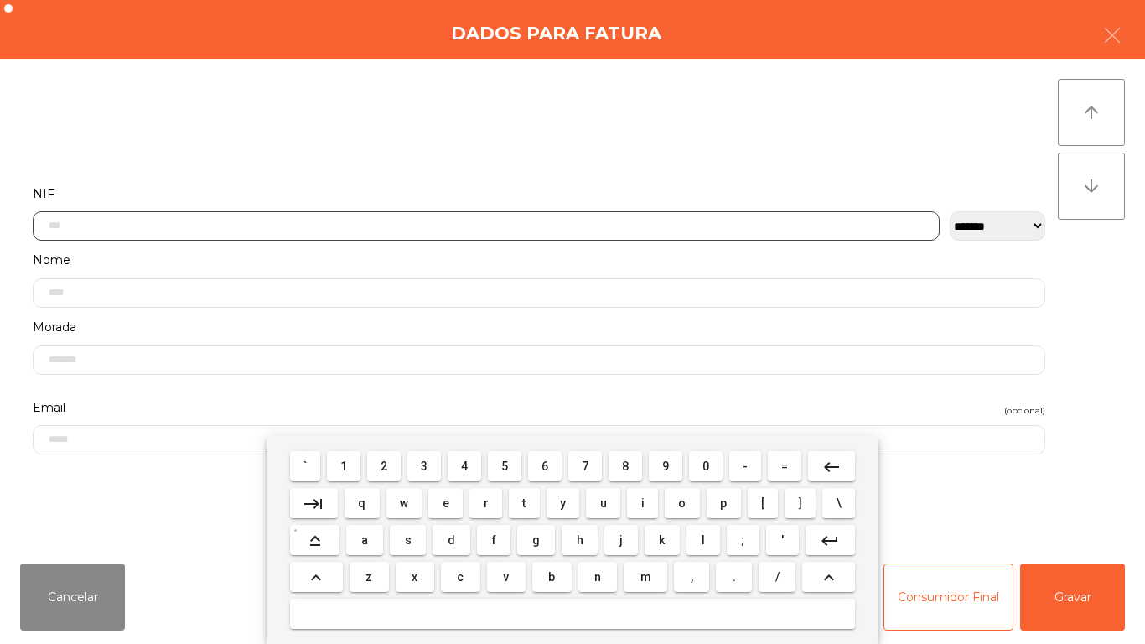
scroll to position [102, 0]
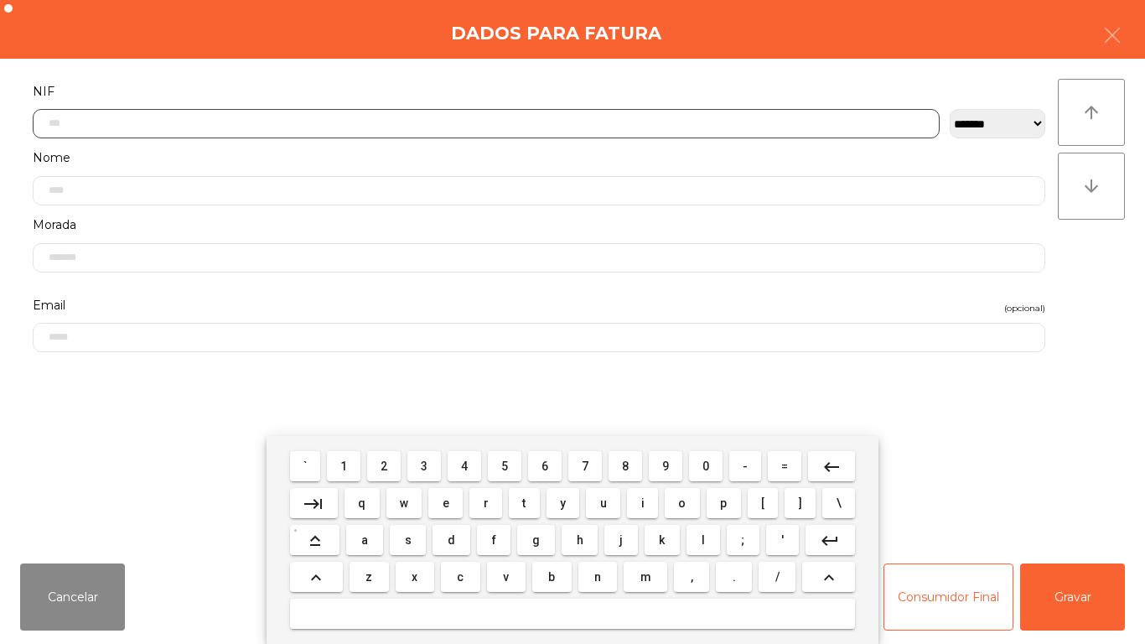
click at [503, 472] on span "5" at bounding box center [504, 465] width 7 height 13
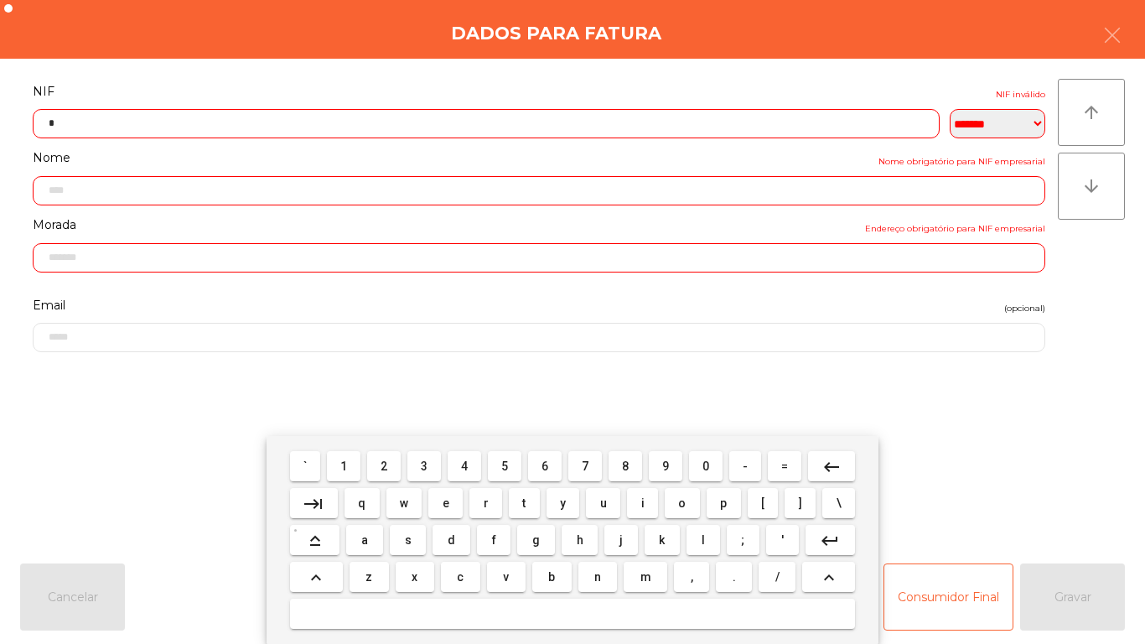
click at [345, 465] on span "1" at bounding box center [343, 465] width 7 height 13
click at [585, 465] on span "7" at bounding box center [585, 465] width 7 height 13
click at [695, 473] on button "0" at bounding box center [706, 466] width 34 height 30
click at [585, 465] on span "7" at bounding box center [585, 465] width 7 height 13
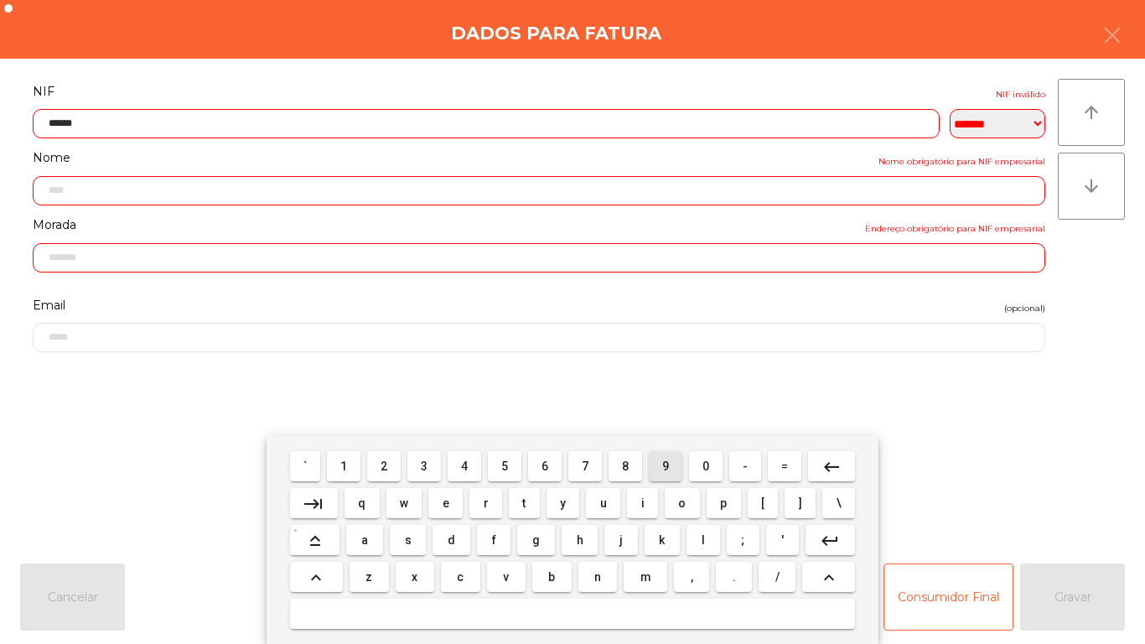
click at [666, 465] on span "9" at bounding box center [665, 465] width 7 height 13
click at [345, 463] on span "1" at bounding box center [343, 465] width 7 height 13
click at [476, 469] on button "4" at bounding box center [465, 466] width 34 height 30
type input "*********"
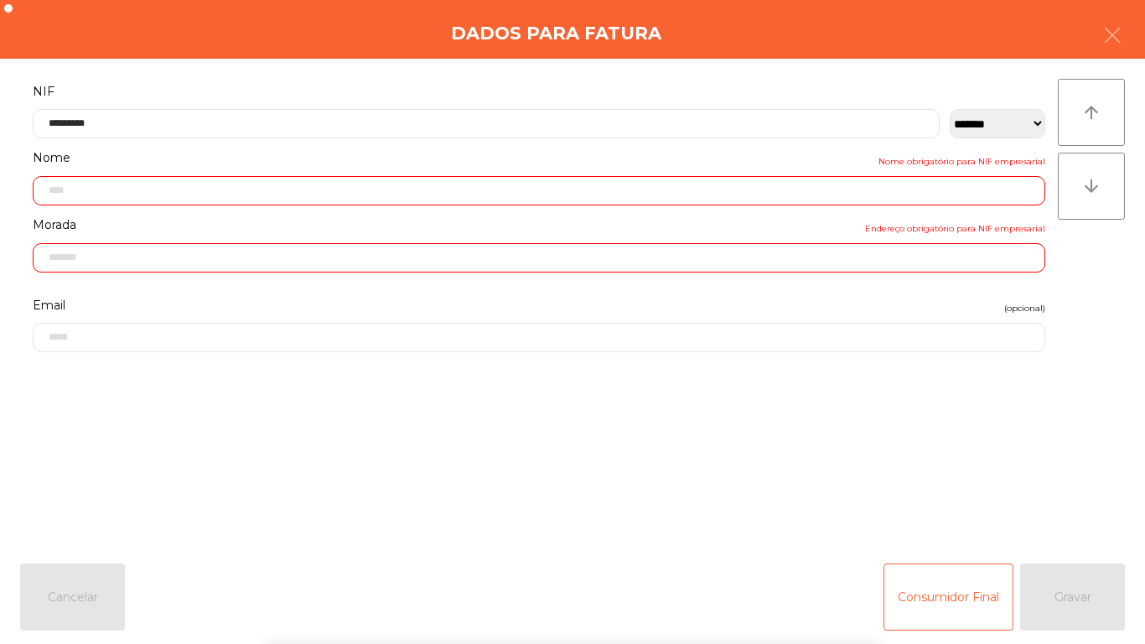
click at [543, 395] on form "**********" at bounding box center [539, 305] width 1038 height 451
type input "**********"
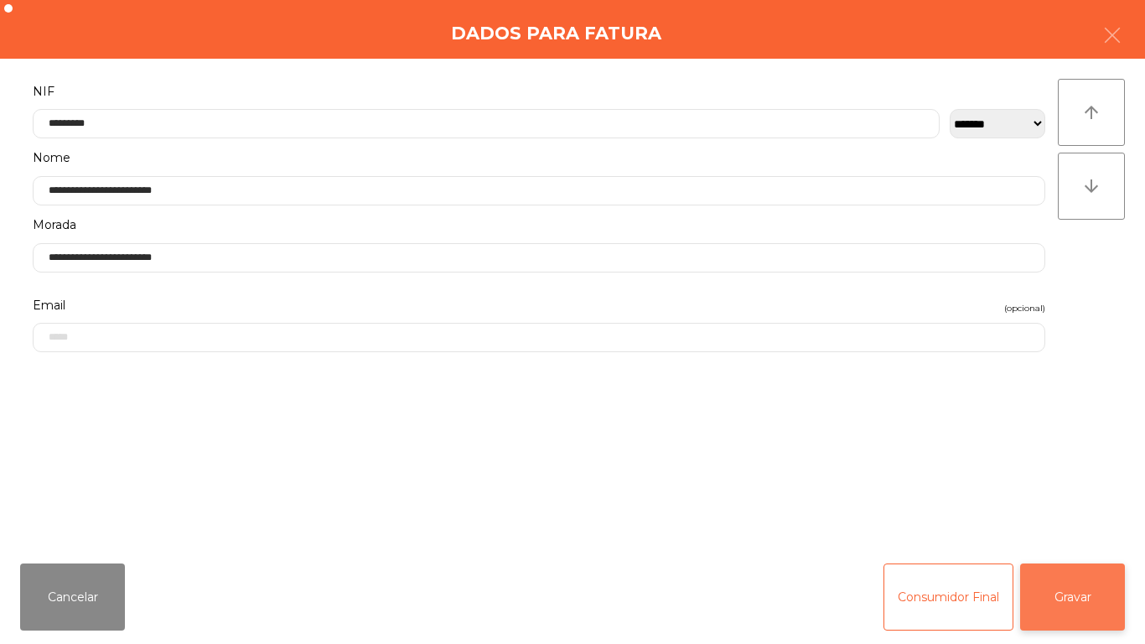
click at [1057, 598] on button "Gravar" at bounding box center [1072, 596] width 105 height 67
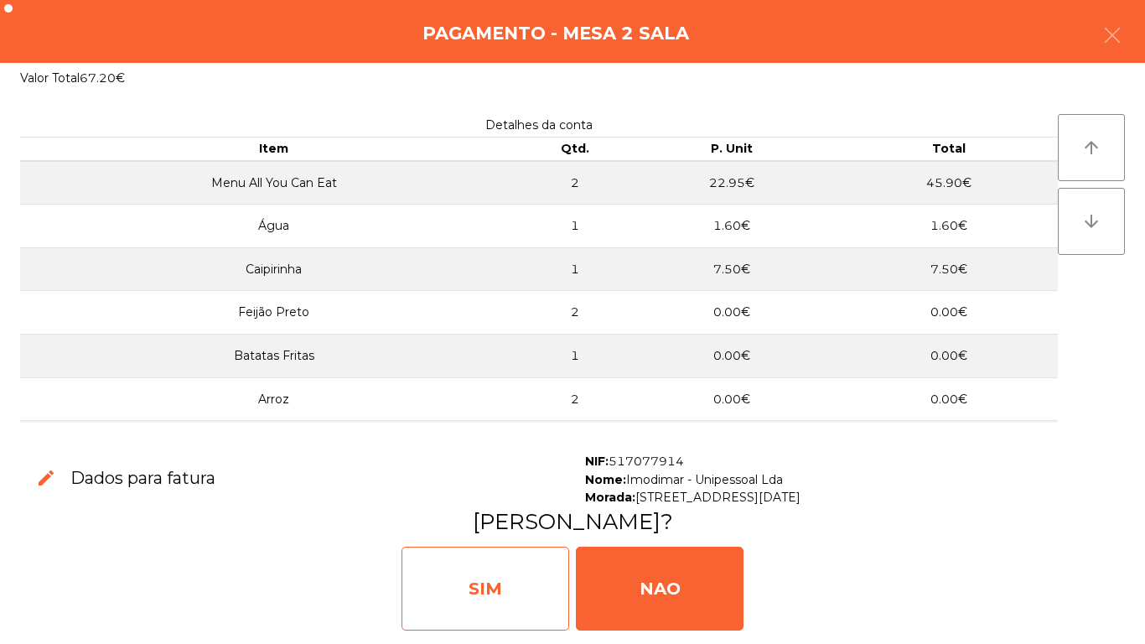
click at [516, 574] on div "SIM" at bounding box center [486, 589] width 168 height 84
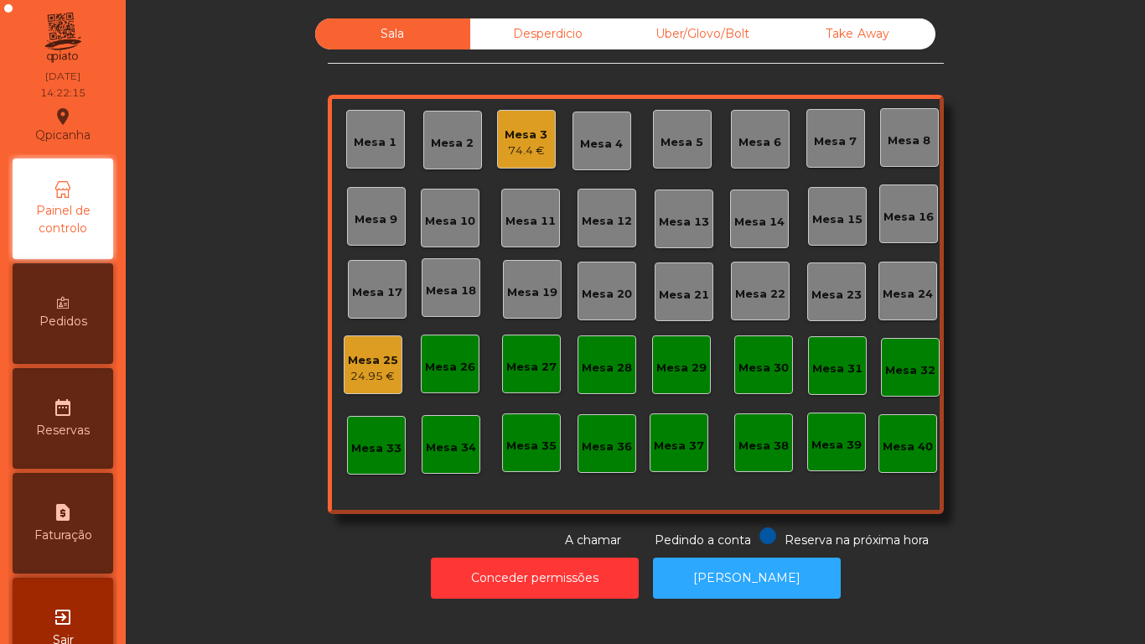
click at [527, 134] on div "Mesa 3" at bounding box center [526, 135] width 43 height 17
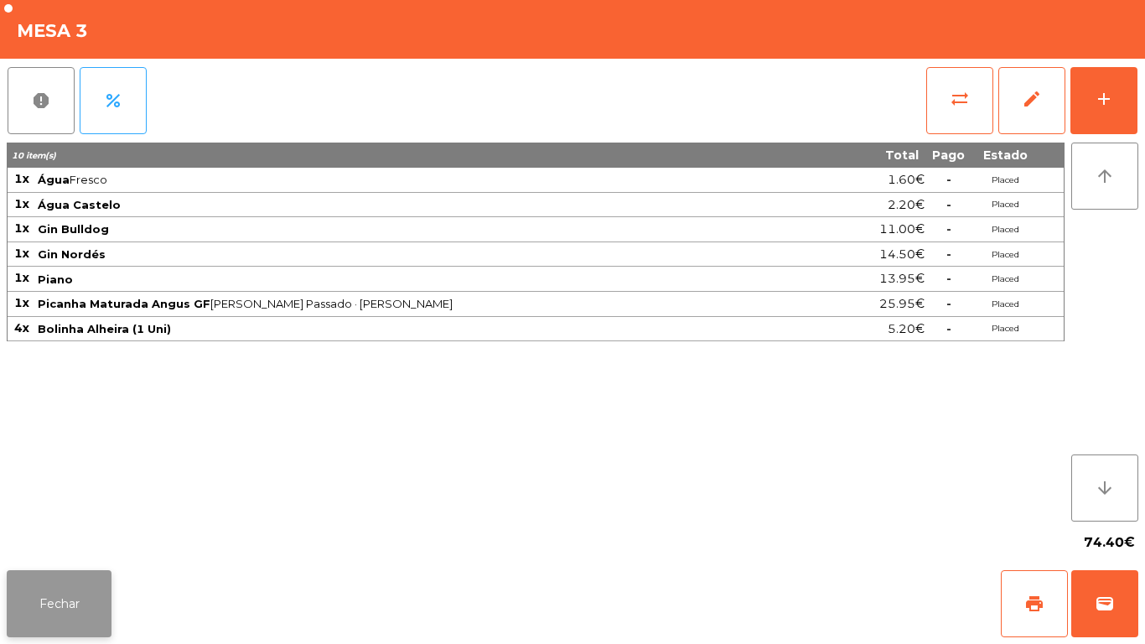
click at [56, 595] on button "Fechar" at bounding box center [59, 603] width 105 height 67
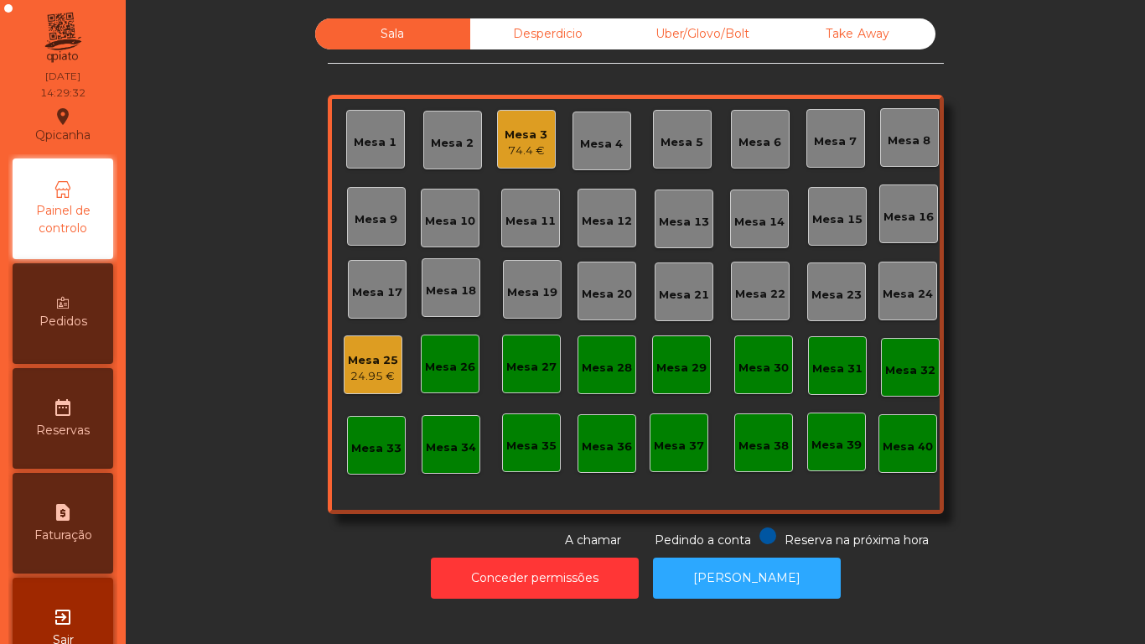
click at [527, 157] on div "74.4 €" at bounding box center [526, 150] width 43 height 17
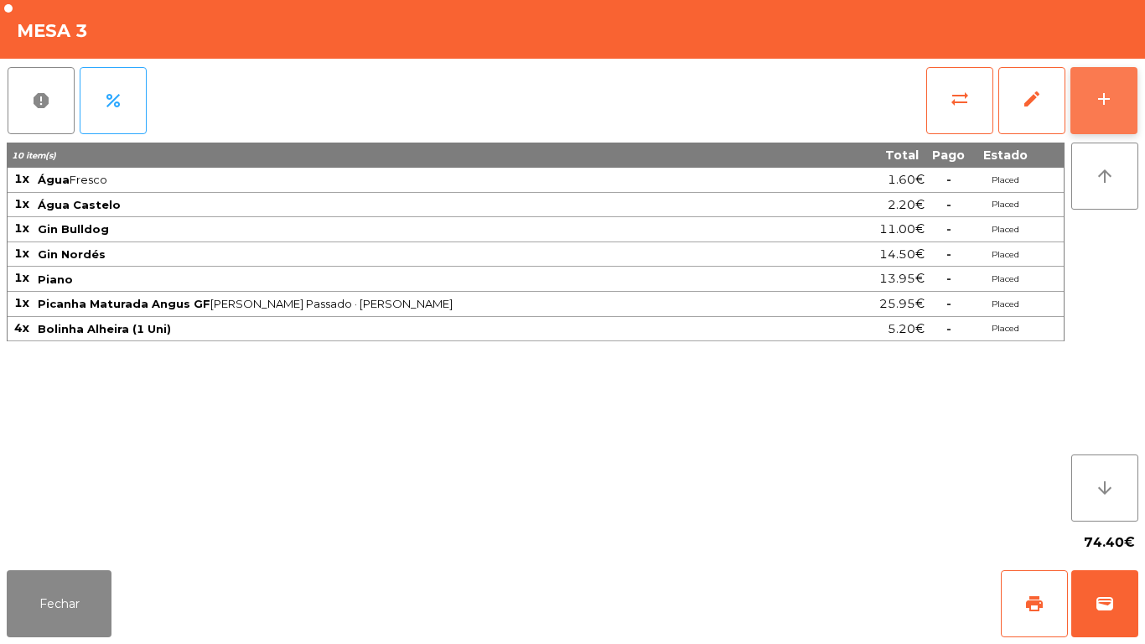
click at [1104, 94] on div "add" at bounding box center [1104, 99] width 20 height 20
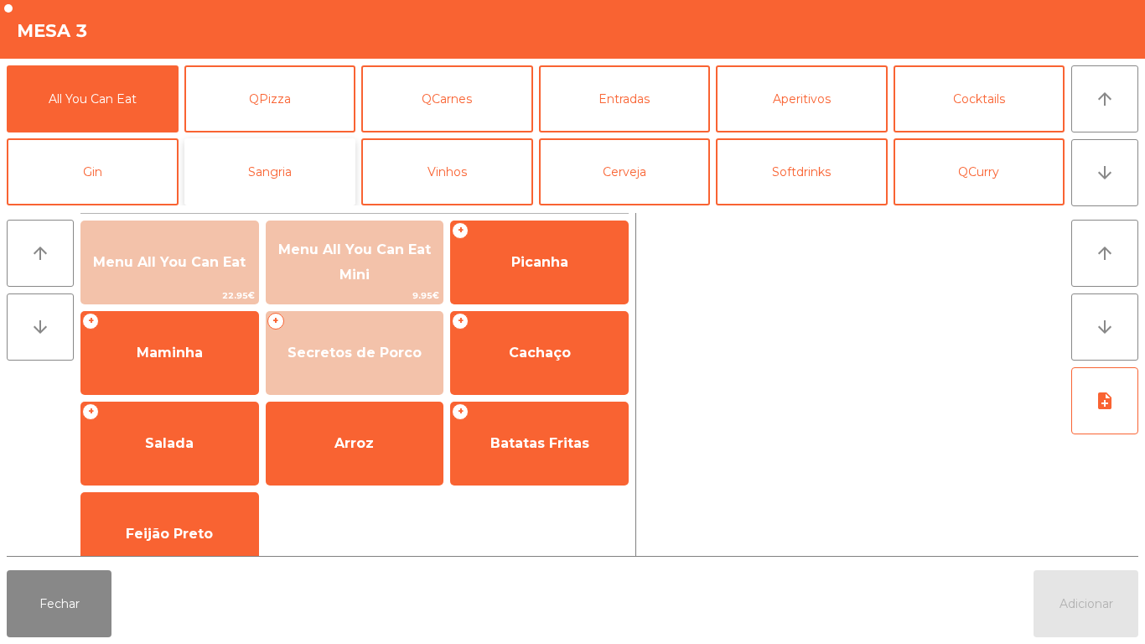
click at [273, 179] on button "Sangria" at bounding box center [270, 171] width 172 height 67
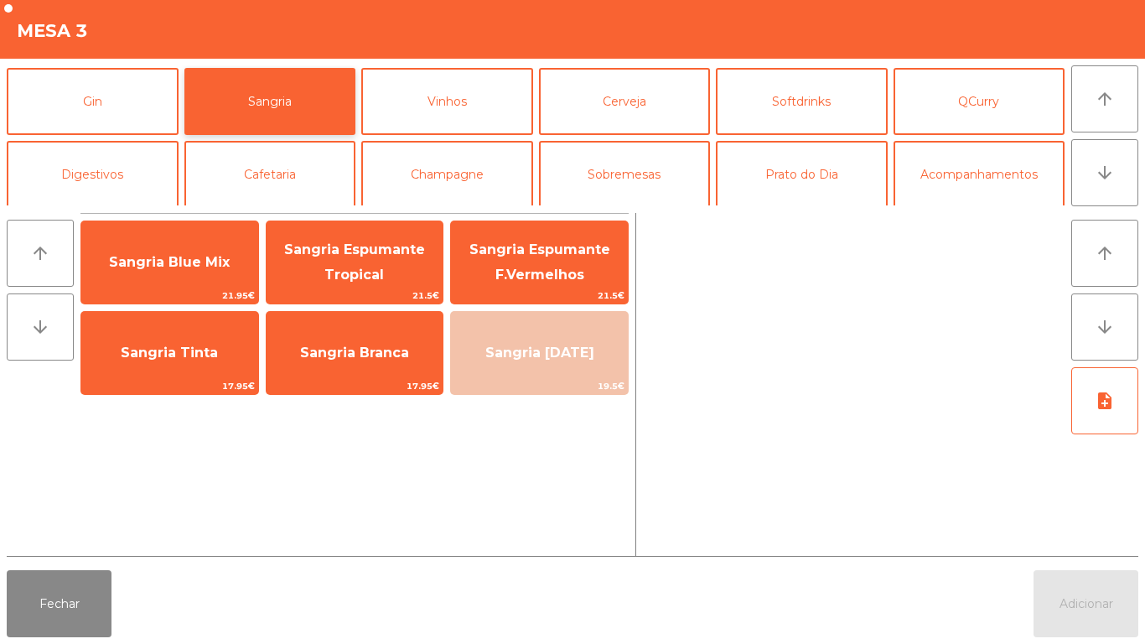
scroll to position [87, 0]
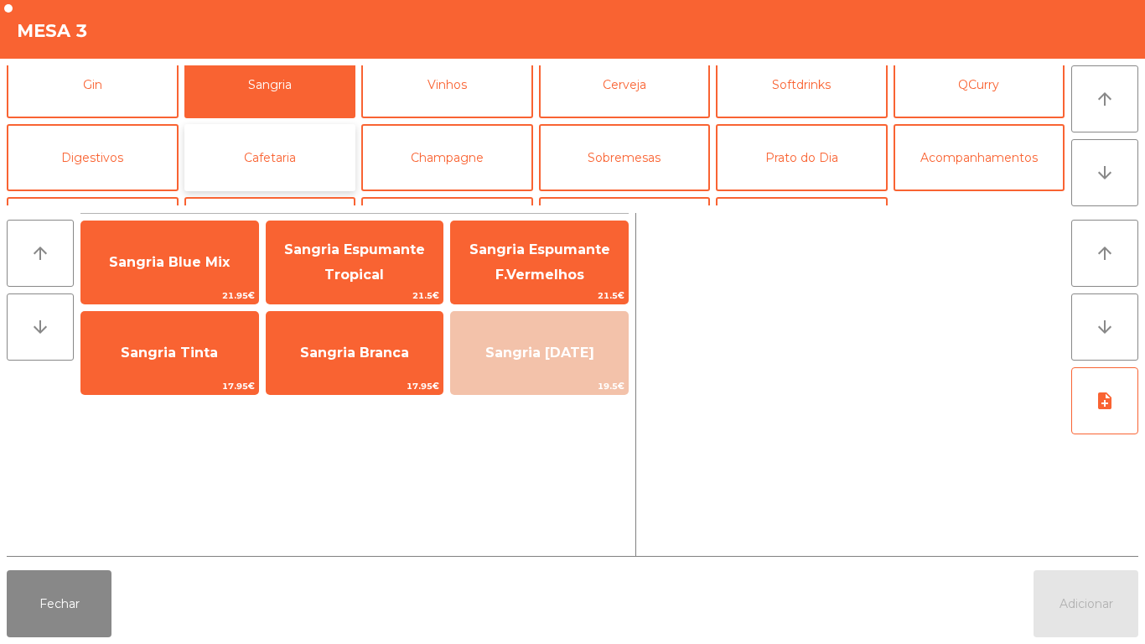
click at [287, 148] on button "Cafetaria" at bounding box center [270, 157] width 172 height 67
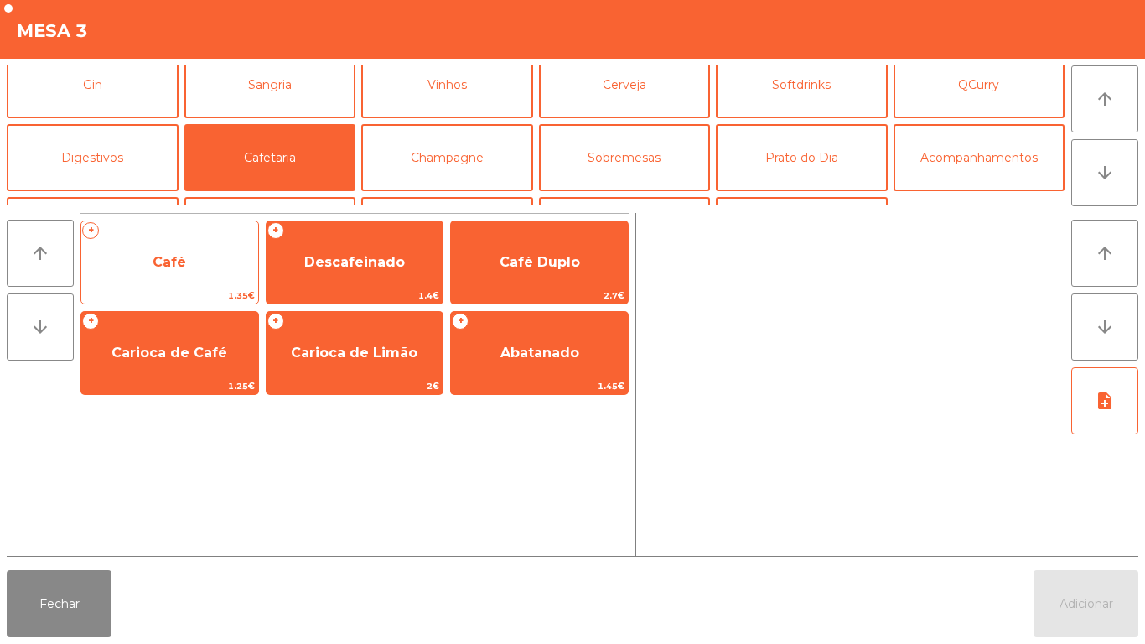
click at [168, 256] on span "Café" at bounding box center [170, 262] width 34 height 16
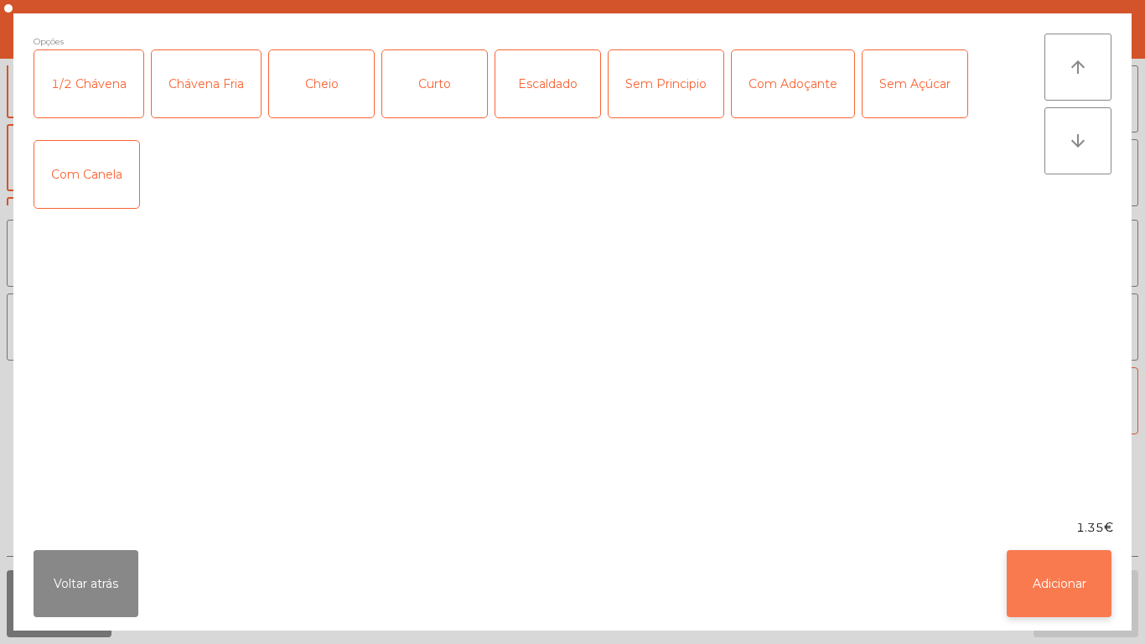
click at [1055, 569] on button "Adicionar" at bounding box center [1059, 583] width 105 height 67
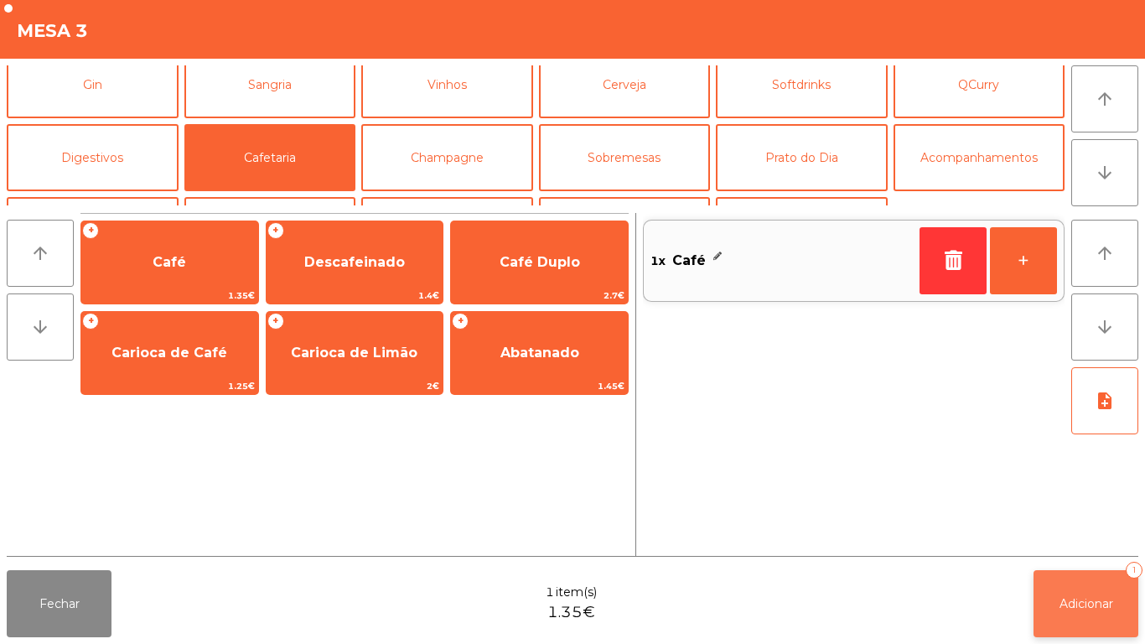
click at [1089, 598] on span "Adicionar" at bounding box center [1087, 603] width 54 height 15
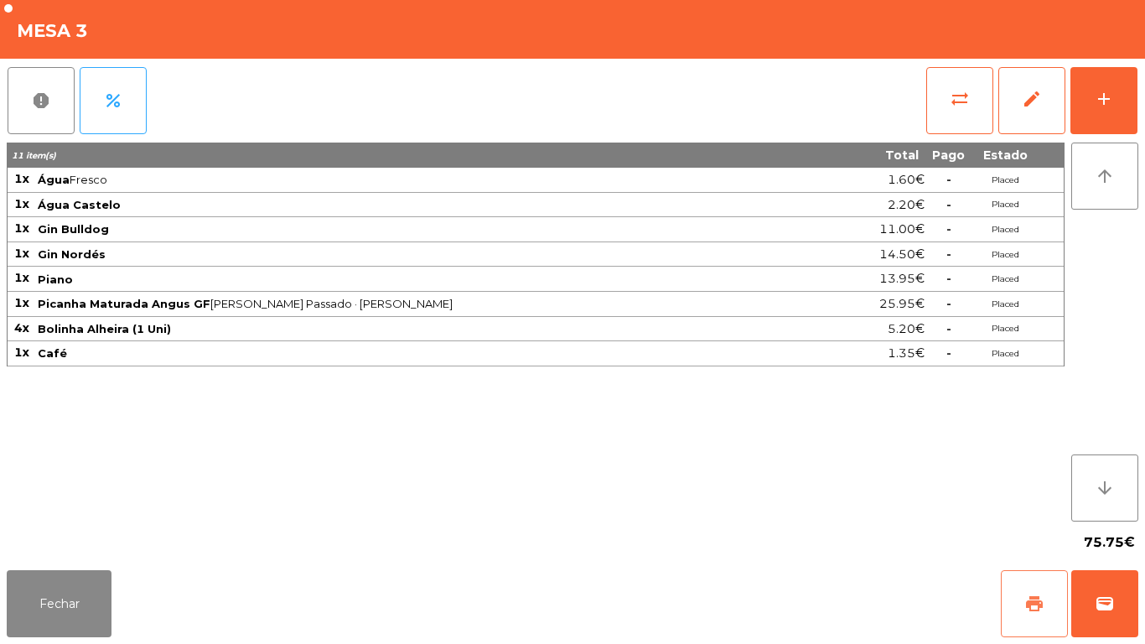
click at [1023, 596] on button "print" at bounding box center [1034, 603] width 67 height 67
